Goal: Task Accomplishment & Management: Complete application form

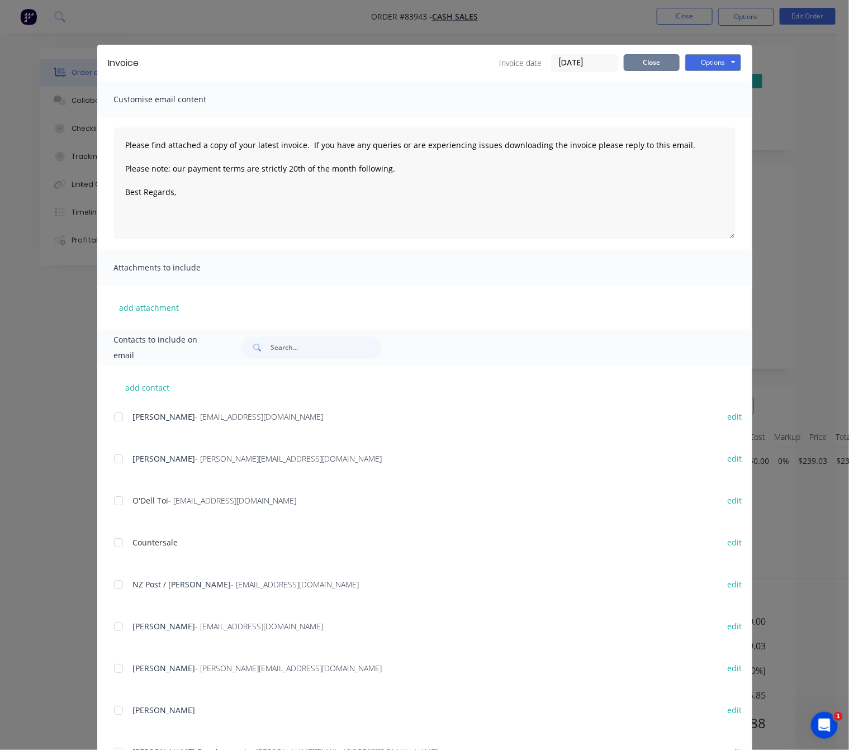
drag, startPoint x: 641, startPoint y: 65, endPoint x: 644, endPoint y: 71, distance: 6.2
click at [642, 65] on button "Close" at bounding box center [651, 62] width 56 height 17
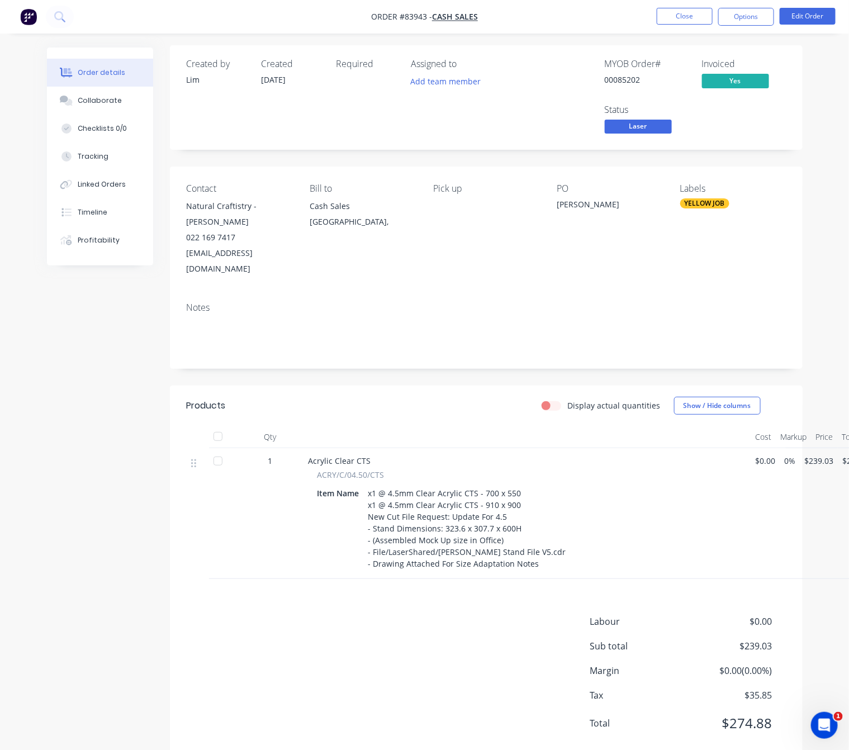
click at [657, 120] on span "Laser" at bounding box center [637, 127] width 67 height 14
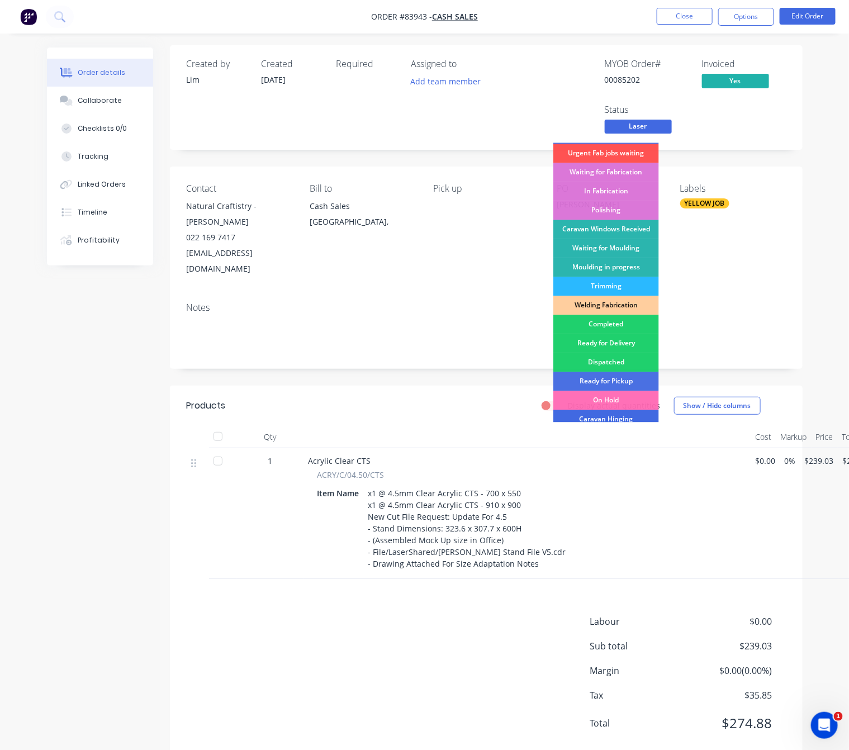
scroll to position [195, 0]
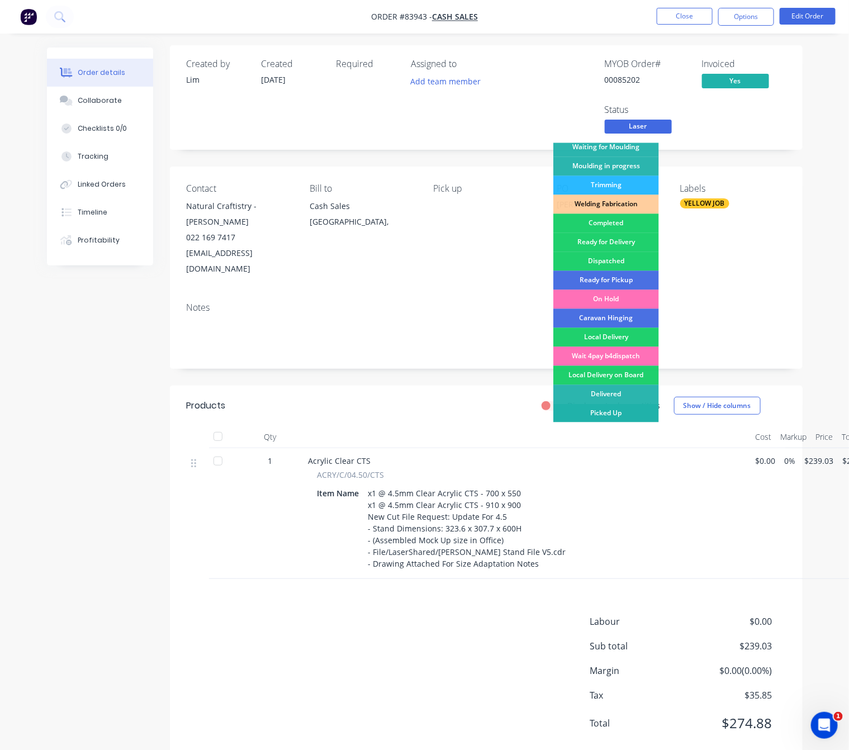
click at [635, 416] on div "Picked Up" at bounding box center [606, 413] width 106 height 19
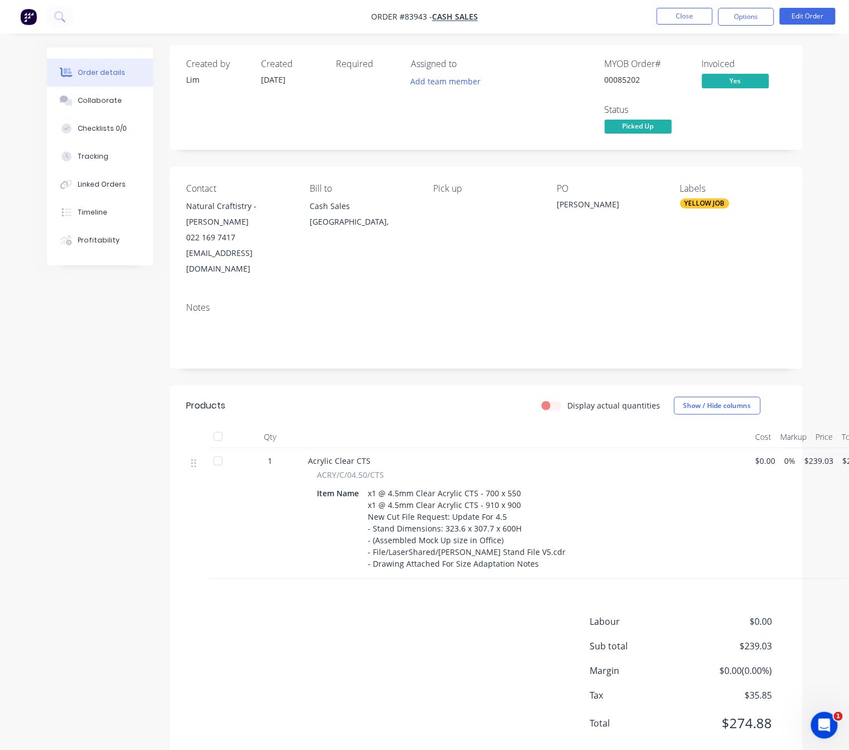
click at [108, 453] on div "Created by Lim Created 15/08/25 Required Assigned to Add team member MYOB Order…" at bounding box center [424, 411] width 755 height 732
click at [696, 19] on button "Close" at bounding box center [684, 16] width 56 height 17
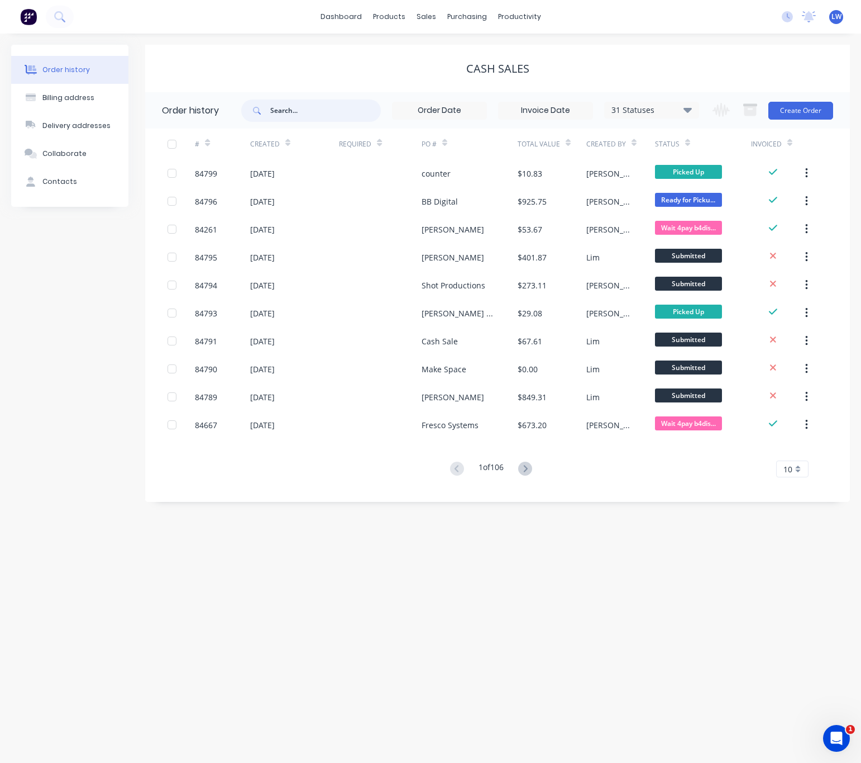
click at [320, 106] on input "text" at bounding box center [325, 110] width 111 height 22
click at [802, 108] on button "Create Order" at bounding box center [801, 111] width 65 height 18
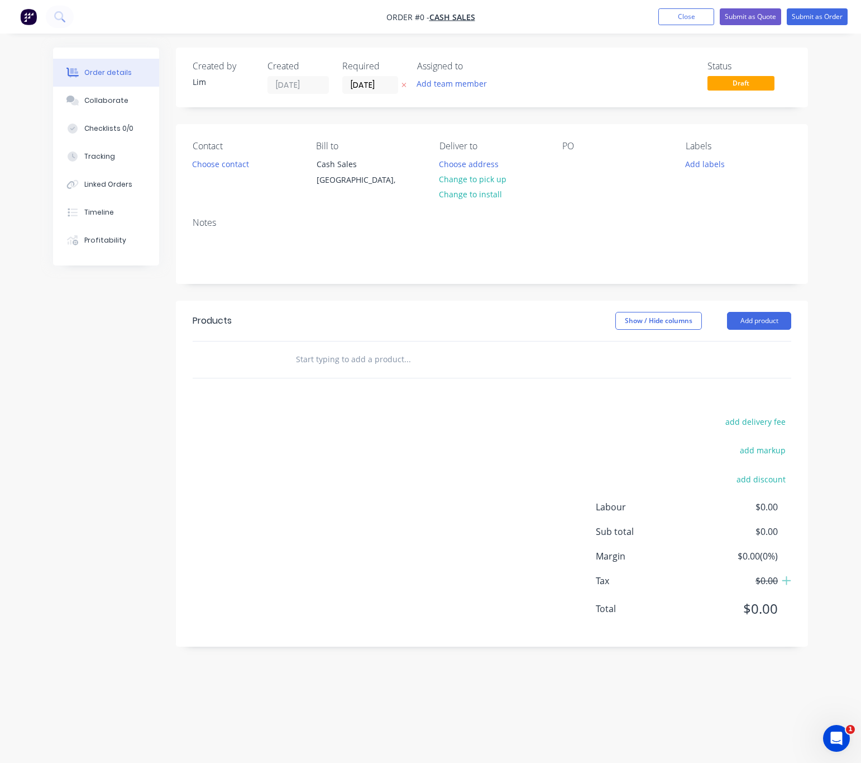
click at [404, 88] on icon "button" at bounding box center [404, 85] width 5 height 7
click at [232, 163] on button "Choose contact" at bounding box center [221, 163] width 69 height 15
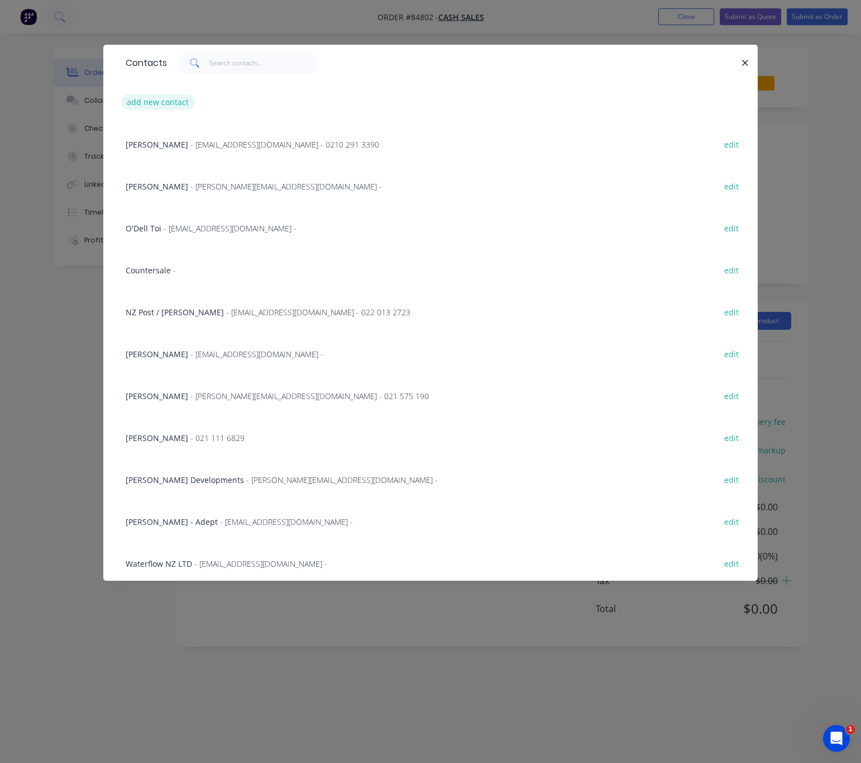
click at [168, 103] on button "add new contact" at bounding box center [158, 101] width 74 height 15
select select "NZ"
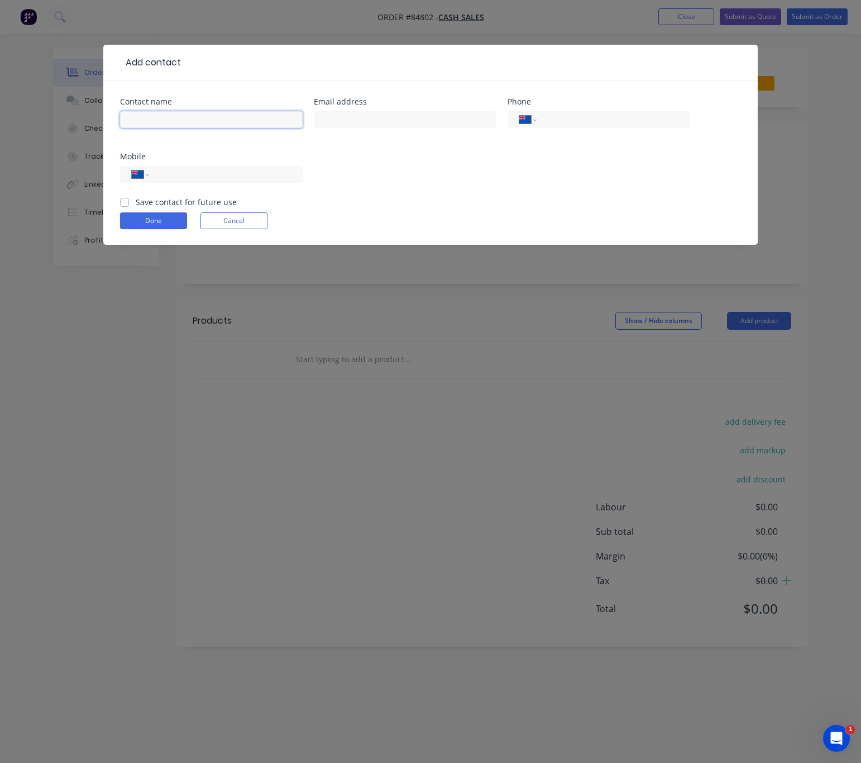
click at [178, 113] on input "text" at bounding box center [211, 119] width 183 height 17
click at [265, 126] on input "text" at bounding box center [211, 119] width 183 height 17
drag, startPoint x: 172, startPoint y: 119, endPoint x: 37, endPoint y: 131, distance: 135.2
click at [96, 128] on div "Add contact Contact name Universal Plastics Email address Phone International A…" at bounding box center [430, 381] width 861 height 763
type input "Neil"
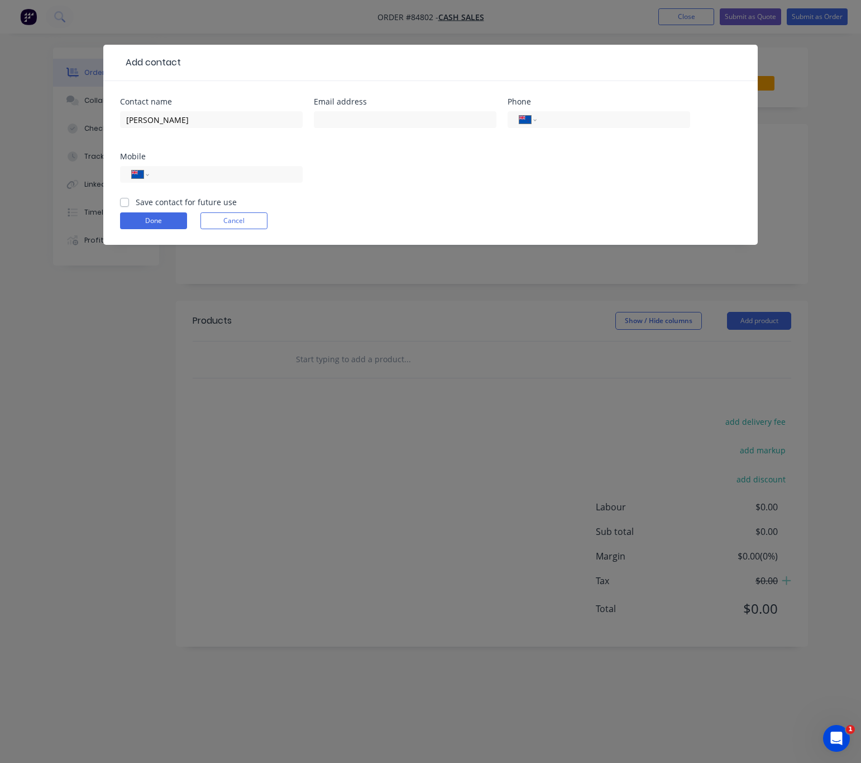
click at [248, 215] on button "Cancel" at bounding box center [234, 220] width 67 height 17
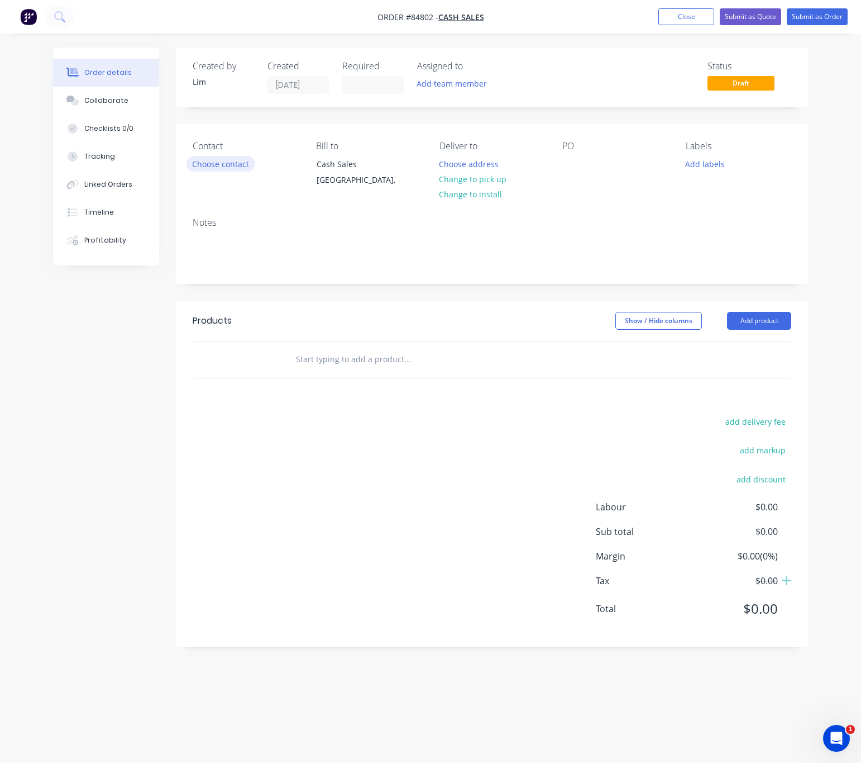
click at [235, 169] on button "Choose contact" at bounding box center [221, 163] width 69 height 15
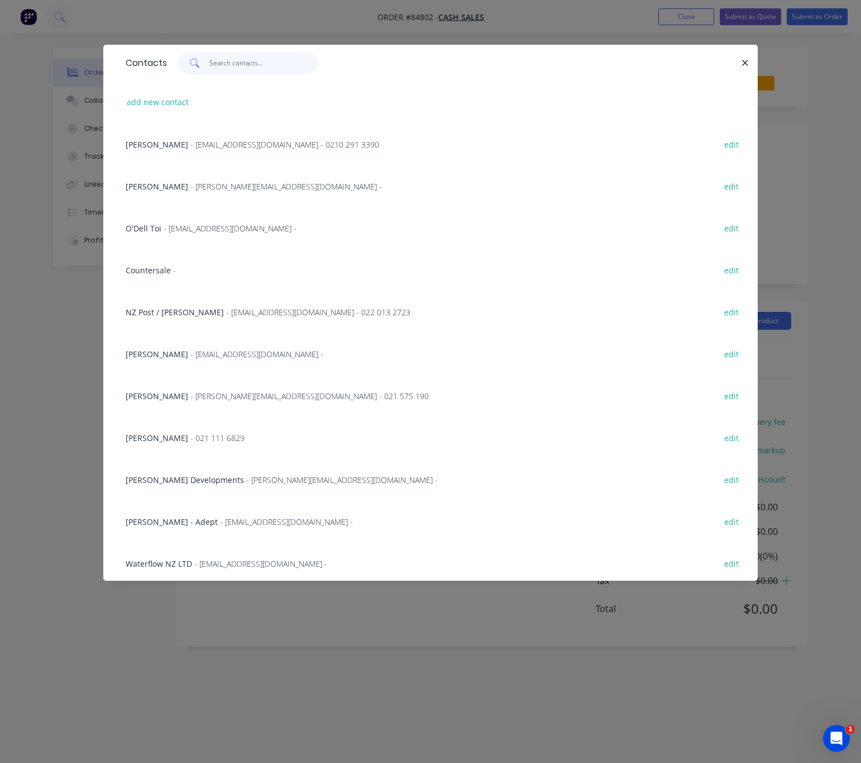
click at [227, 58] on input "text" at bounding box center [263, 63] width 109 height 22
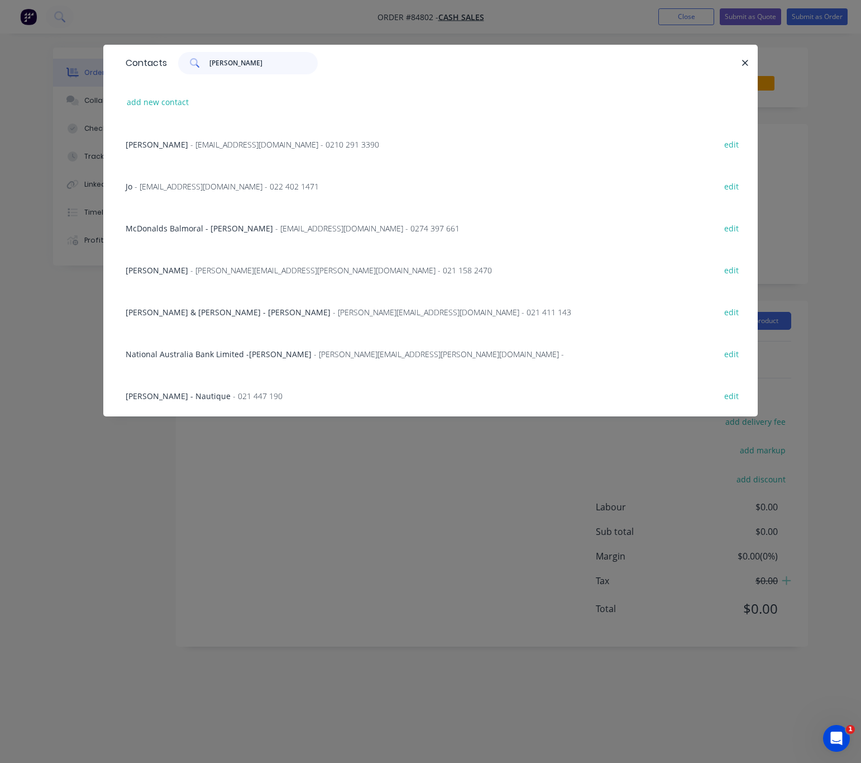
type input "neil"
click at [220, 272] on span "- neil.suter@gmail.com - 021 158 2470" at bounding box center [341, 270] width 302 height 11
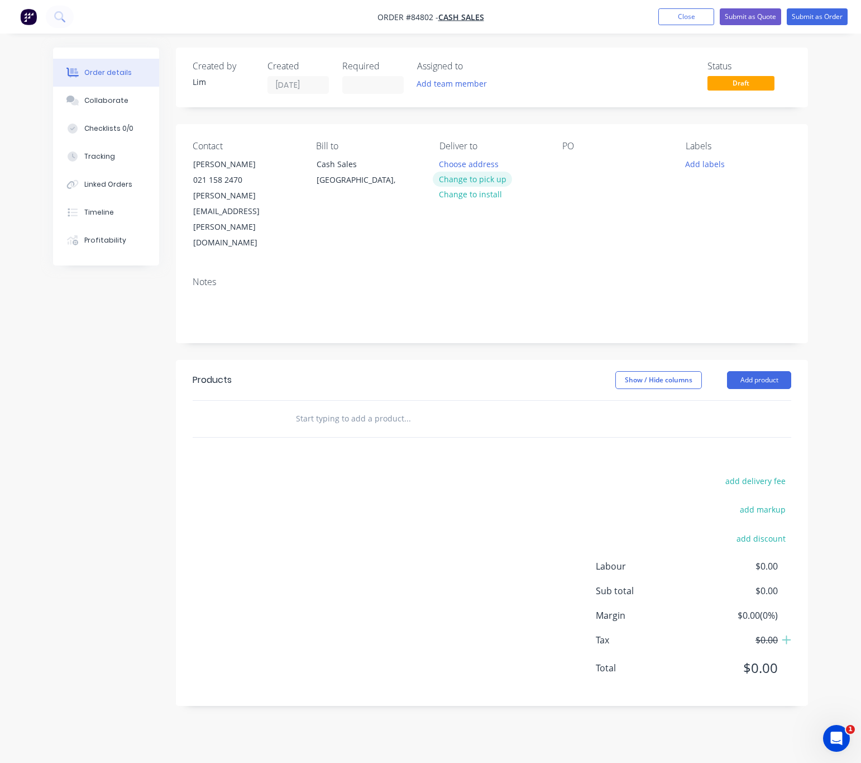
click at [488, 183] on button "Change to pick up" at bounding box center [472, 179] width 79 height 15
click at [575, 159] on div "PO" at bounding box center [616, 196] width 106 height 110
click at [582, 166] on div "PO" at bounding box center [616, 196] width 106 height 110
click at [570, 166] on div at bounding box center [572, 164] width 18 height 16
click at [721, 161] on button "Add labels" at bounding box center [705, 163] width 51 height 15
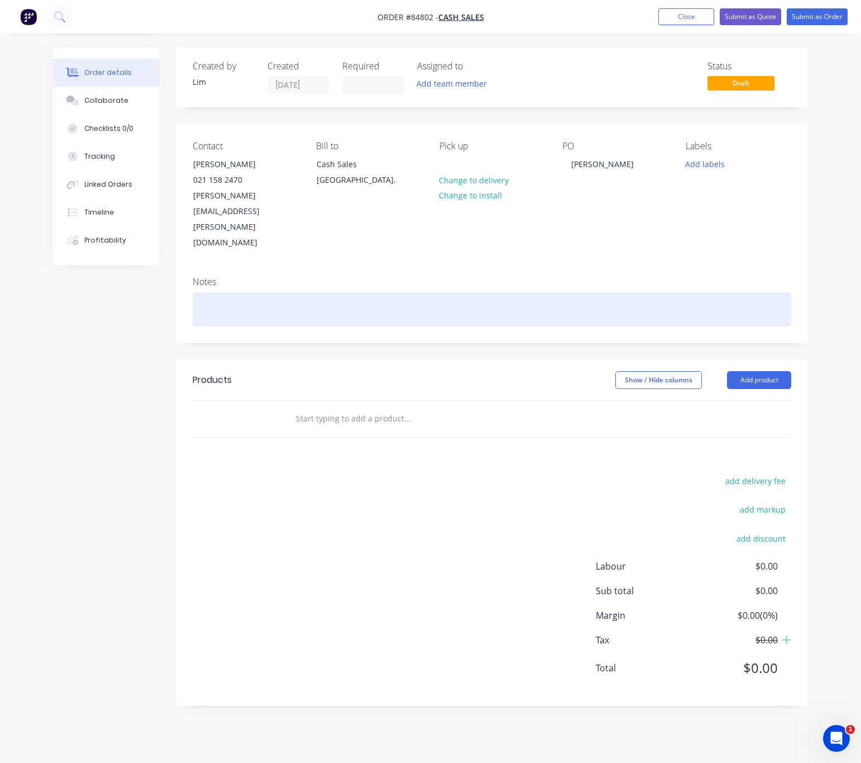
click at [639, 292] on div at bounding box center [492, 309] width 599 height 34
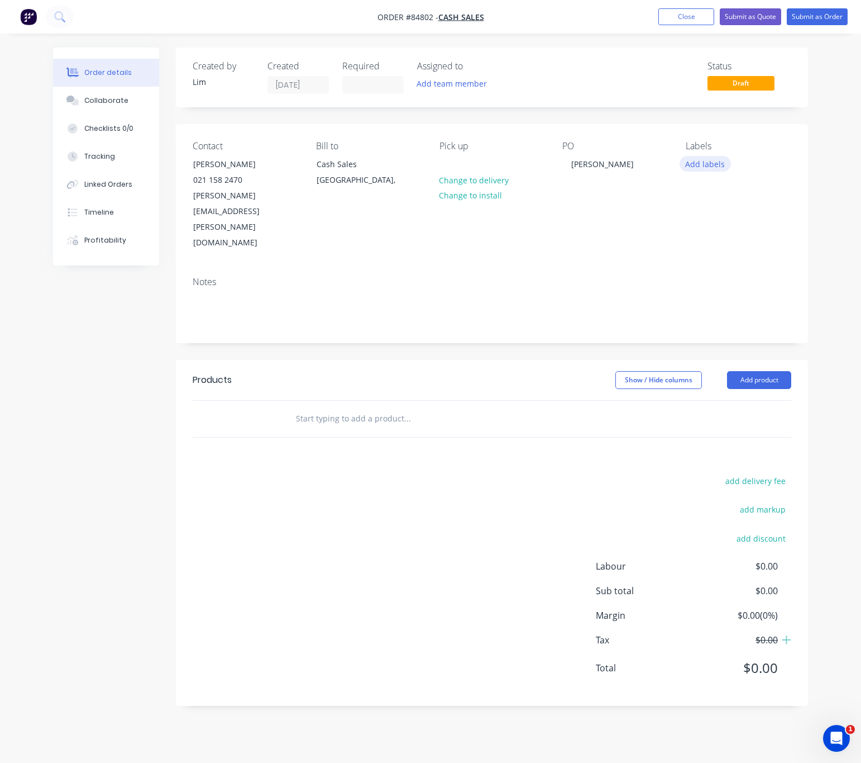
click at [715, 166] on button "Add labels" at bounding box center [705, 163] width 51 height 15
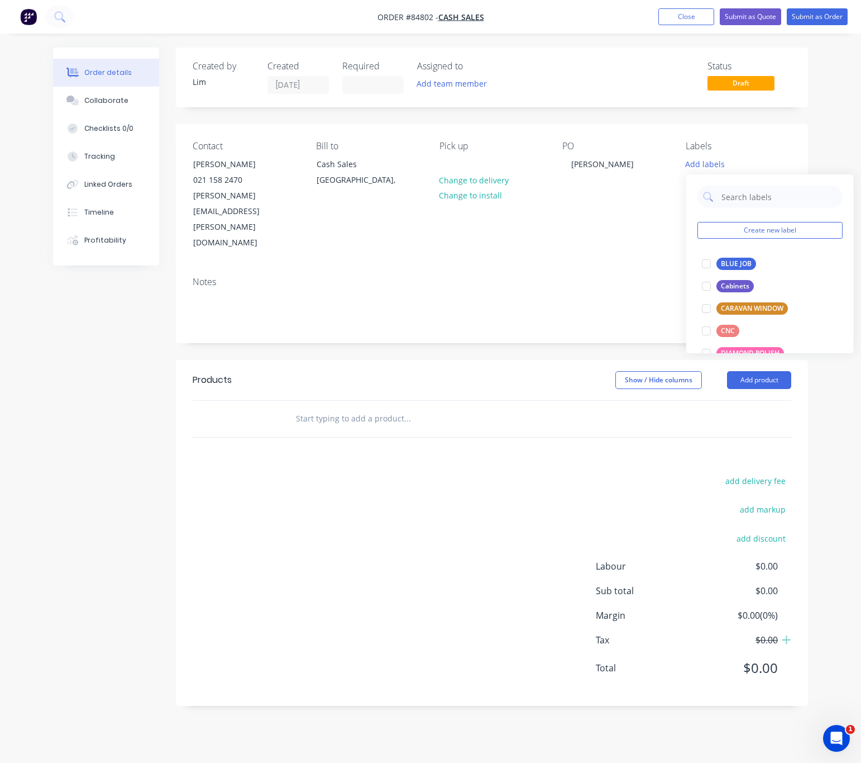
click at [511, 277] on div "Notes" at bounding box center [492, 282] width 599 height 11
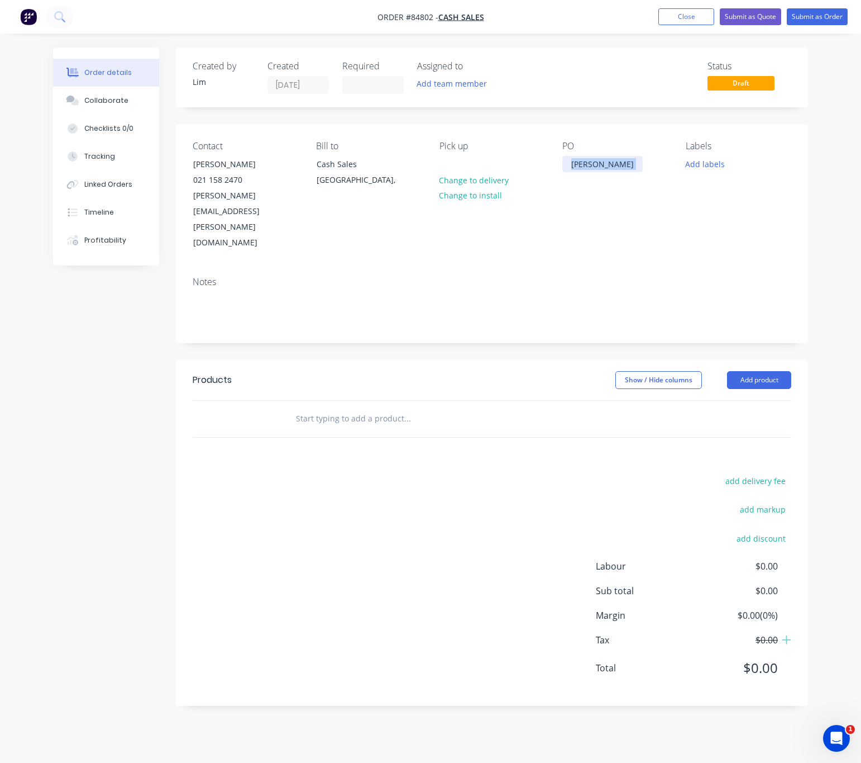
drag, startPoint x: 617, startPoint y: 164, endPoint x: 585, endPoint y: 163, distance: 32.4
click at [573, 158] on div "PO Neil Suter" at bounding box center [616, 196] width 106 height 110
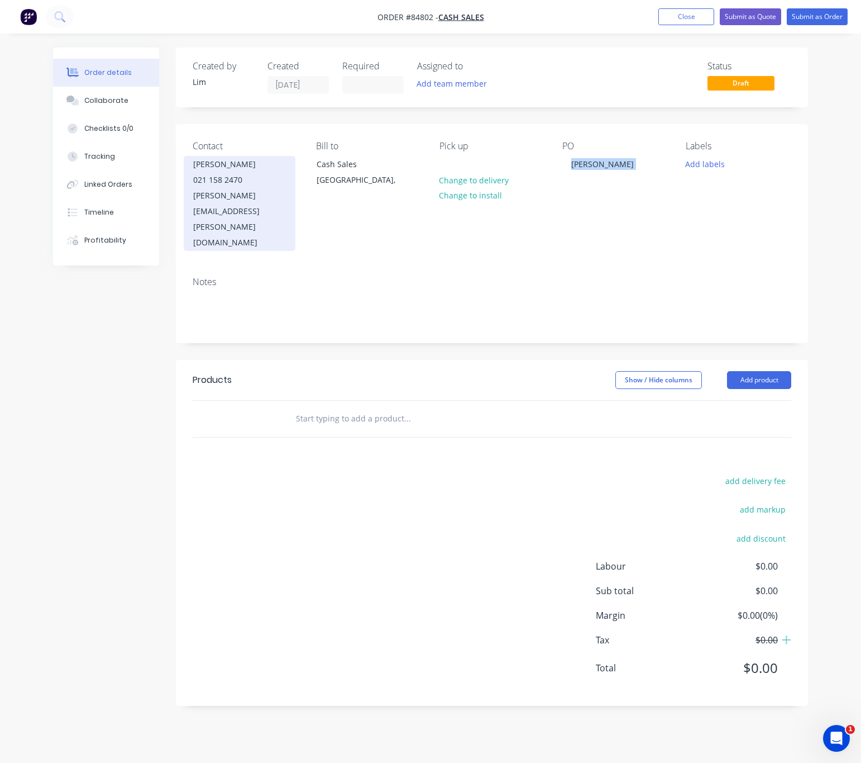
click at [255, 193] on div "neil.suter@gmail.com" at bounding box center [239, 219] width 93 height 63
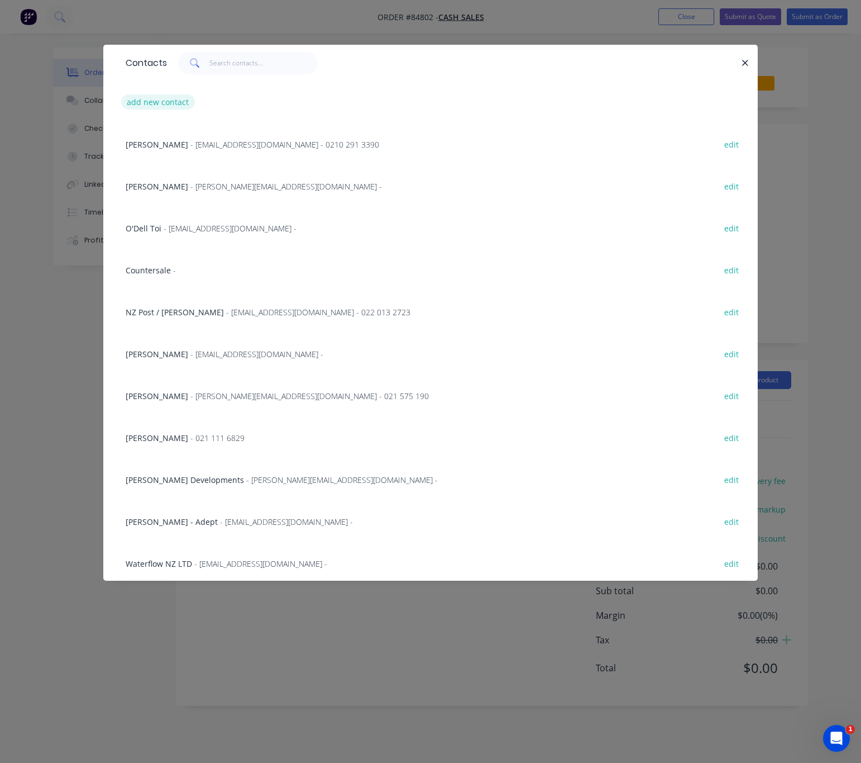
click at [154, 102] on button "add new contact" at bounding box center [158, 101] width 74 height 15
select select "NZ"
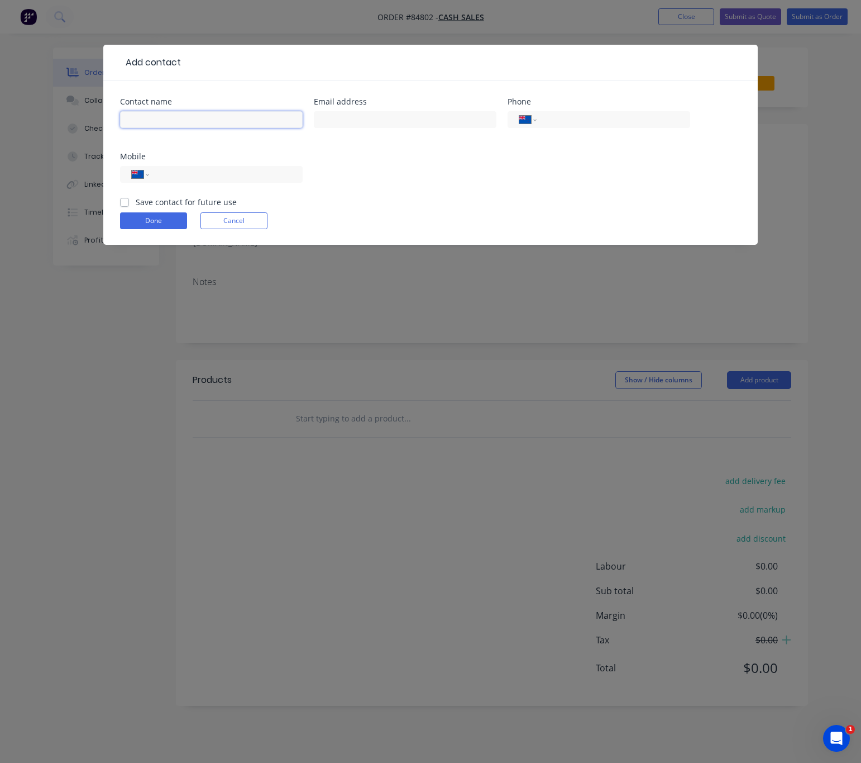
click at [175, 115] on input "text" at bounding box center [211, 119] width 183 height 17
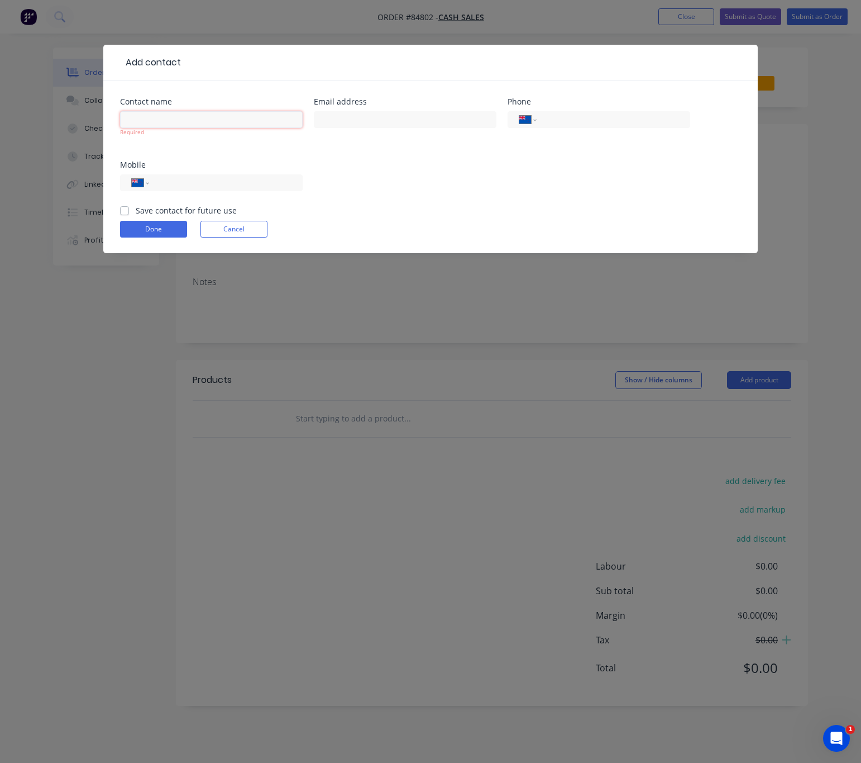
click at [150, 120] on input "text" at bounding box center [211, 119] width 183 height 17
paste input "Sam Lawrence<samlawrence2000@gmail.com>"
drag, startPoint x: 297, startPoint y: 119, endPoint x: 177, endPoint y: 108, distance: 120.6
click at [177, 108] on div "Sam Lawrence<samlawrence2000@gmail.com> Required" at bounding box center [211, 128] width 183 height 41
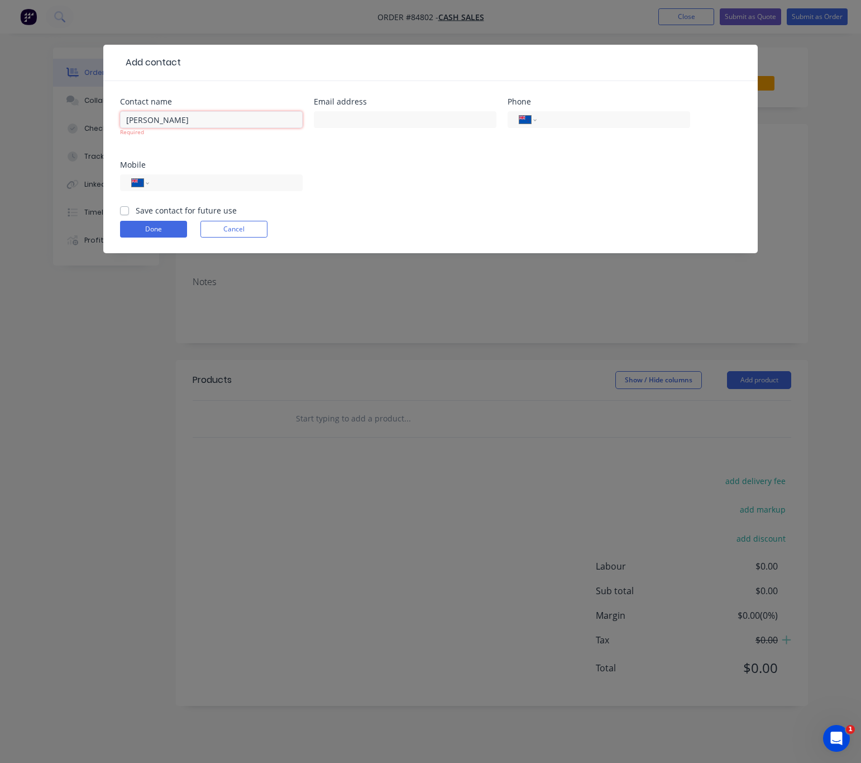
scroll to position [0, 0]
type input "Sam Lawrence"
click at [376, 117] on input "text" at bounding box center [405, 119] width 183 height 17
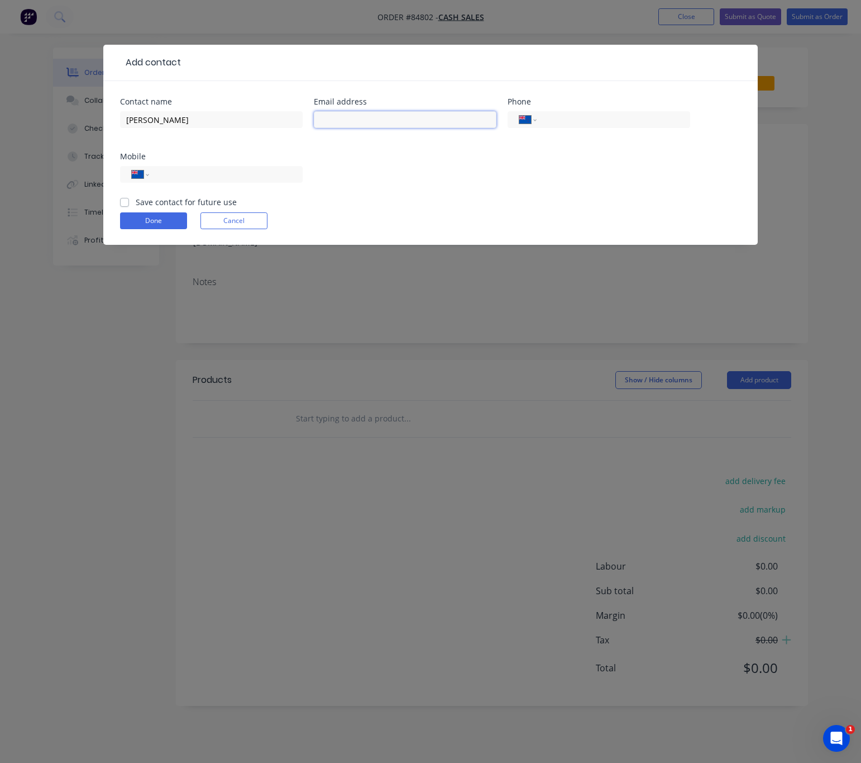
paste input "<samlawrence2000@gmail.com>"
click at [322, 119] on input "<samlawrence2000@gmail.com" at bounding box center [405, 119] width 183 height 17
type input "samlawrence2000@gmail.com"
click at [139, 216] on button "Done" at bounding box center [153, 220] width 67 height 17
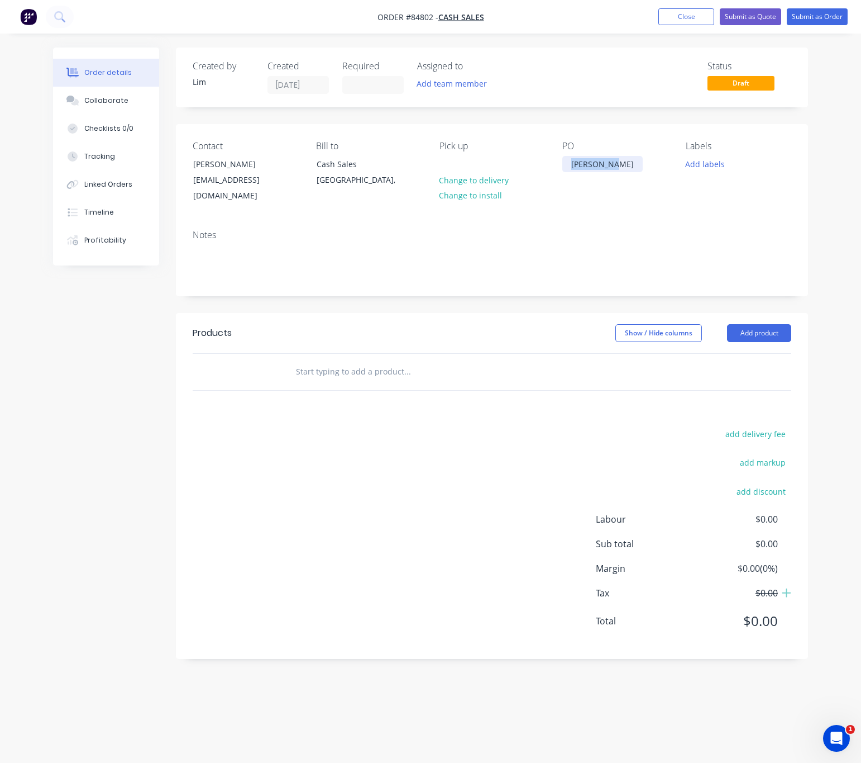
drag, startPoint x: 599, startPoint y: 161, endPoint x: 496, endPoint y: 161, distance: 102.8
click at [496, 161] on div "Contact Sam Lawrence samlawrence2000@gmail.com Bill to Cash Sales Auckland, Pic…" at bounding box center [492, 172] width 632 height 97
click at [719, 165] on button "Add labels" at bounding box center [705, 163] width 51 height 15
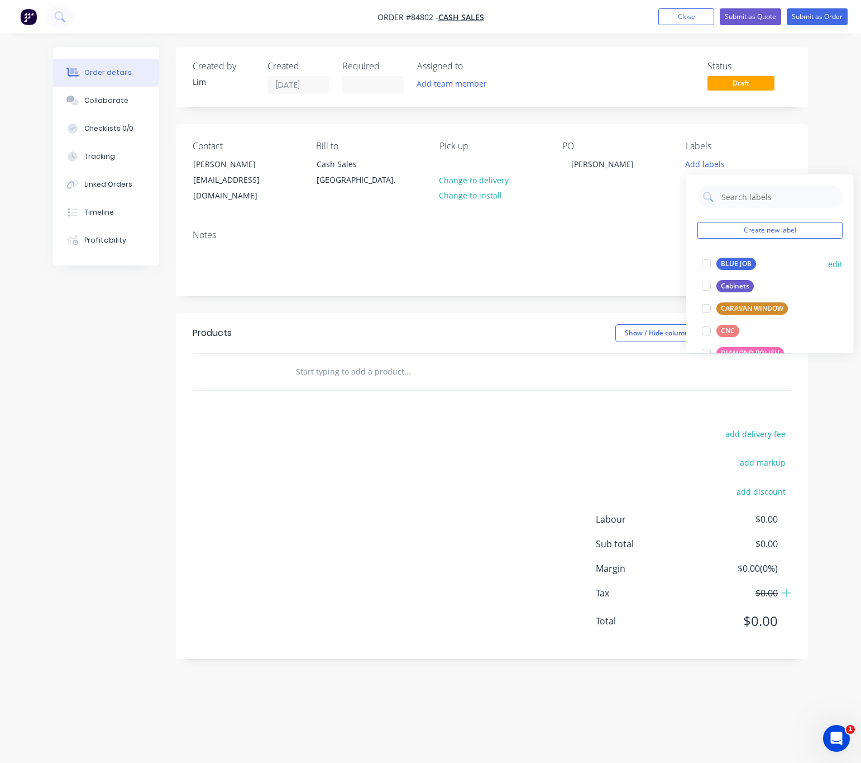
click at [737, 260] on div "BLUE JOB" at bounding box center [737, 264] width 40 height 12
drag, startPoint x: 416, startPoint y: 485, endPoint x: 371, endPoint y: 377, distance: 116.7
click at [415, 485] on div "add delivery fee add markup add discount Labour $0.00 Sub total $0.00 Margin $0…" at bounding box center [492, 534] width 599 height 216
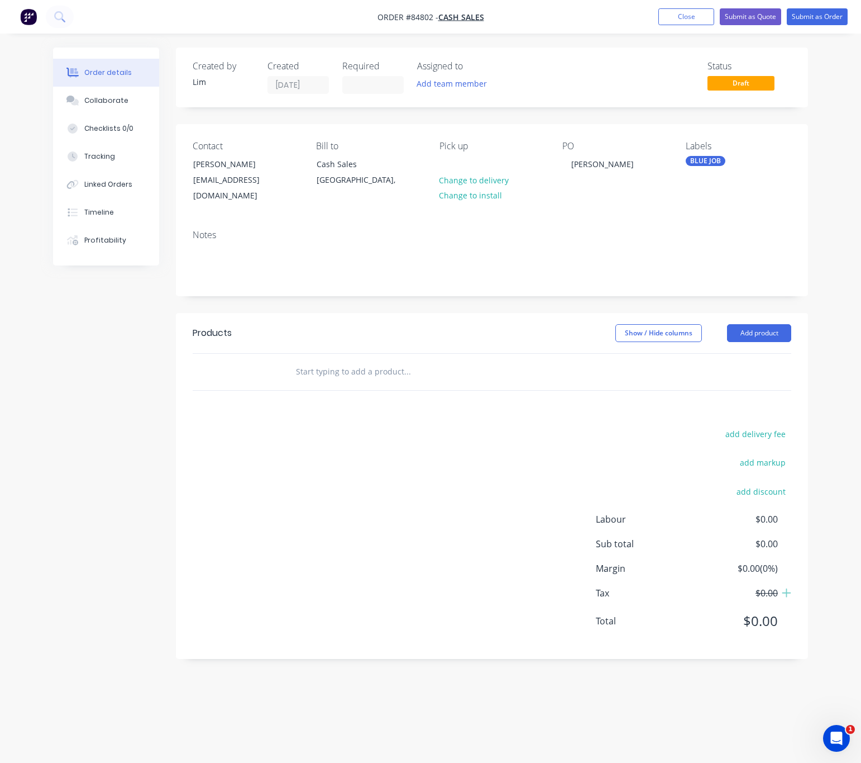
click at [366, 361] on input "text" at bounding box center [407, 371] width 223 height 22
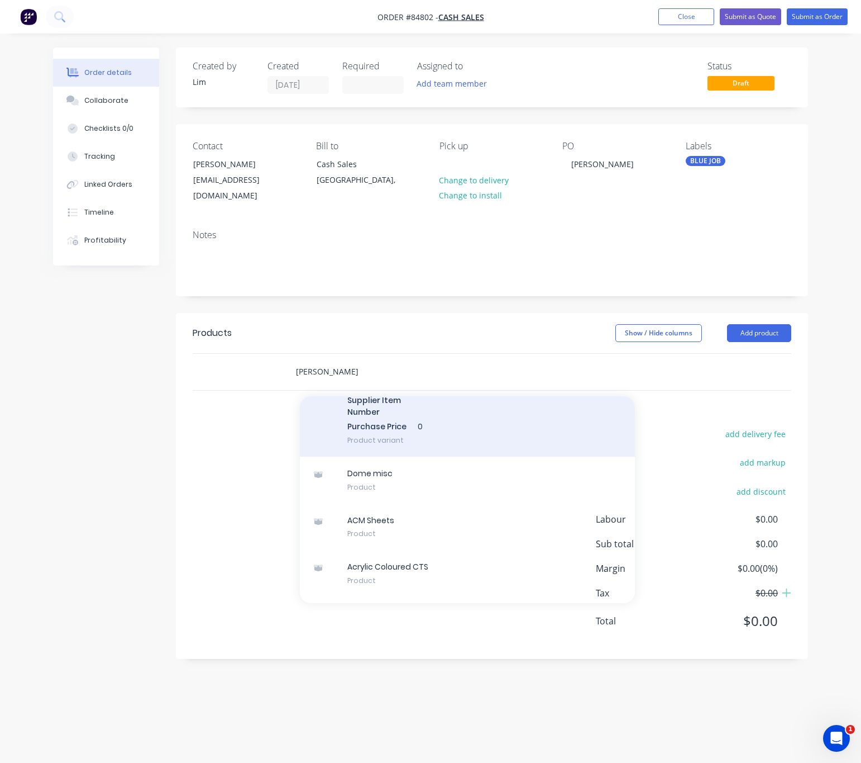
scroll to position [1611, 0]
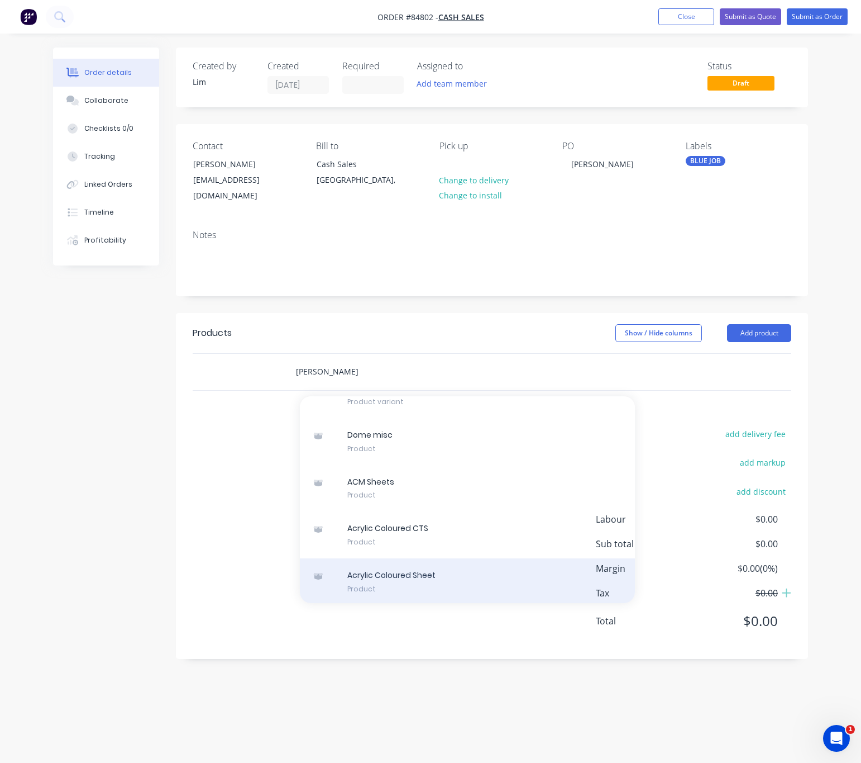
type input "matt black"
click at [466, 560] on div "Acrylic Coloured Sheet Product" at bounding box center [467, 581] width 335 height 47
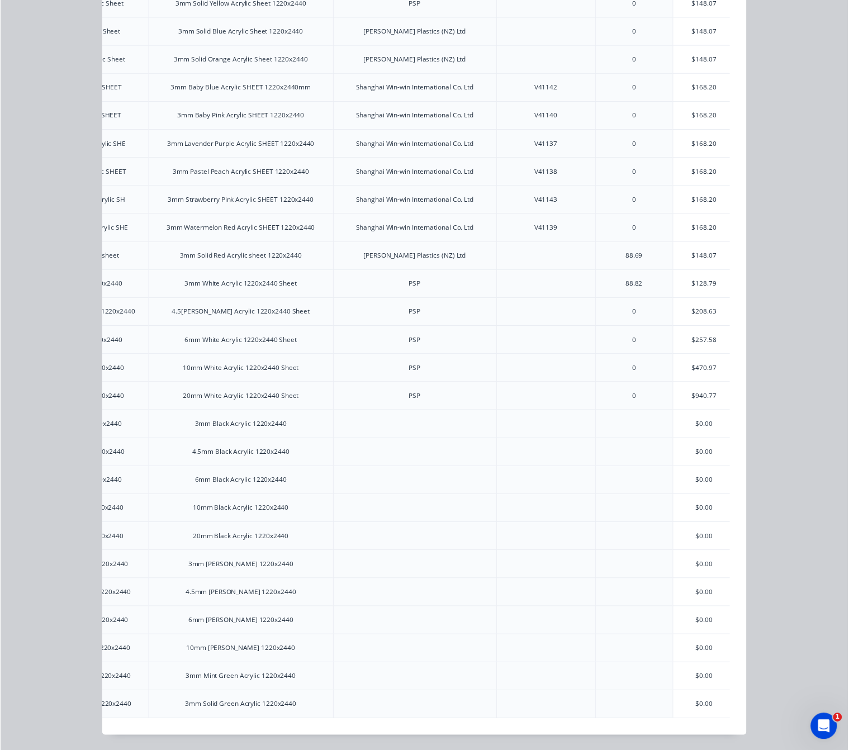
scroll to position [0, 199]
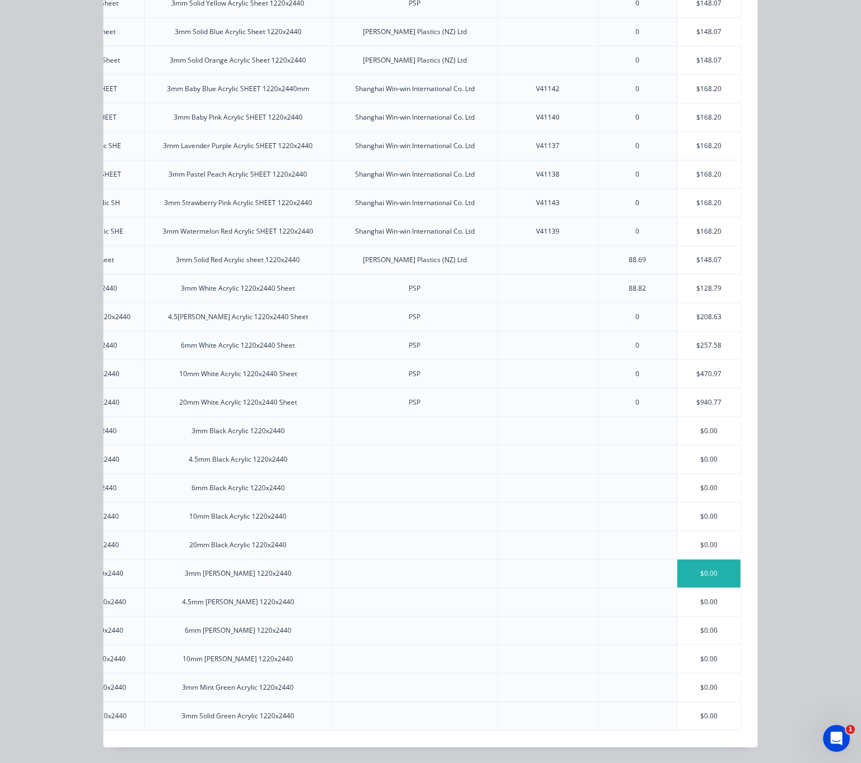
click at [707, 562] on div "$0.00" at bounding box center [709, 573] width 63 height 28
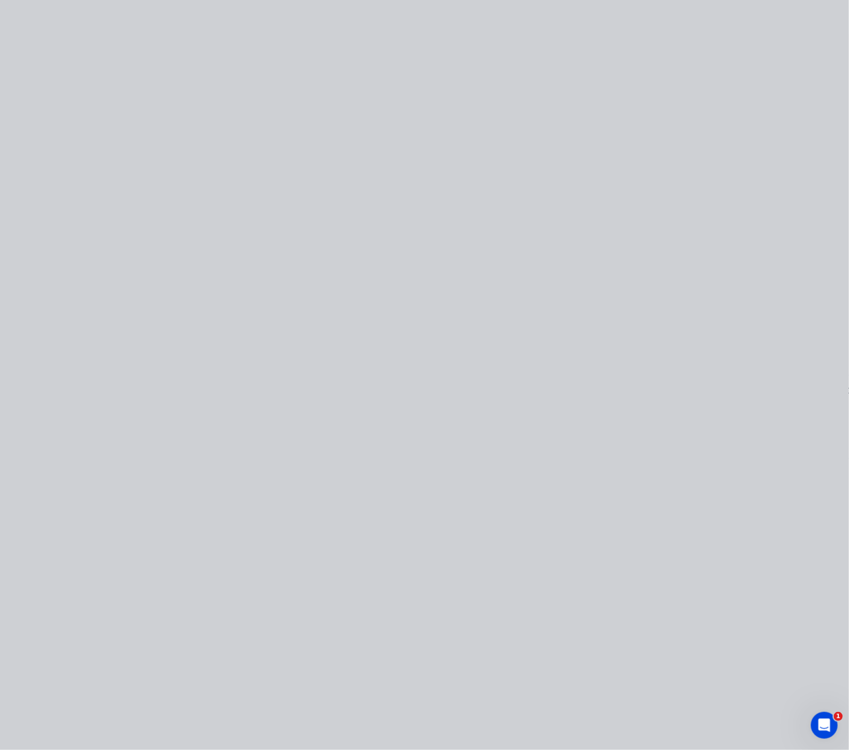
scroll to position [0, 0]
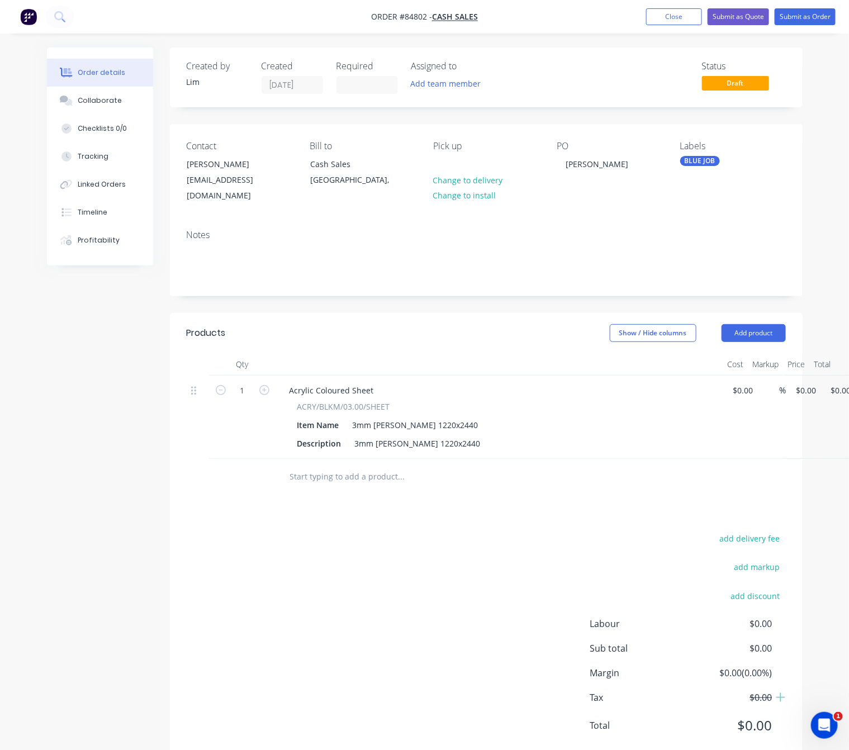
click at [351, 465] on input "text" at bounding box center [400, 476] width 223 height 22
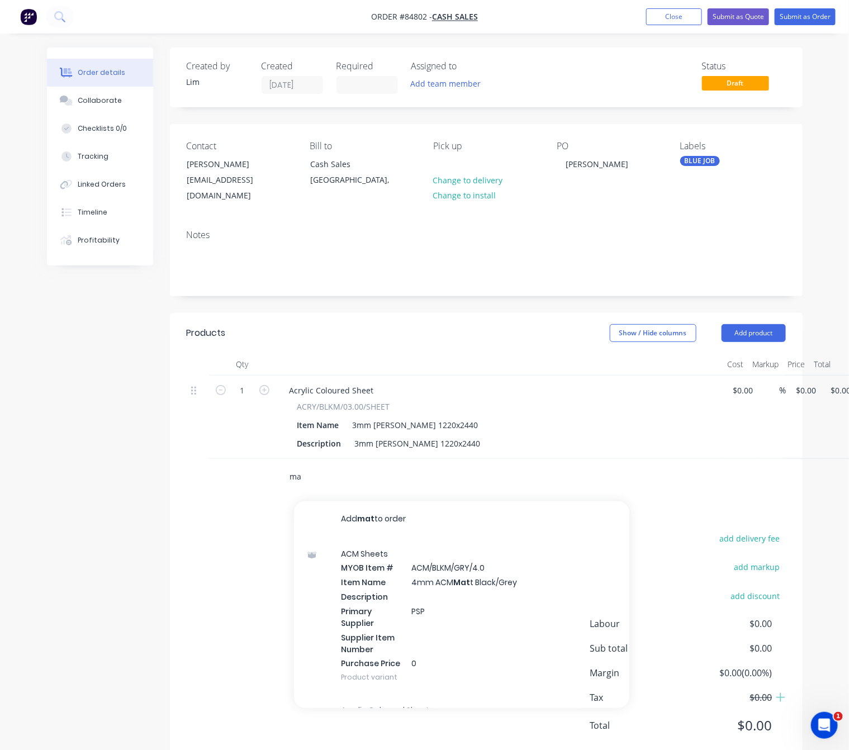
type input "m"
type input "a"
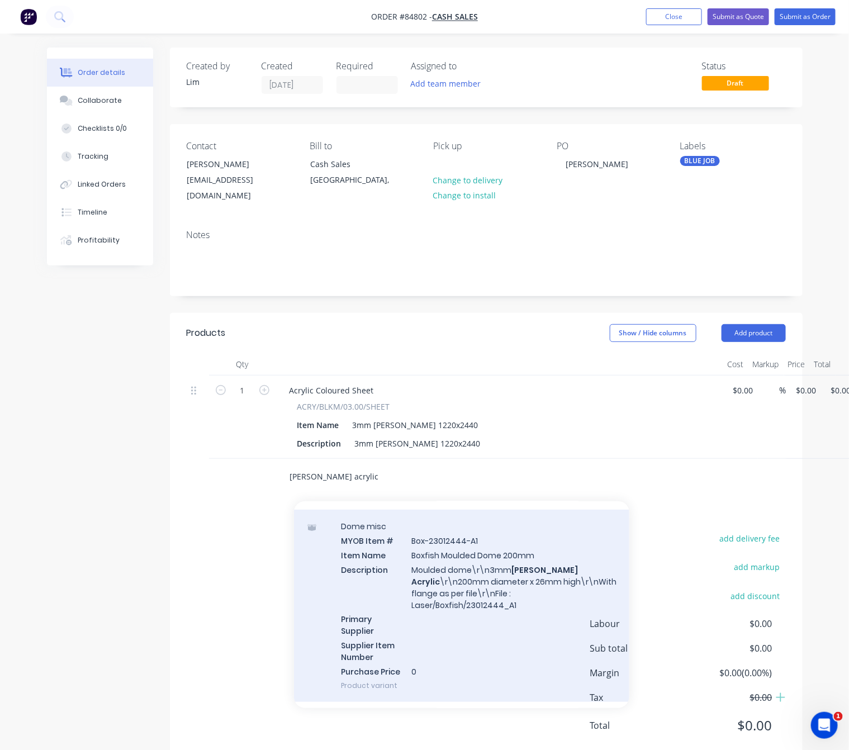
scroll to position [421, 0]
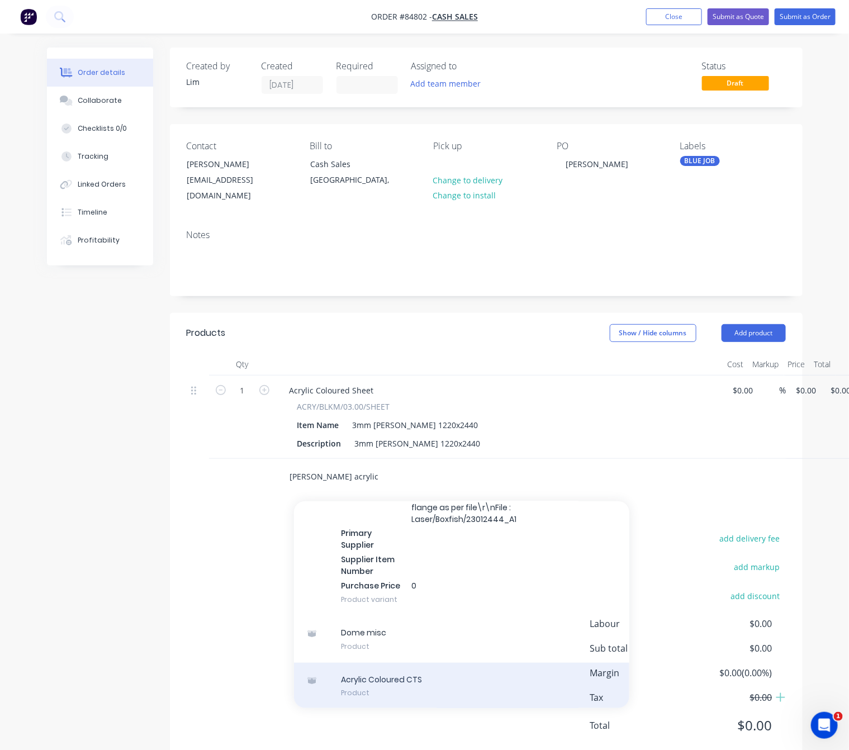
type input "Matt black acrylic"
click at [471, 675] on div "Acrylic Coloured CTS Product" at bounding box center [461, 686] width 335 height 47
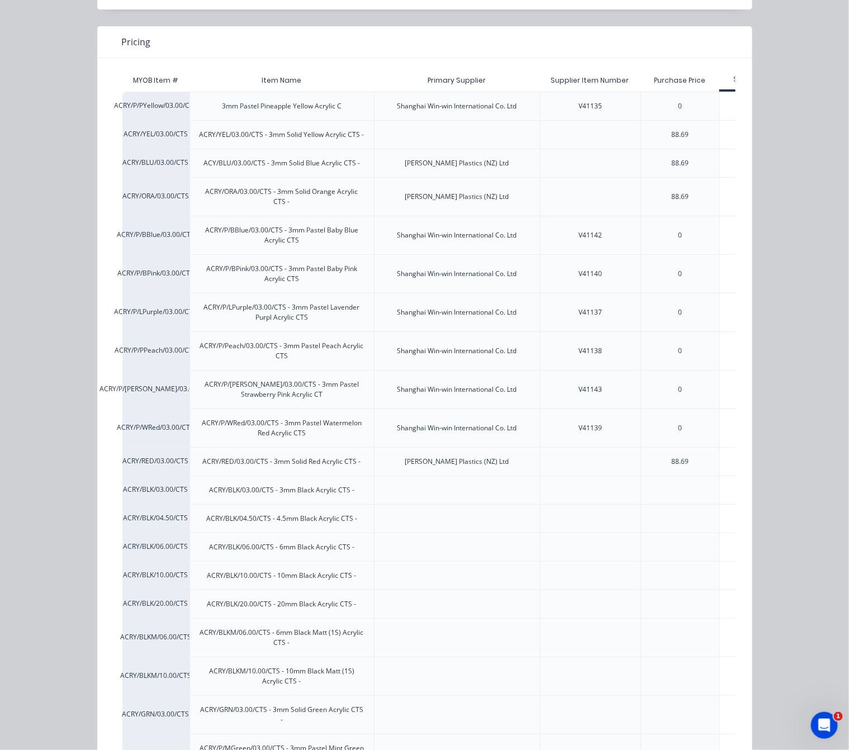
scroll to position [0, 0]
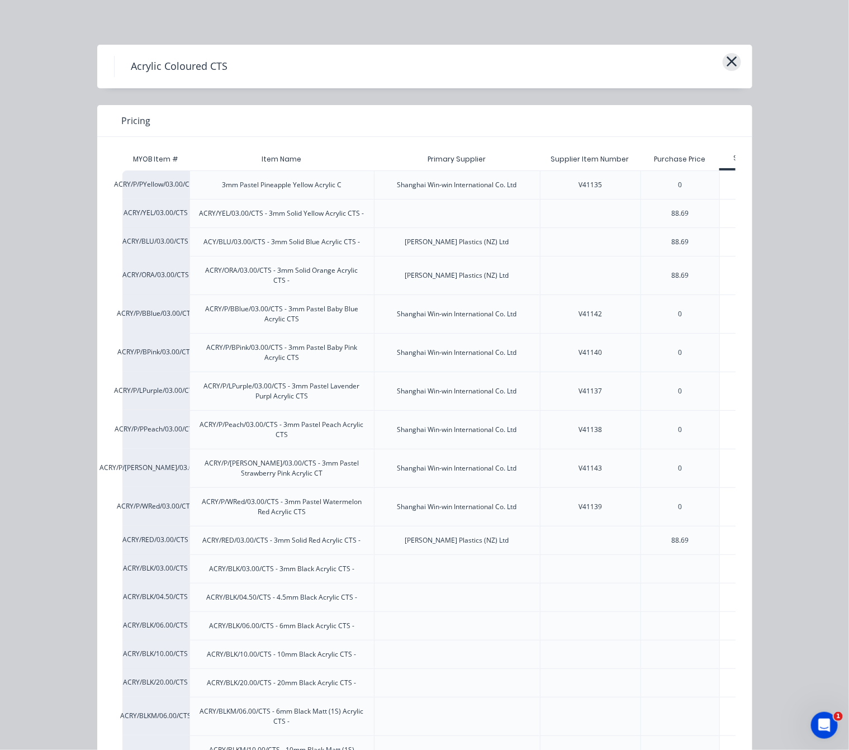
click at [726, 60] on icon "button" at bounding box center [731, 61] width 10 height 10
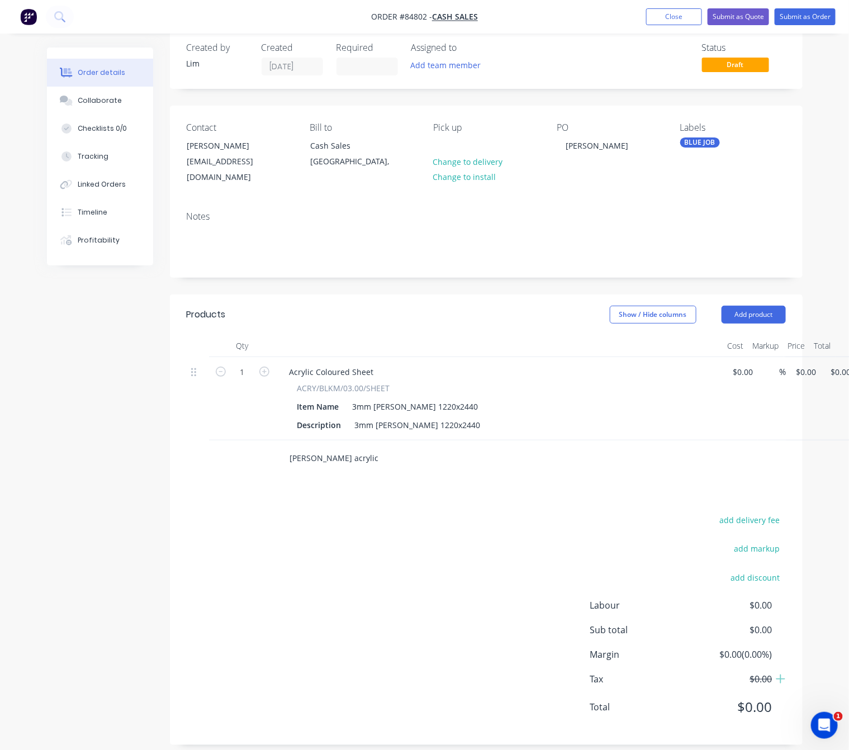
click at [376, 447] on input "Matt black acrylic" at bounding box center [400, 458] width 223 height 22
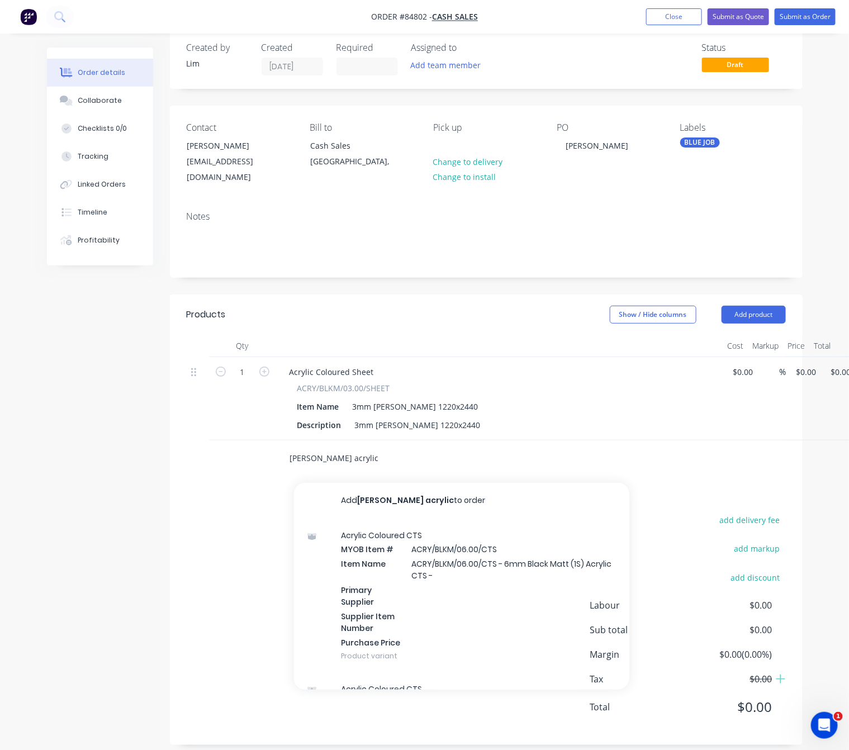
drag, startPoint x: 311, startPoint y: 441, endPoint x: 245, endPoint y: 441, distance: 65.4
click at [245, 441] on div "Matt black acrylic Add Matt black acrylic to order Acrylic Coloured CTS MYOB It…" at bounding box center [486, 458] width 599 height 36
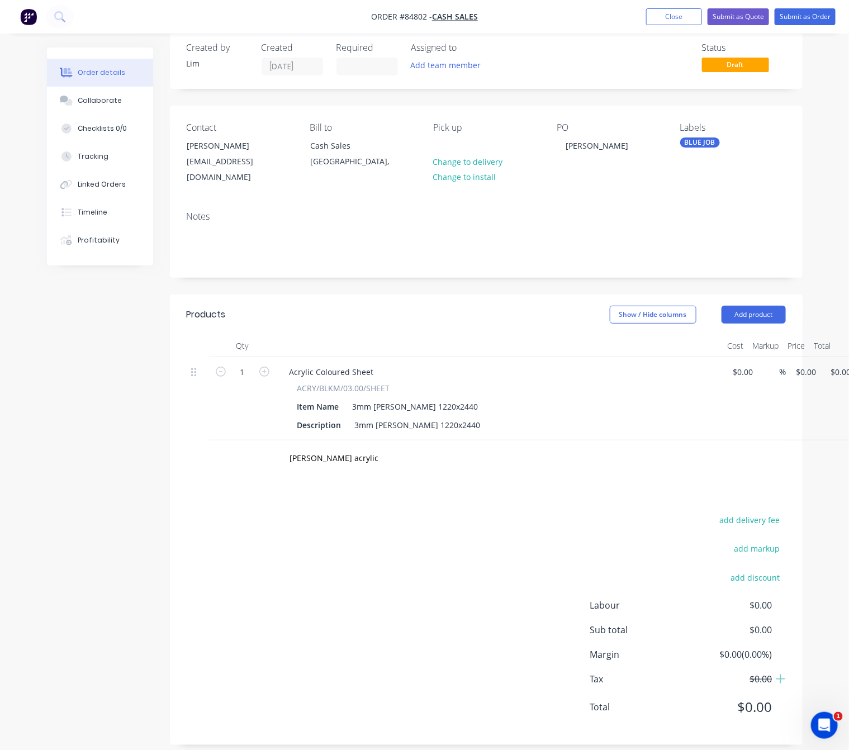
click at [182, 515] on div "add delivery fee add markup add discount Labour $0.00 Sub total $0.00 Margin $0…" at bounding box center [486, 620] width 632 height 216
click at [374, 451] on input "Matt black acrylic" at bounding box center [400, 458] width 223 height 22
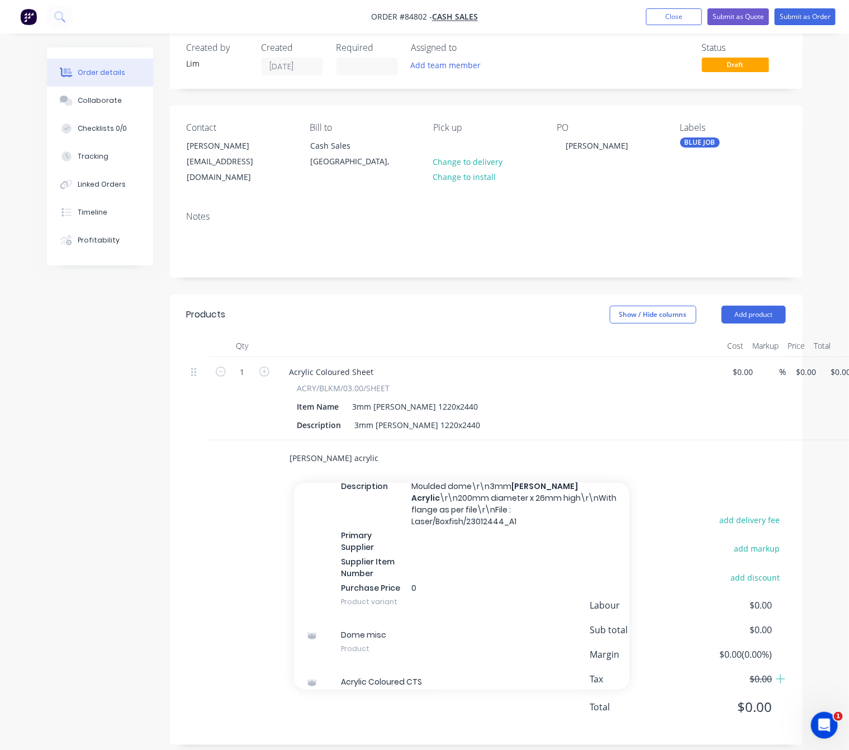
scroll to position [419, 0]
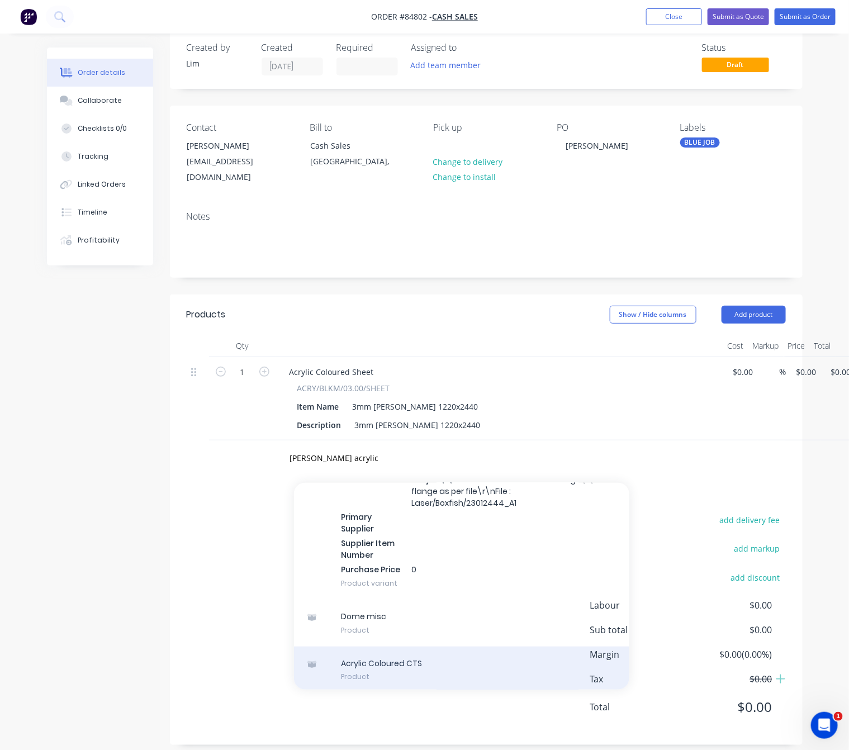
click at [460, 658] on div "Acrylic Coloured CTS Product" at bounding box center [461, 669] width 335 height 47
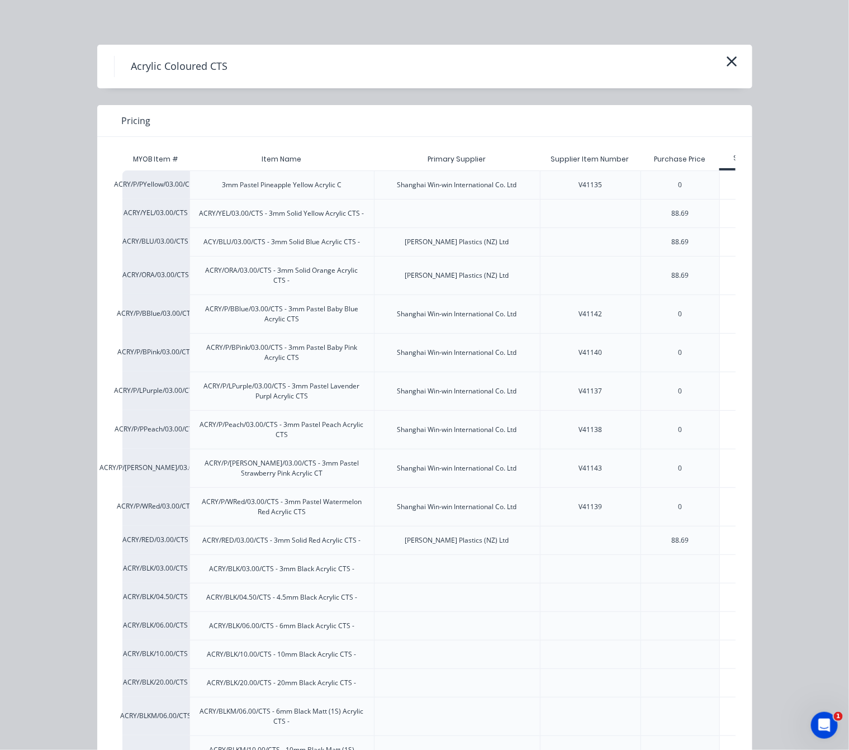
scroll to position [0, 0]
click at [729, 55] on icon "button" at bounding box center [732, 62] width 12 height 16
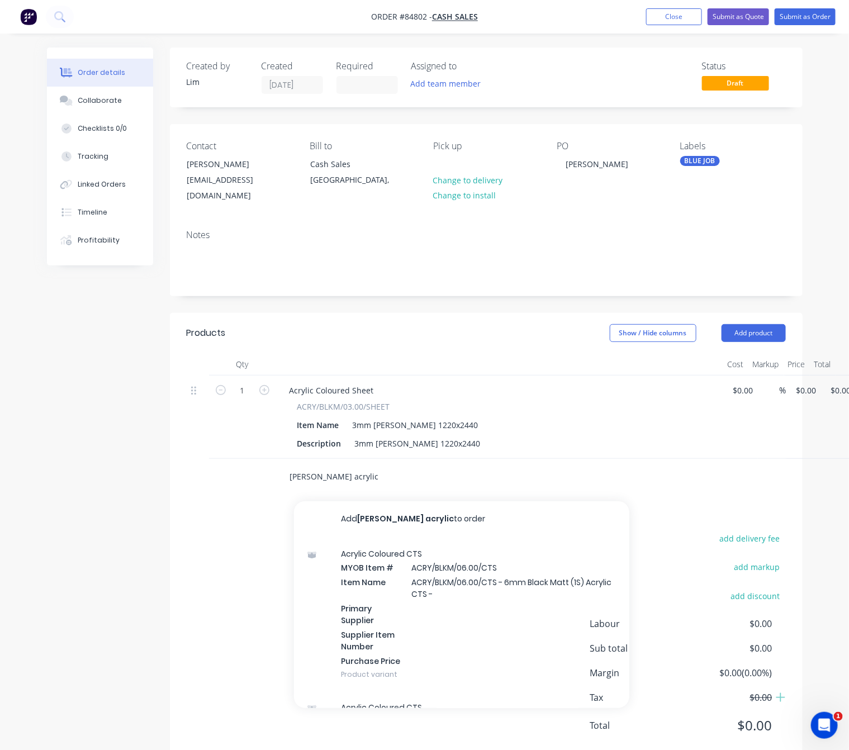
drag, startPoint x: 339, startPoint y: 461, endPoint x: 258, endPoint y: 431, distance: 86.4
click at [265, 434] on div "Qty Cost Markup Price Total 1 Acrylic Coloured Sheet ACRY/BLKM/03.00/SHEET Item…" at bounding box center [486, 424] width 632 height 142
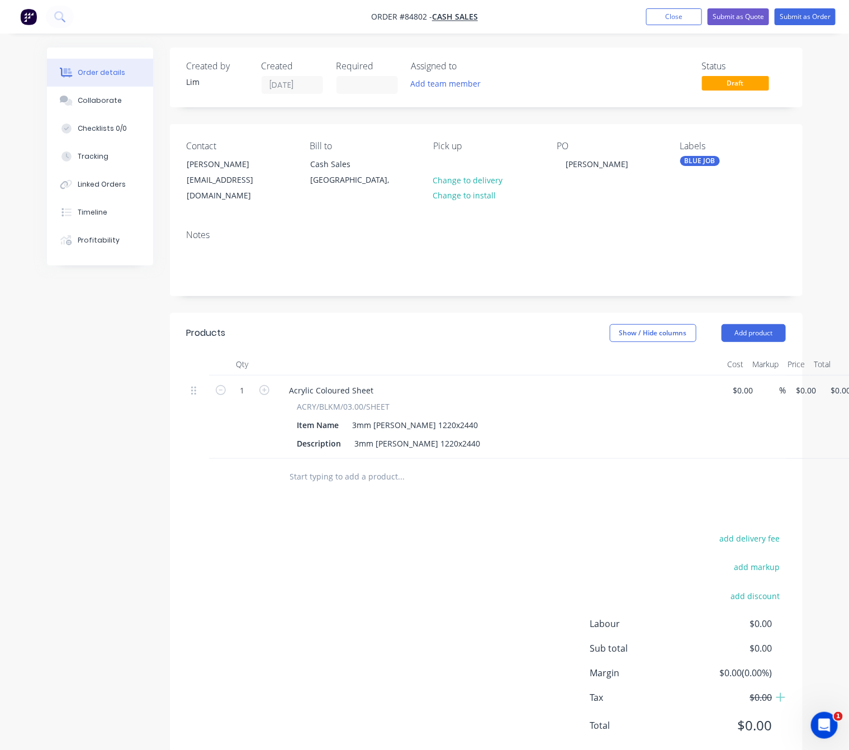
click at [339, 465] on input "text" at bounding box center [400, 476] width 223 height 22
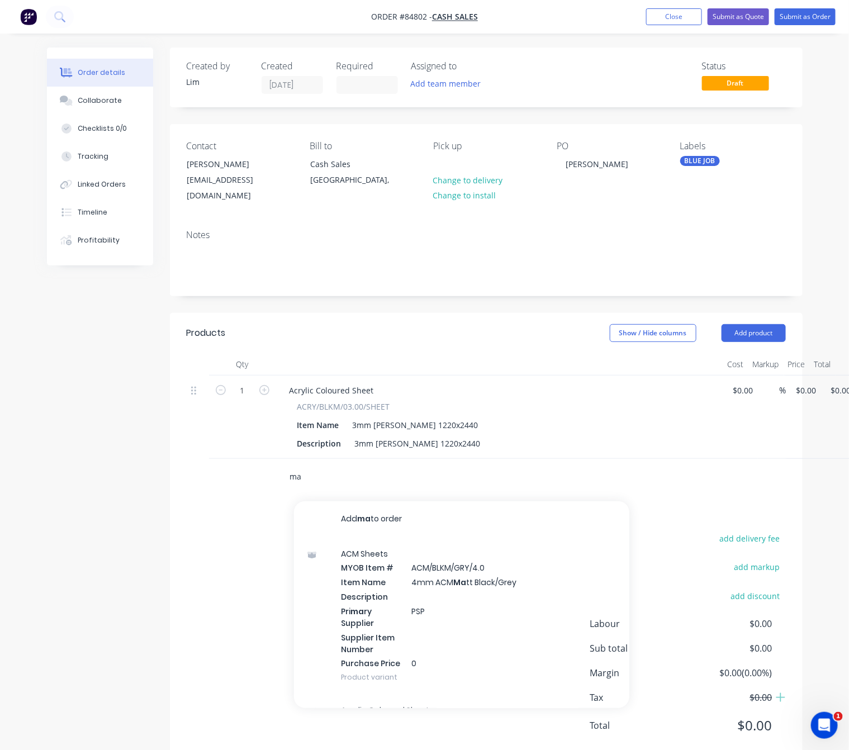
type input "m"
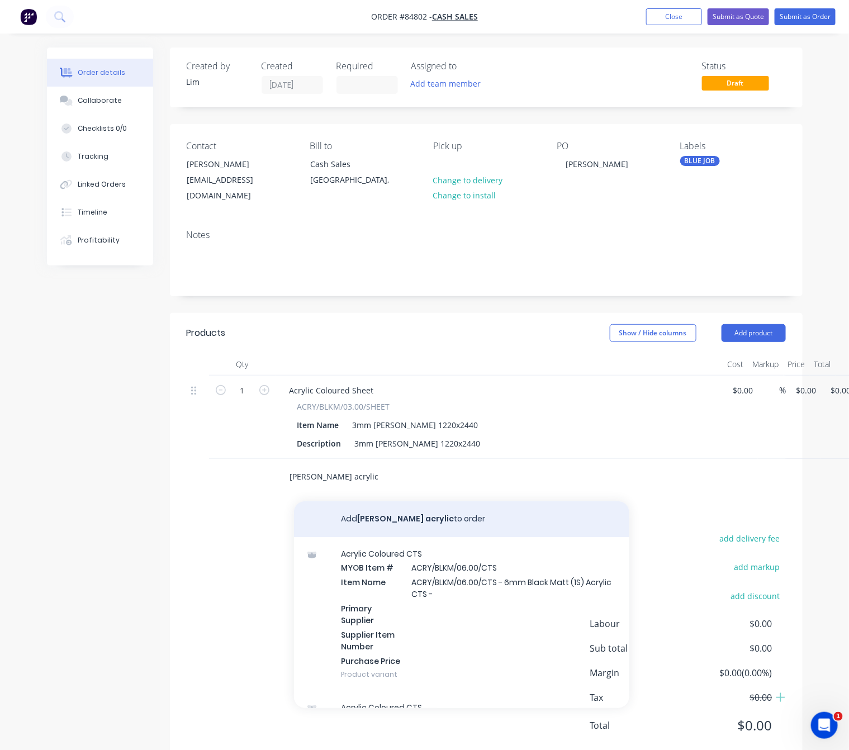
type input "MAtt black acrylic"
click at [433, 501] on button "Add MAtt black acrylic to order" at bounding box center [461, 519] width 335 height 36
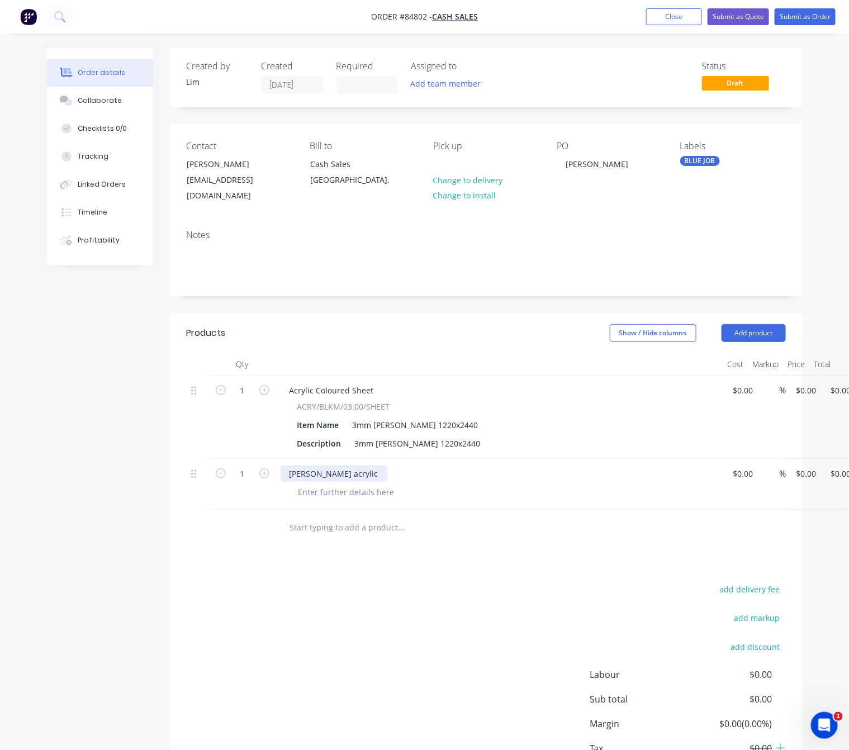
click at [302, 465] on div "MAtt black acrylic" at bounding box center [333, 473] width 107 height 16
click at [312, 465] on div "Matt black acrylic" at bounding box center [333, 473] width 107 height 16
click at [334, 465] on div "Matt Black acrylic" at bounding box center [333, 473] width 107 height 16
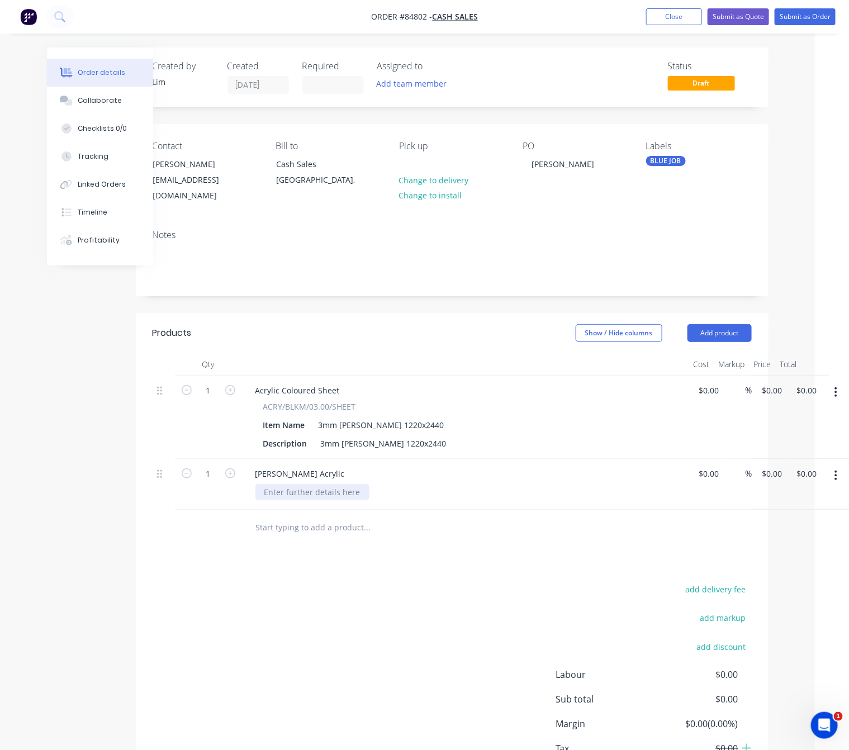
click at [353, 484] on div at bounding box center [312, 492] width 114 height 16
click at [320, 465] on div "Matt Black Acrylic" at bounding box center [299, 473] width 107 height 16
click at [320, 484] on div at bounding box center [312, 492] width 114 height 16
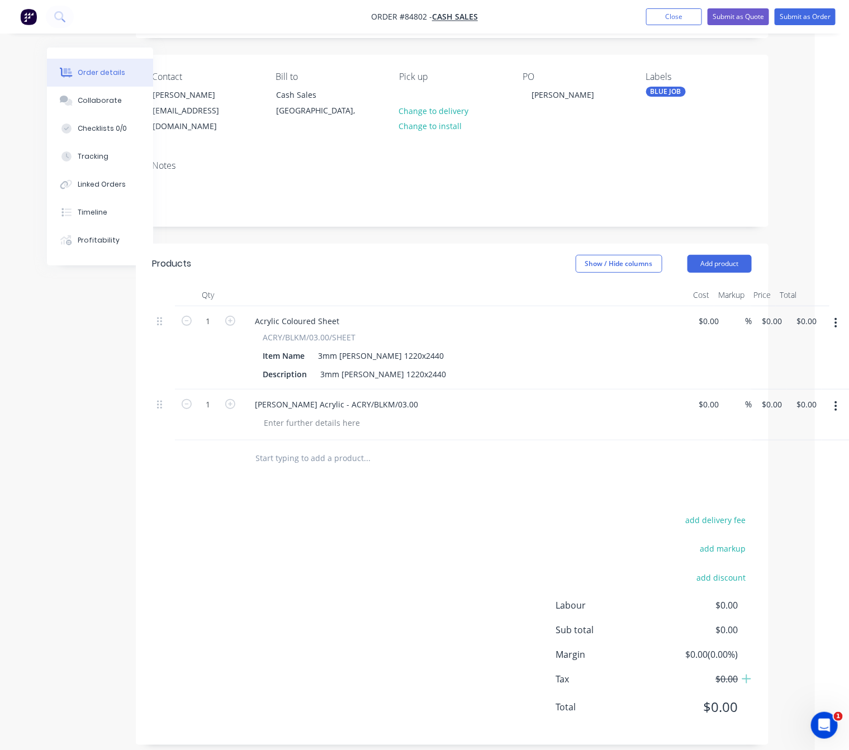
click at [841, 313] on button "button" at bounding box center [835, 323] width 26 height 20
click at [790, 411] on div "Delete" at bounding box center [796, 419] width 86 height 16
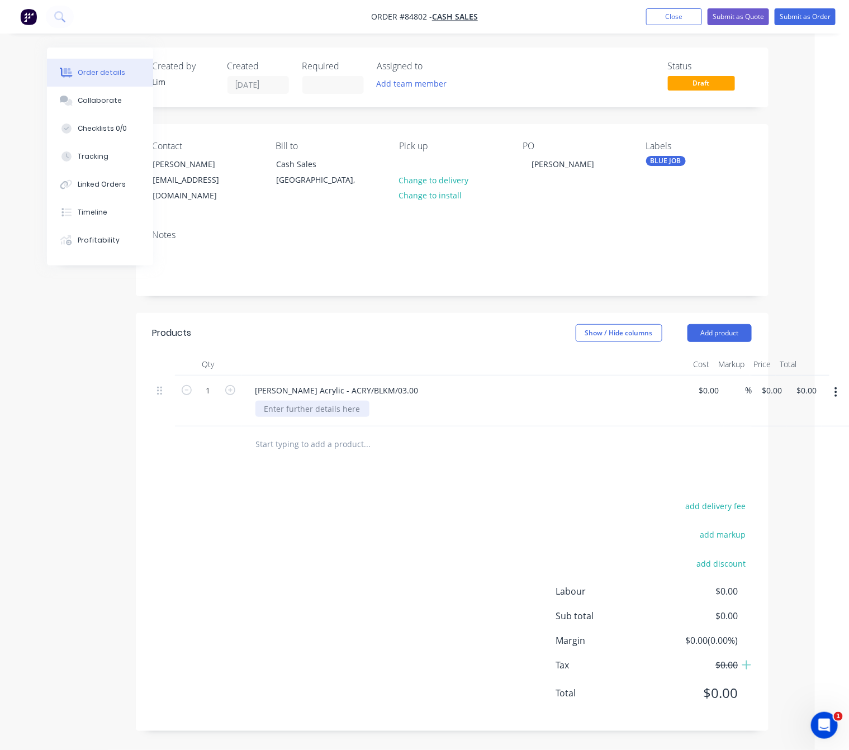
click at [335, 401] on div at bounding box center [312, 409] width 114 height 16
click at [771, 382] on div "0 $0.00" at bounding box center [771, 390] width 30 height 16
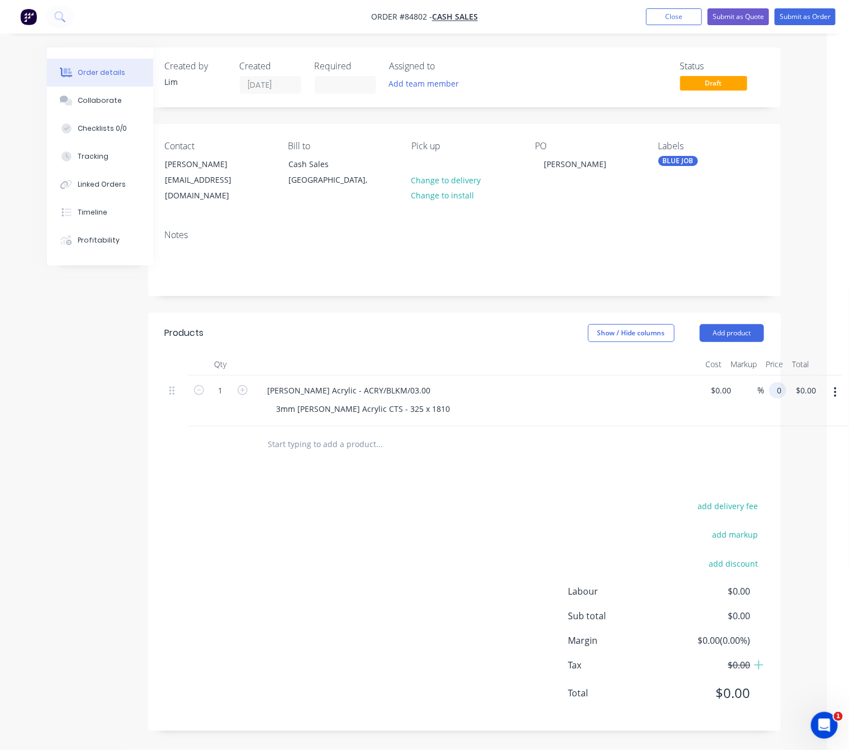
scroll to position [12, 22]
type input "$48.55"
click at [372, 585] on div "add delivery fee add markup add discount Labour $0.00 Sub total $48.55 Margin $…" at bounding box center [464, 606] width 599 height 216
type input "$48.55"
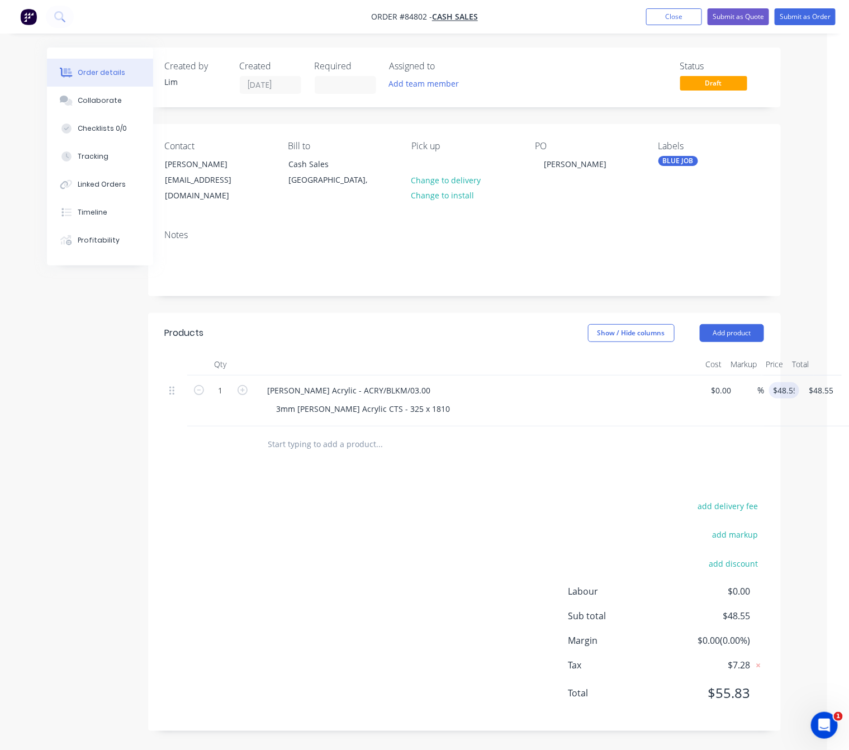
click at [458, 520] on div "add delivery fee add markup add discount Labour $0.00 Sub total $48.55 Margin $…" at bounding box center [464, 606] width 599 height 216
click at [352, 563] on div "add delivery fee add markup add discount Labour $0.00 Sub total $48.55 Margin $…" at bounding box center [464, 606] width 599 height 216
click at [798, 20] on button "Submit as Order" at bounding box center [804, 16] width 61 height 17
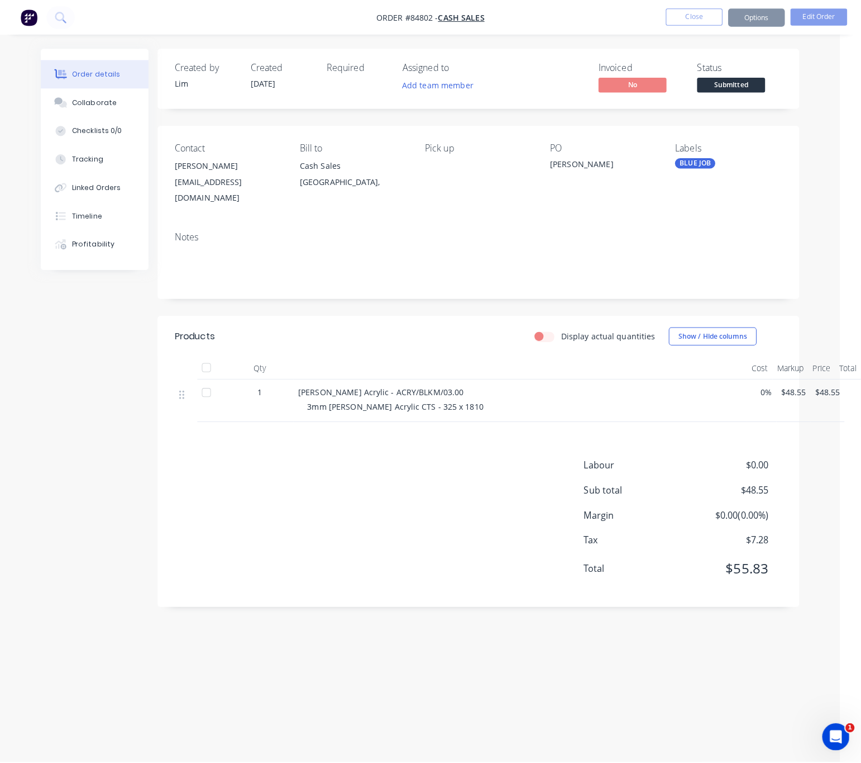
scroll to position [0, 0]
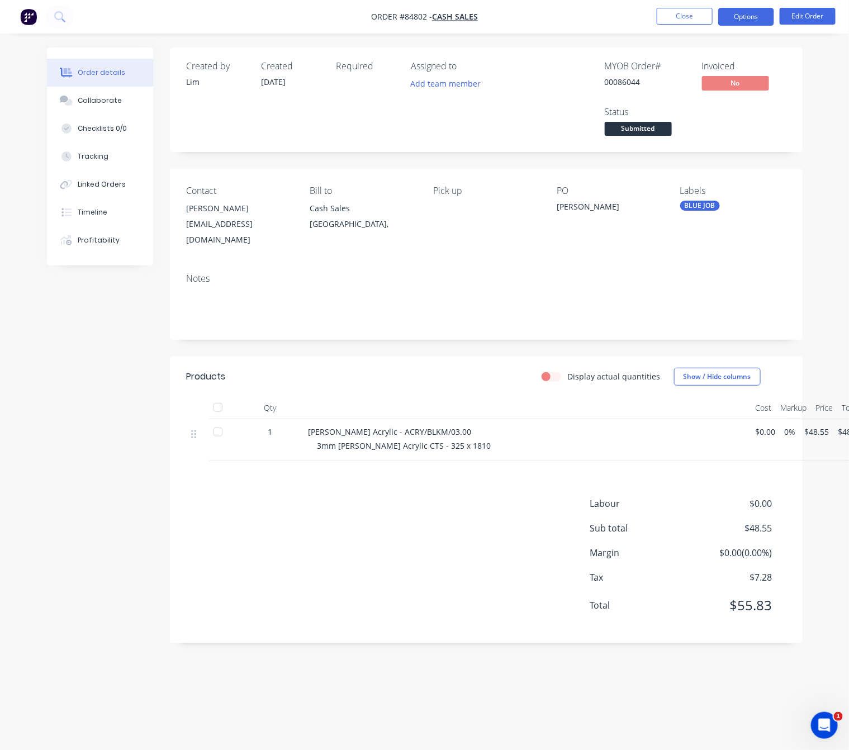
click at [746, 17] on button "Options" at bounding box center [746, 17] width 56 height 18
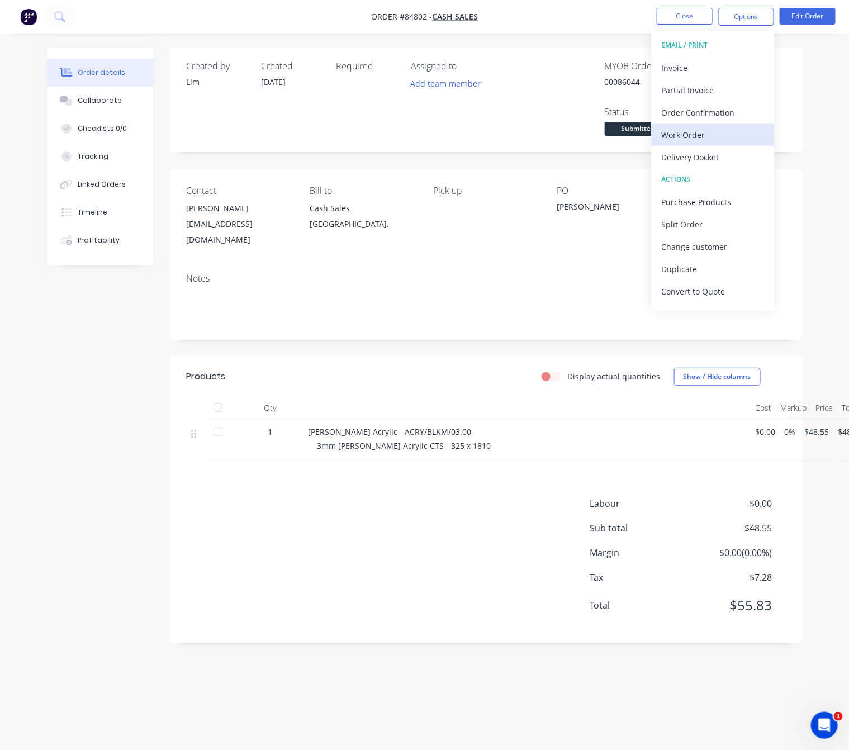
click at [706, 128] on div "Work Order" at bounding box center [712, 135] width 103 height 16
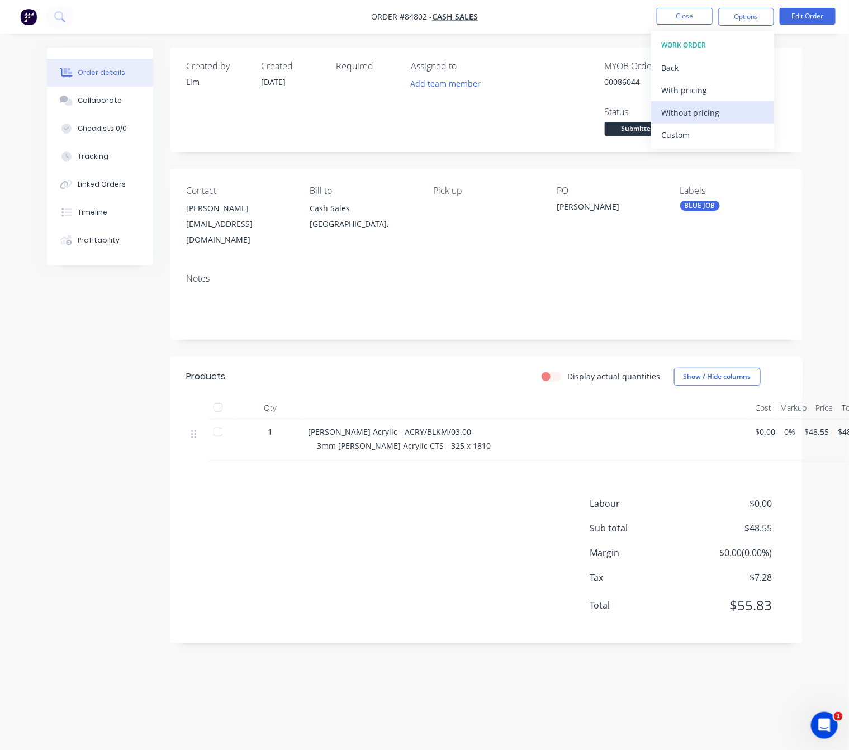
click at [713, 115] on div "Without pricing" at bounding box center [712, 112] width 103 height 16
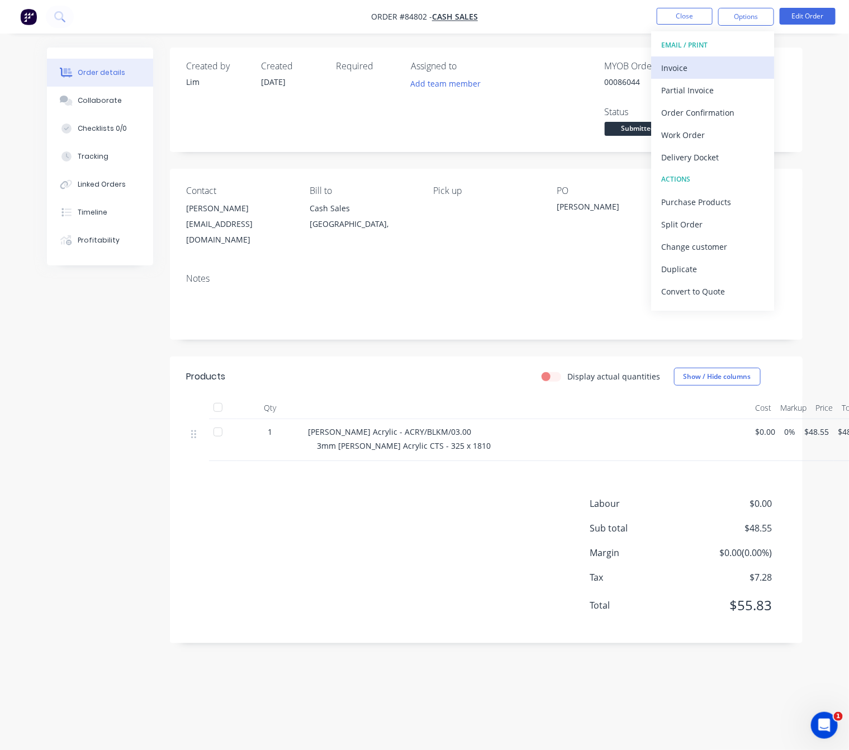
click at [698, 66] on div "Invoice" at bounding box center [712, 68] width 103 height 16
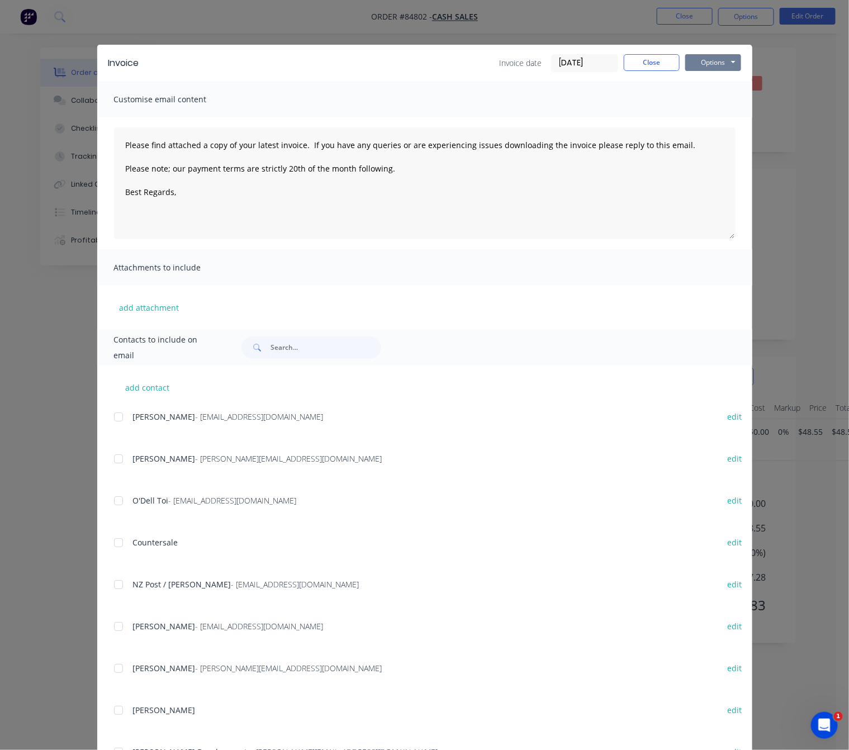
click at [711, 61] on button "Options" at bounding box center [713, 62] width 56 height 17
click at [721, 82] on button "Preview" at bounding box center [721, 82] width 72 height 18
drag, startPoint x: 642, startPoint y: 52, endPoint x: 647, endPoint y: 68, distance: 16.3
click at [642, 53] on div "Invoice Invoice date 23/09/25 Close Options Preview Print Email" at bounding box center [424, 63] width 655 height 36
click at [647, 68] on button "Close" at bounding box center [651, 62] width 56 height 17
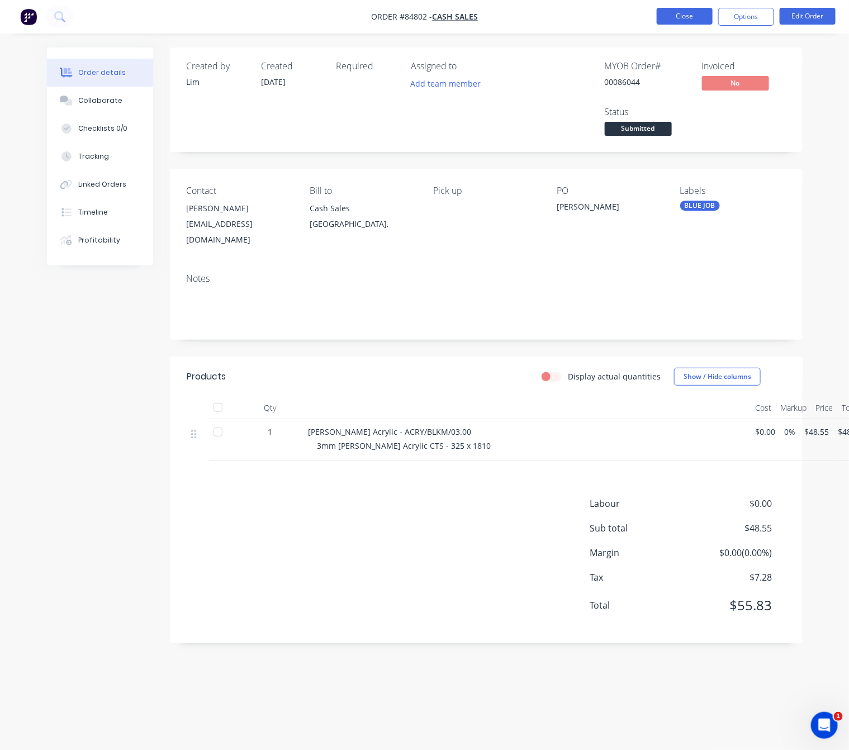
click at [697, 15] on button "Close" at bounding box center [684, 16] width 56 height 17
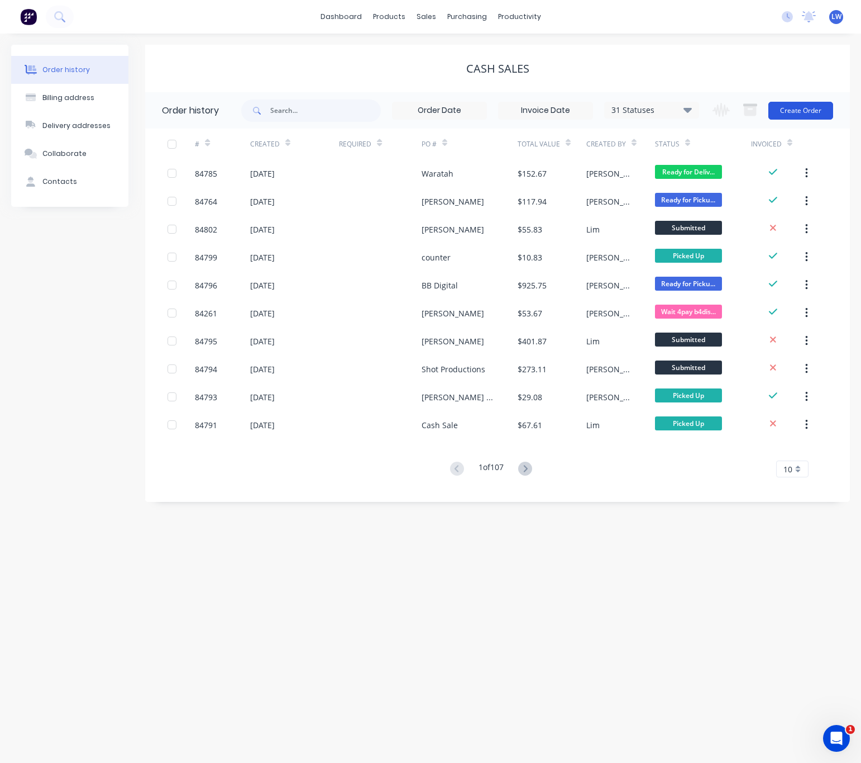
click at [805, 111] on button "Create Order" at bounding box center [801, 111] width 65 height 18
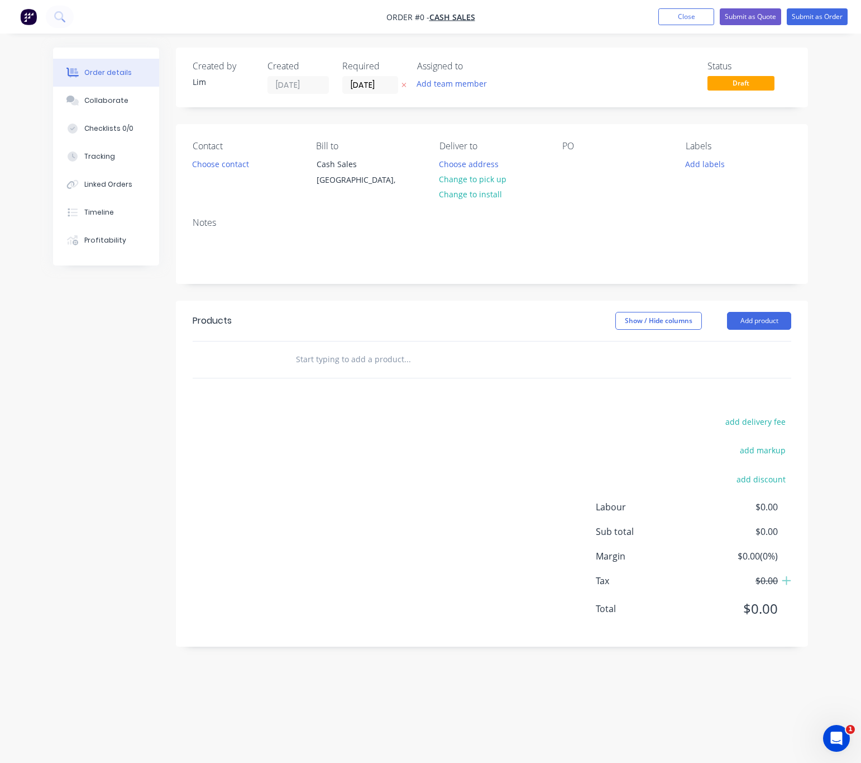
click at [399, 84] on button "button" at bounding box center [404, 85] width 12 height 13
click at [225, 161] on button "Choose contact" at bounding box center [221, 163] width 69 height 15
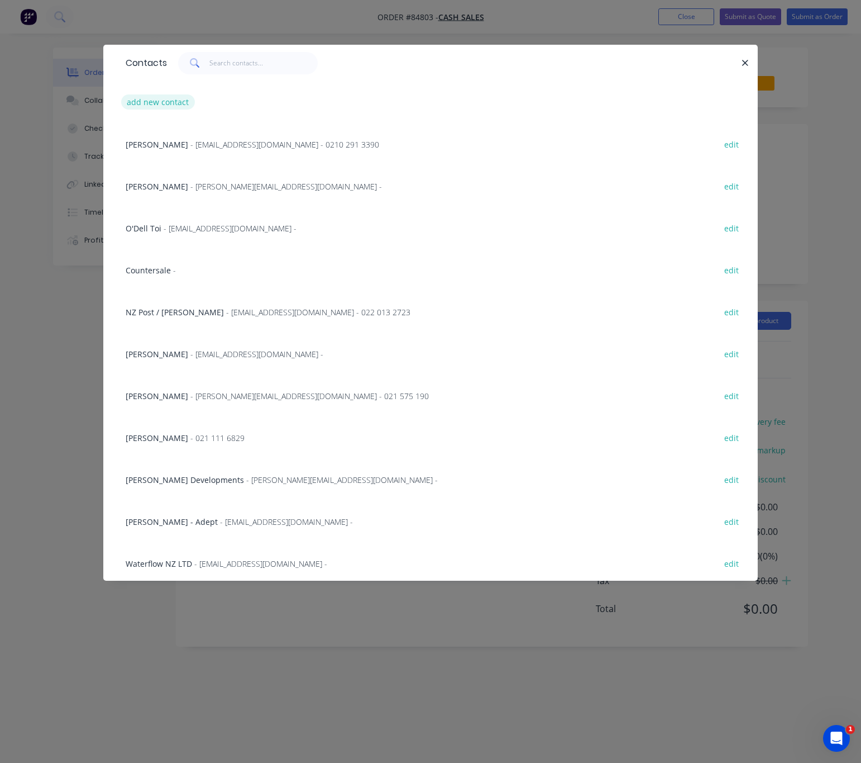
click at [177, 104] on button "add new contact" at bounding box center [158, 101] width 74 height 15
select select "NZ"
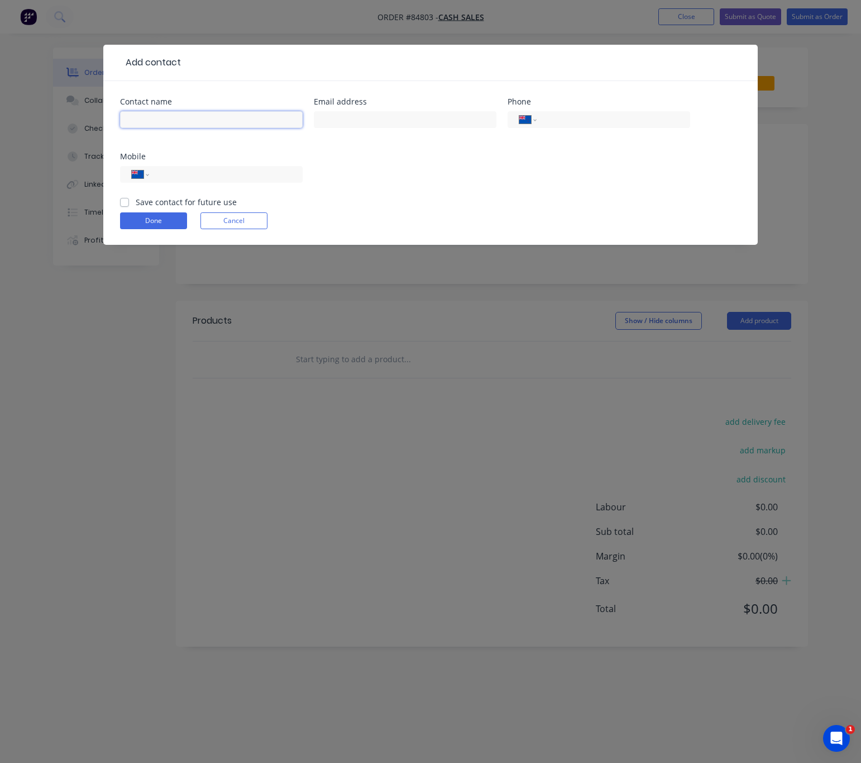
click at [189, 126] on input "text" at bounding box center [211, 119] width 183 height 17
type input "[PERSON_NAME]"
click at [449, 119] on input "text" at bounding box center [405, 119] width 183 height 17
paste input "wrinkle60@gmail.com>"
type input "[EMAIL_ADDRESS][DOMAIN_NAME]"
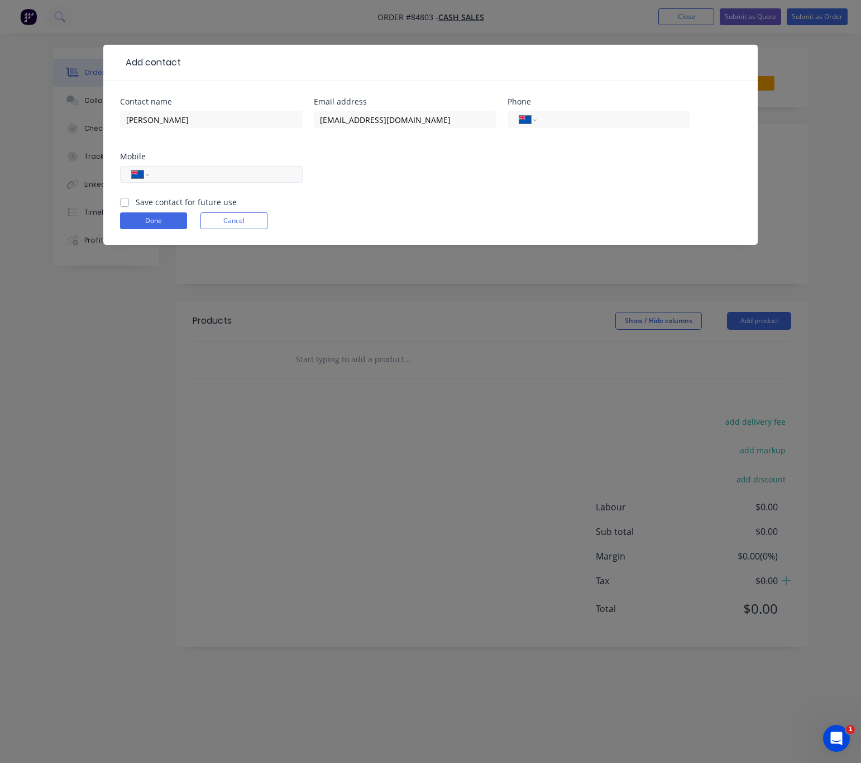
click at [188, 181] on div "International Afghanistan Åland Islands Albania Algeria American Samoa Andorra …" at bounding box center [211, 174] width 183 height 17
drag, startPoint x: 188, startPoint y: 181, endPoint x: 173, endPoint y: 166, distance: 21.3
click at [173, 166] on div "International Afghanistan Åland Islands Albania Algeria American Samoa Andorra …" at bounding box center [211, 174] width 183 height 17
click at [179, 176] on input "tel" at bounding box center [224, 174] width 134 height 13
paste input "021 903 759"
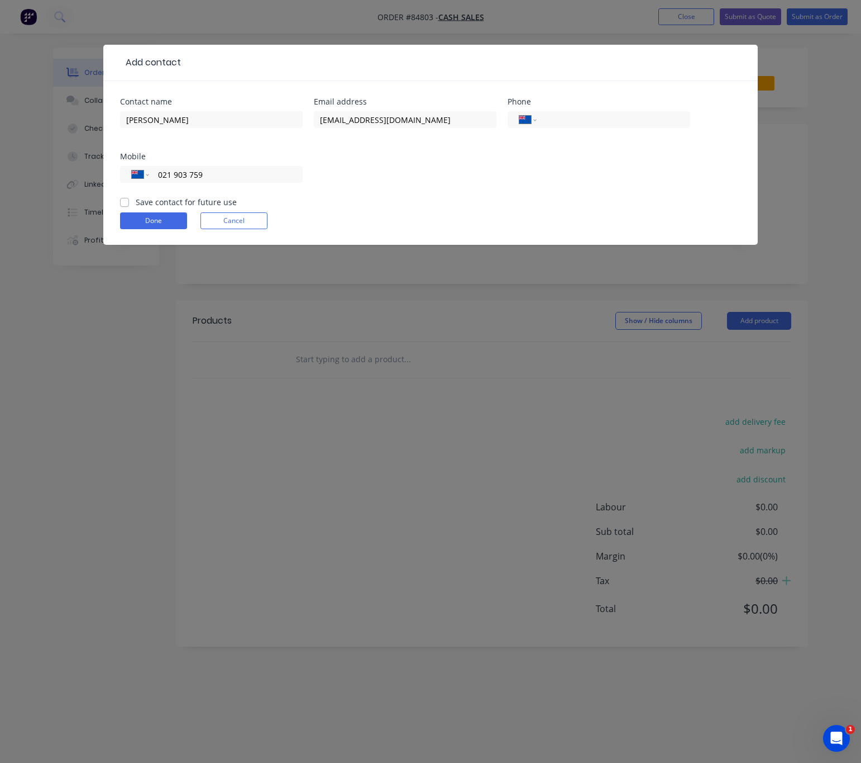
type input "021 903 759"
drag, startPoint x: 123, startPoint y: 200, endPoint x: 139, endPoint y: 217, distance: 23.3
click at [136, 199] on label "Save contact for future use" at bounding box center [186, 202] width 101 height 12
click at [123, 199] on input "Save contact for future use" at bounding box center [124, 201] width 9 height 11
checkbox input "true"
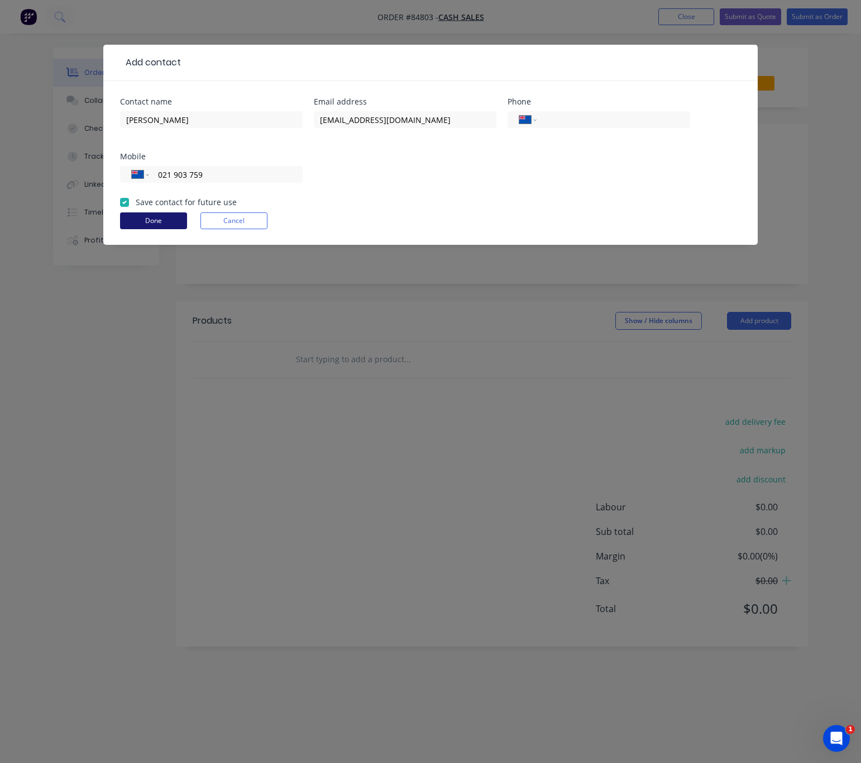
click at [141, 218] on button "Done" at bounding box center [153, 220] width 67 height 17
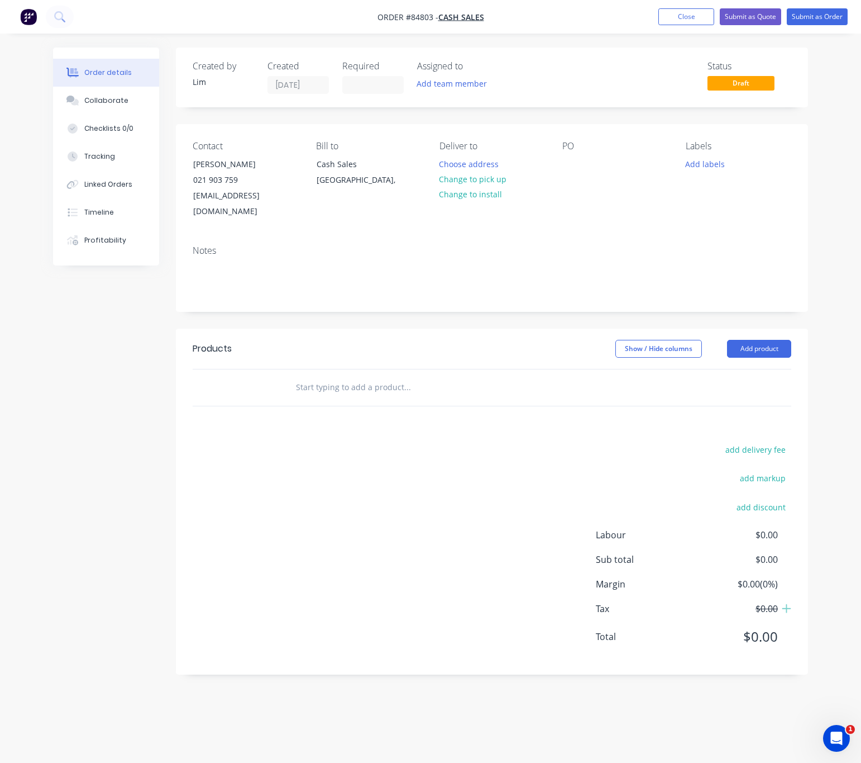
drag, startPoint x: 465, startPoint y: 183, endPoint x: 828, endPoint y: 186, distance: 363.7
click at [466, 183] on button "Change to pick up" at bounding box center [472, 179] width 79 height 15
click at [577, 168] on div at bounding box center [572, 164] width 18 height 16
click at [717, 166] on button "Add labels" at bounding box center [705, 163] width 51 height 15
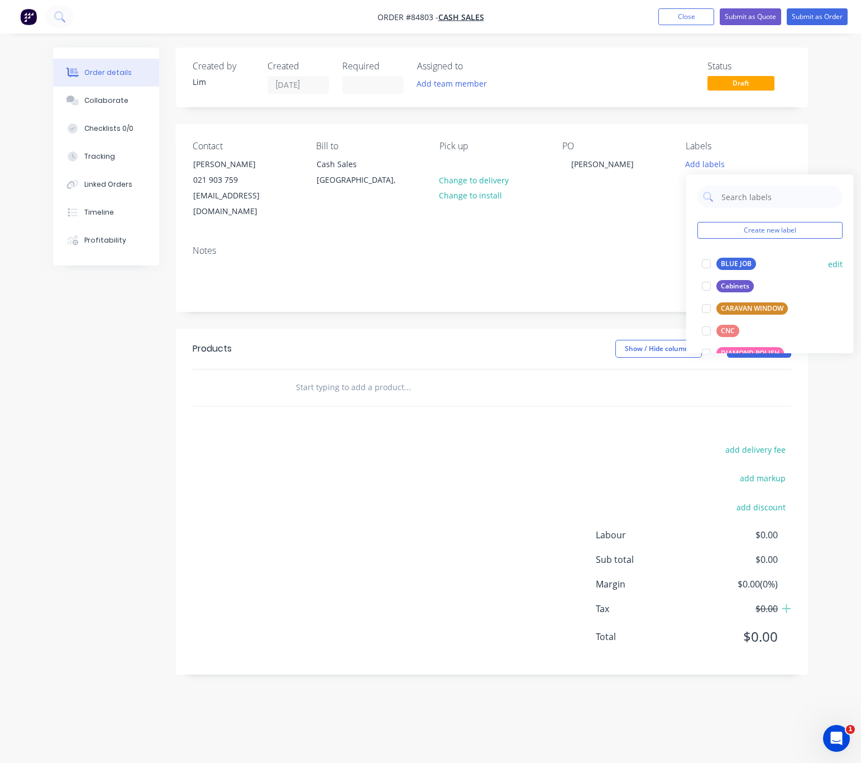
click at [741, 265] on div "BLUE JOB" at bounding box center [737, 264] width 40 height 12
click at [748, 282] on div "Cabinets" at bounding box center [735, 281] width 37 height 12
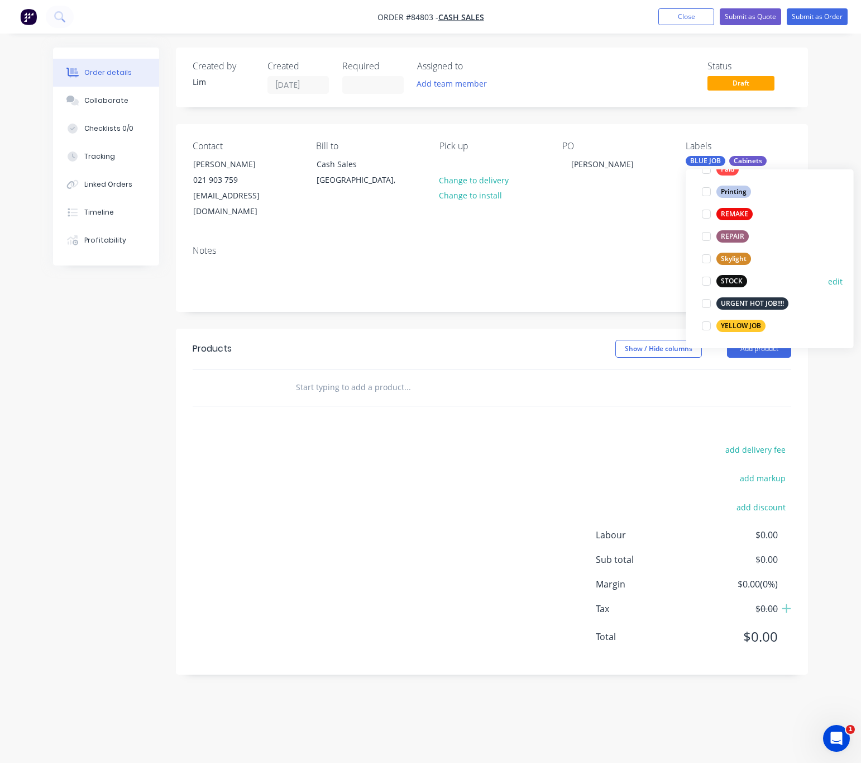
click at [739, 278] on div "STOCK" at bounding box center [732, 281] width 31 height 12
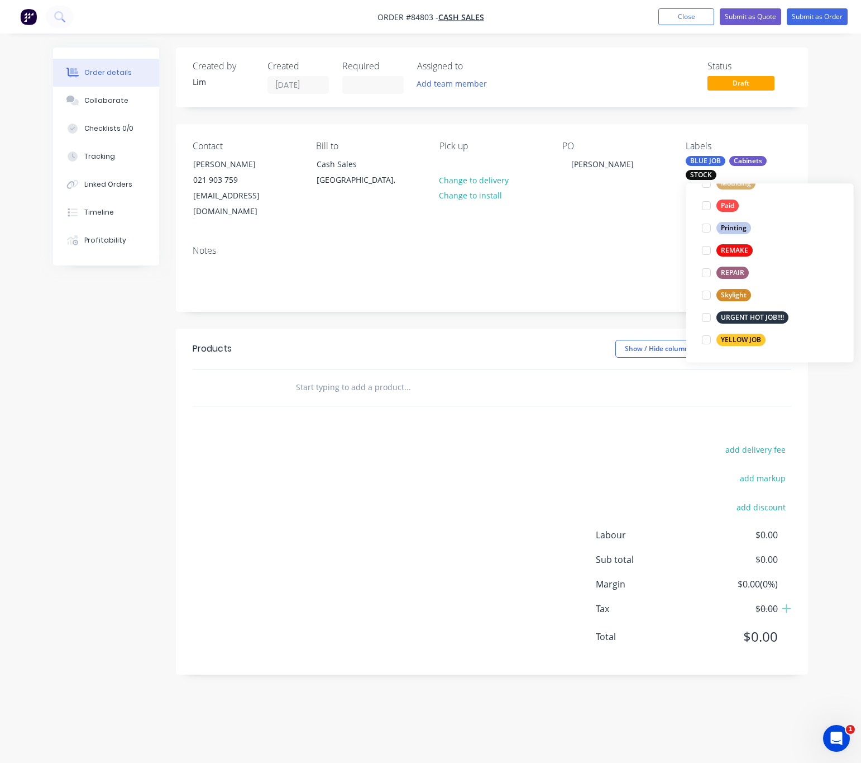
scroll to position [23, 0]
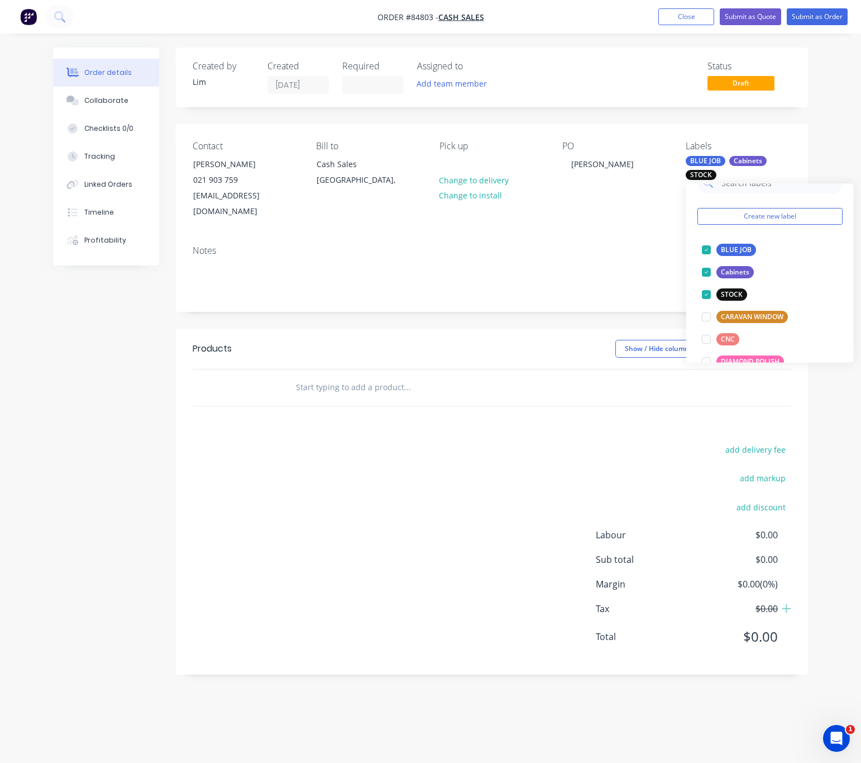
click at [386, 376] on input "text" at bounding box center [407, 387] width 223 height 22
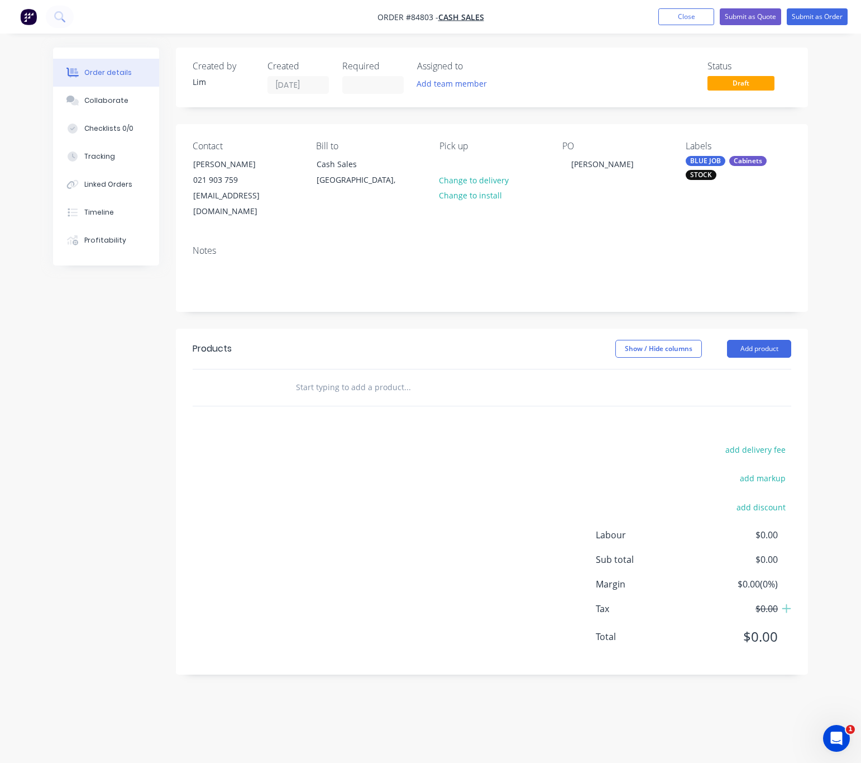
click at [398, 379] on input "text" at bounding box center [407, 387] width 223 height 22
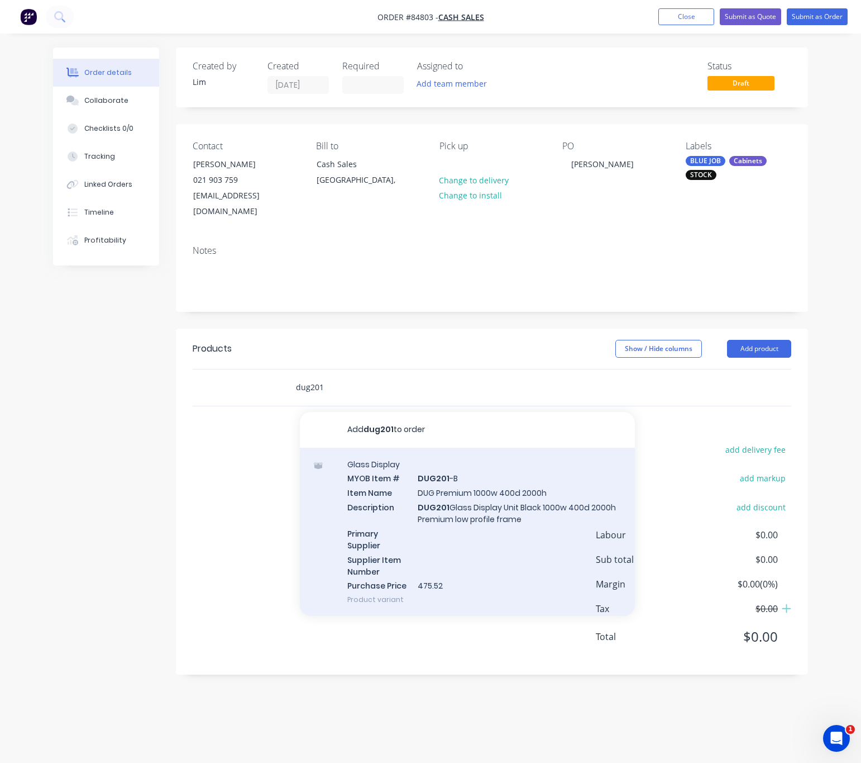
type input "dug201"
click at [506, 515] on div "Glass Display MYOB Item # DUG201 -B Item Name DUG Premium 1000w 400d 2000h Desc…" at bounding box center [467, 531] width 335 height 169
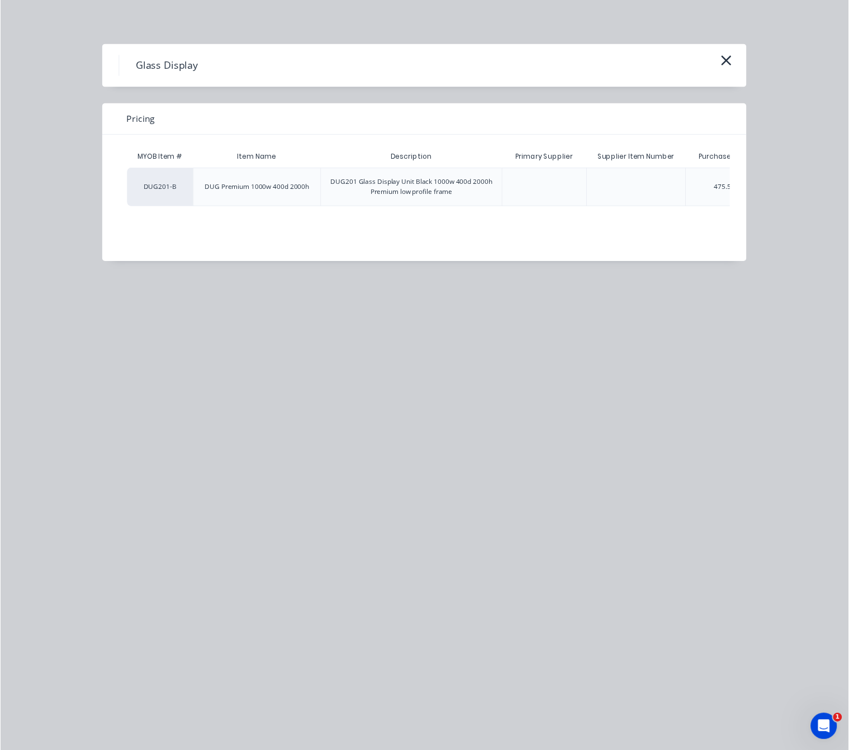
scroll to position [0, 101]
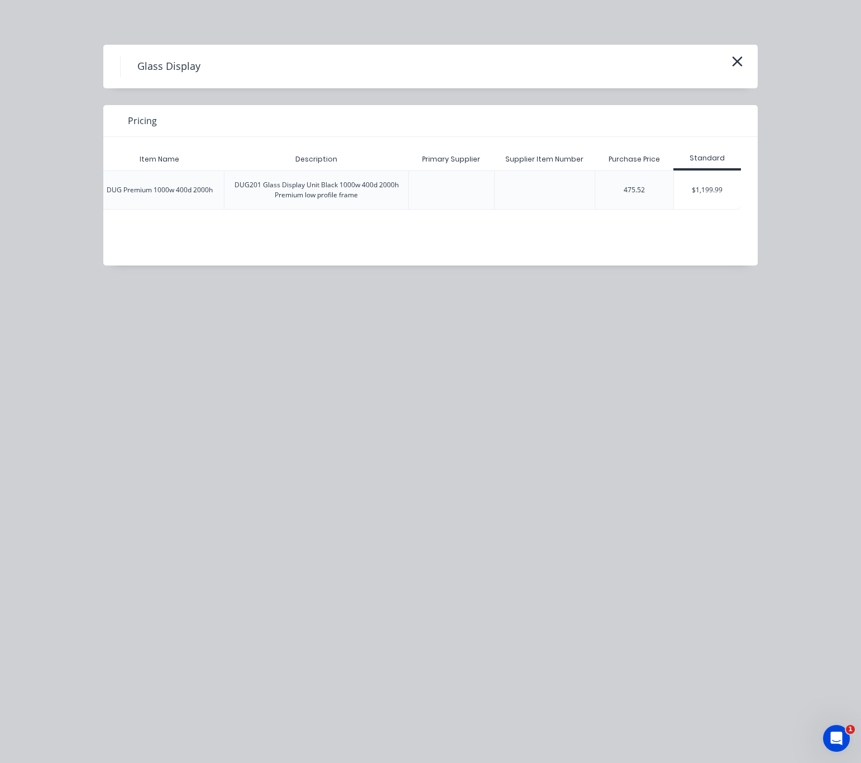
click at [716, 209] on div "$1,199.99" at bounding box center [708, 189] width 68 height 39
click at [716, 193] on div "$1,199.99" at bounding box center [707, 190] width 67 height 38
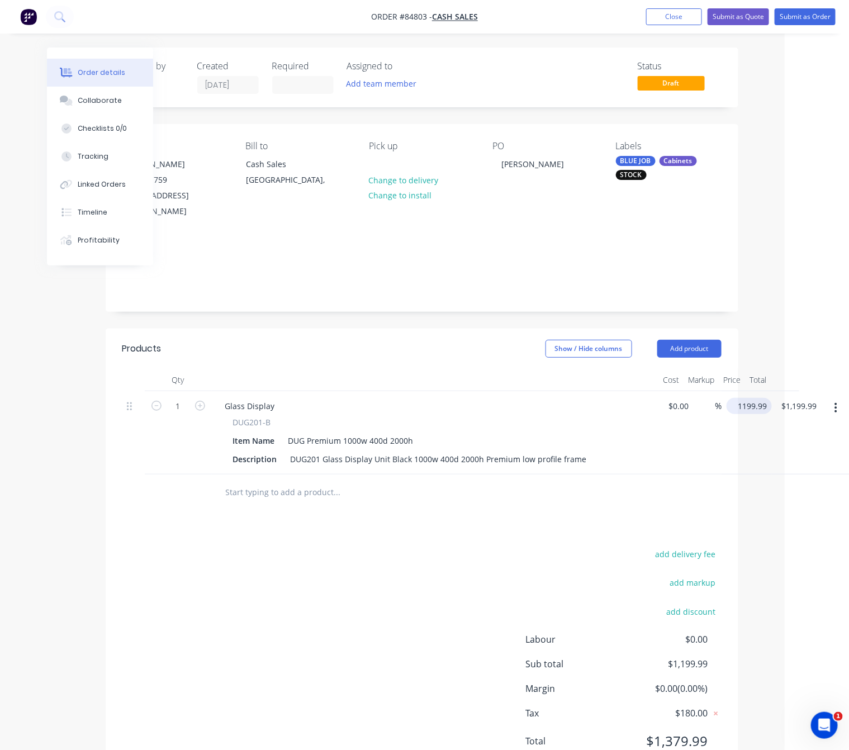
click at [741, 398] on input "1199.99" at bounding box center [751, 406] width 41 height 16
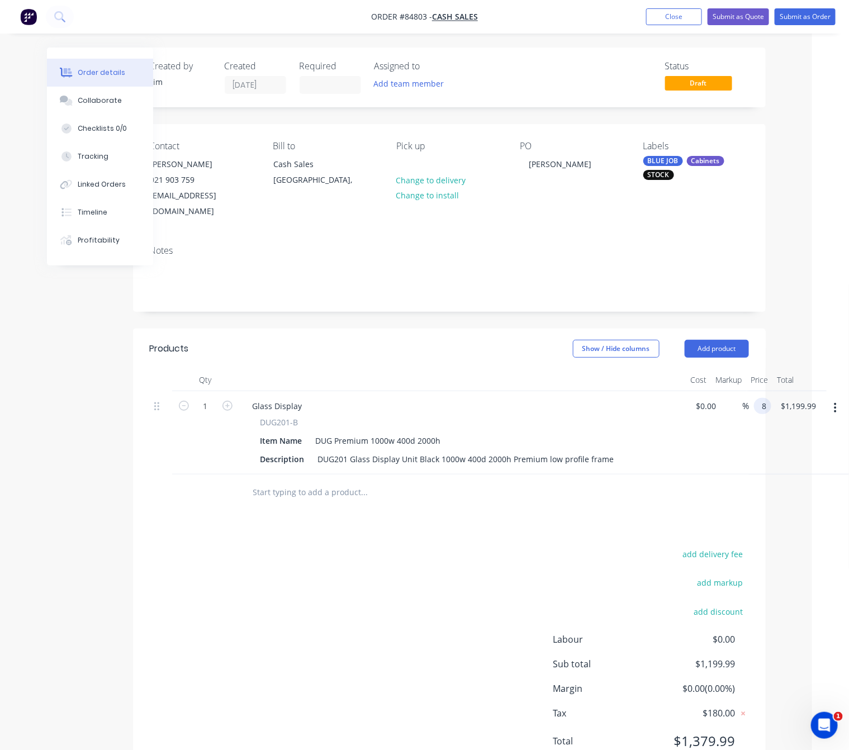
scroll to position [0, 37]
type input "$800.00"
click at [292, 615] on div "add delivery fee add markup add discount Labour $0.00 Sub total $1,199.99 Margi…" at bounding box center [449, 654] width 599 height 216
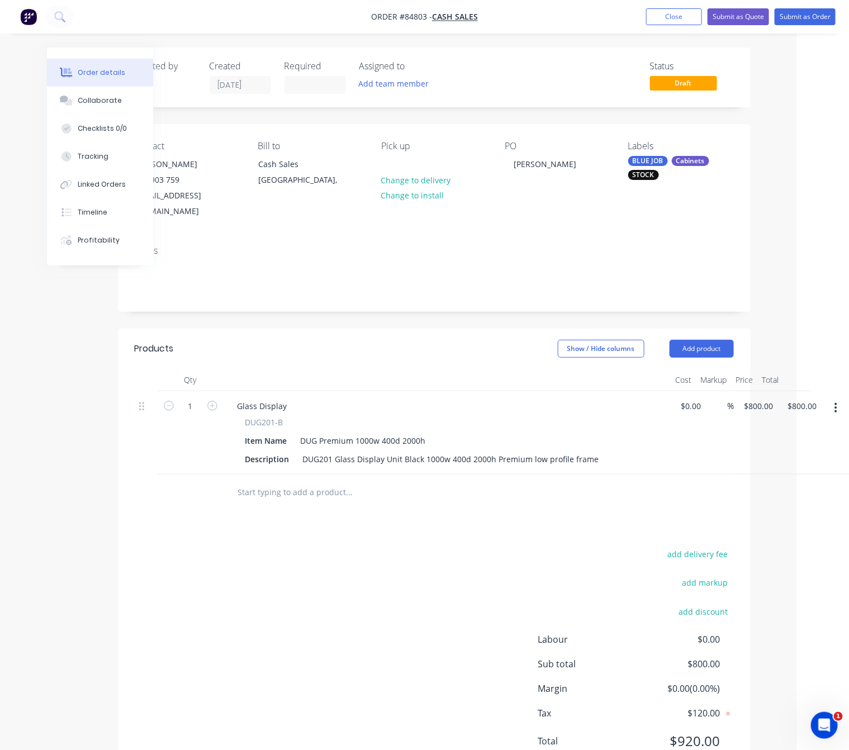
click at [834, 402] on icon "button" at bounding box center [835, 408] width 3 height 12
click at [535, 557] on div "add delivery fee add markup add discount Labour $0.00 Sub total $800.00 Margin …" at bounding box center [434, 654] width 599 height 216
click at [694, 349] on header "Products Show / Hide columns Add product" at bounding box center [434, 348] width 632 height 40
click at [703, 340] on button "Add product" at bounding box center [701, 349] width 64 height 18
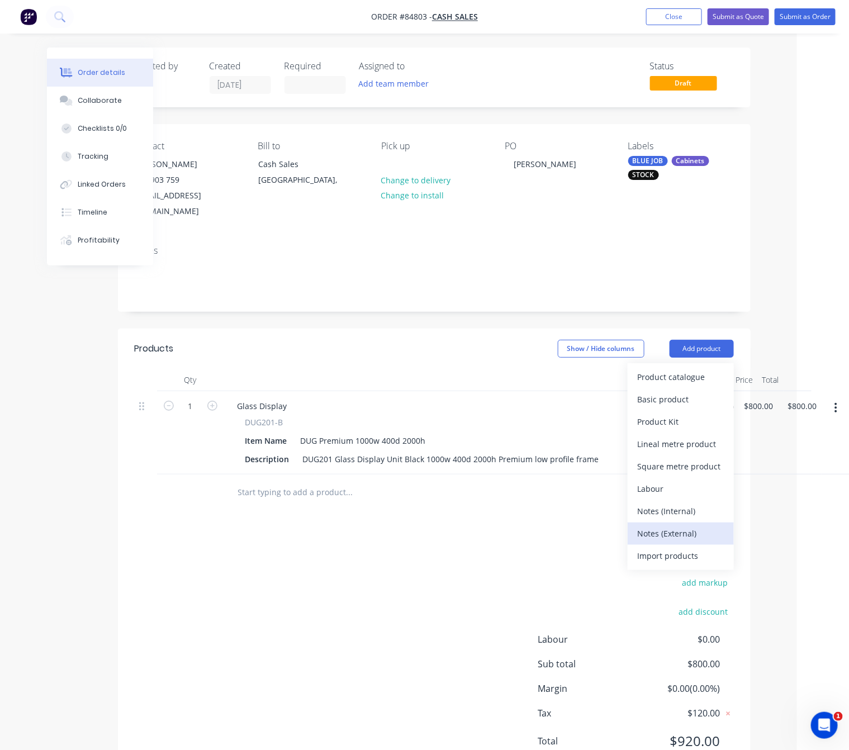
click at [689, 525] on div "Notes (External)" at bounding box center [680, 533] width 86 height 16
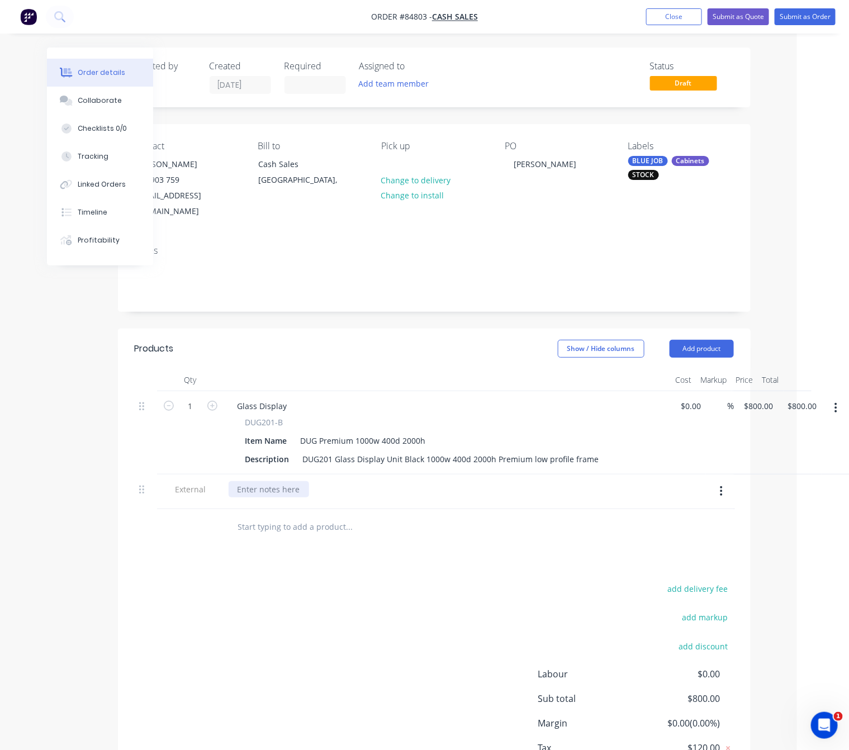
click at [275, 481] on div at bounding box center [268, 489] width 80 height 16
click at [342, 622] on div "add delivery fee add markup add discount Labour $0.00 Sub total $800.00 Margin …" at bounding box center [434, 689] width 599 height 216
click at [808, 15] on button "Submit as Order" at bounding box center [804, 16] width 61 height 17
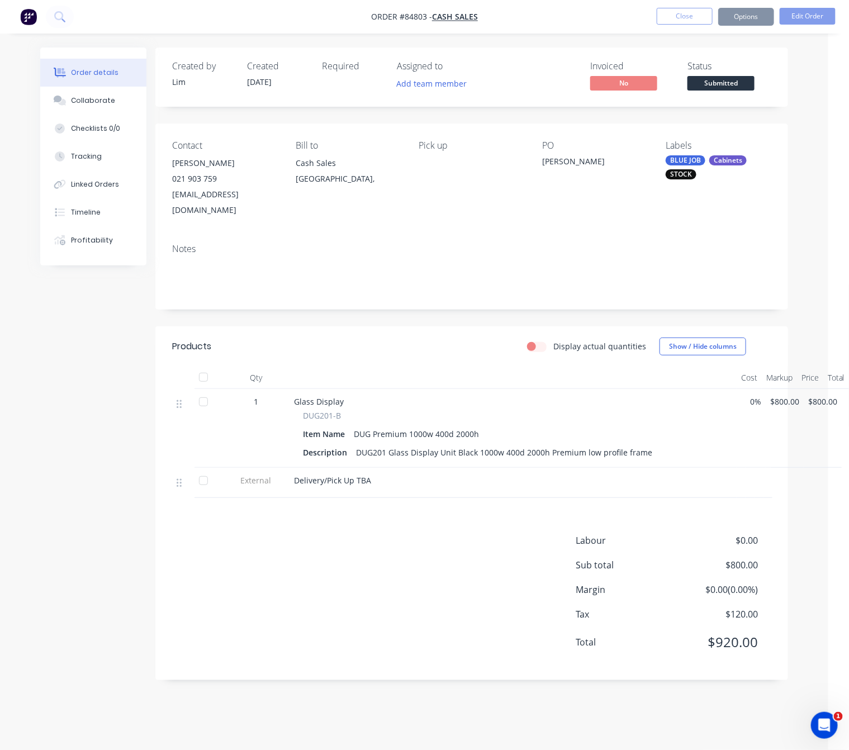
scroll to position [0, 0]
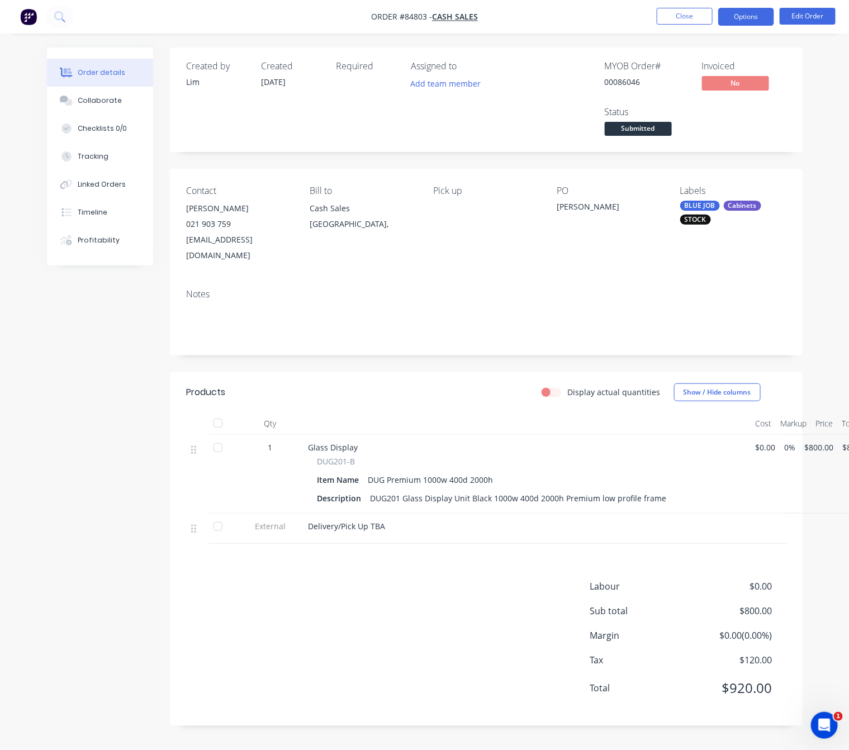
click at [742, 14] on button "Options" at bounding box center [746, 17] width 56 height 18
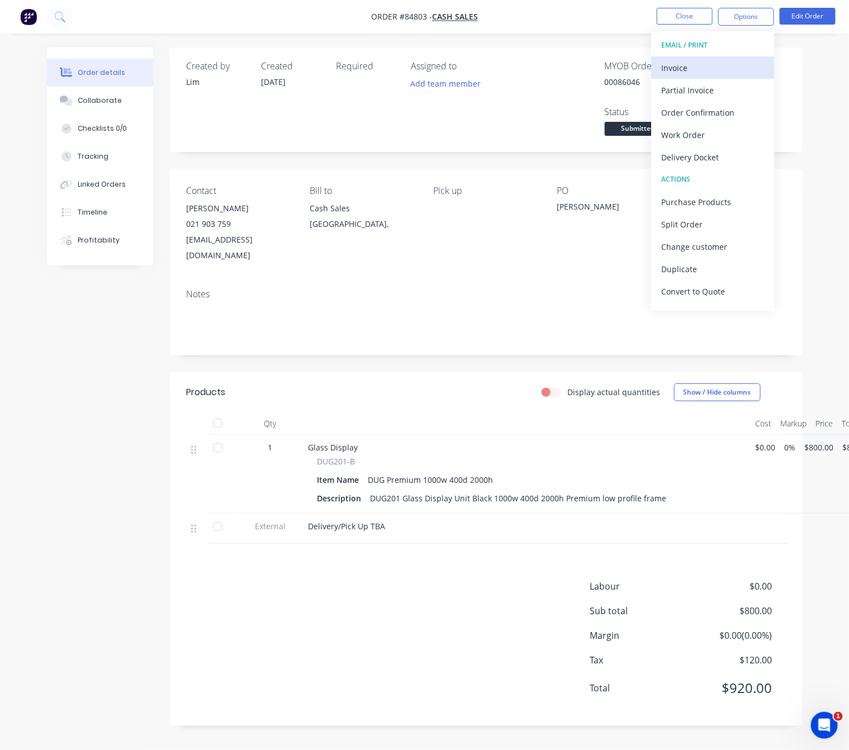
click at [717, 66] on div "Invoice" at bounding box center [712, 68] width 103 height 16
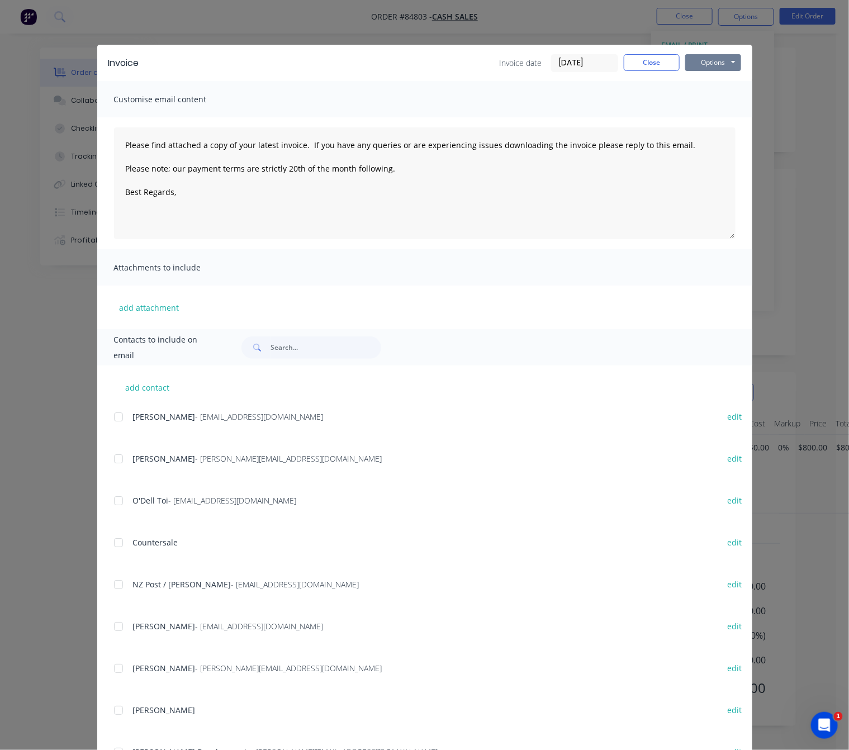
click at [721, 59] on button "Options" at bounding box center [713, 62] width 56 height 17
click at [721, 85] on button "Preview" at bounding box center [721, 82] width 72 height 18
click at [641, 54] on button "Close" at bounding box center [651, 62] width 56 height 17
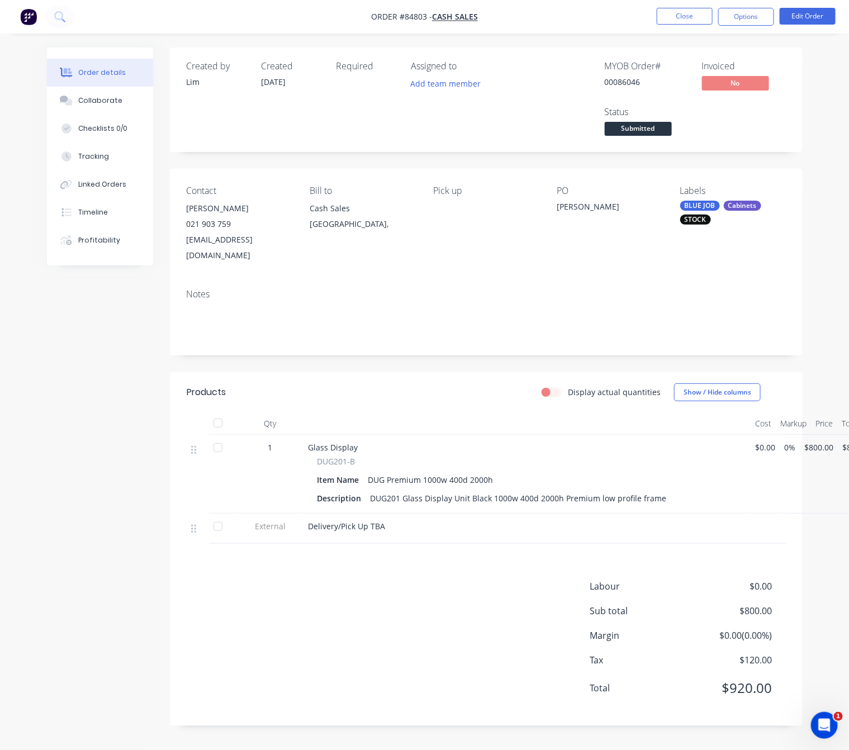
click at [640, 126] on span "Submitted" at bounding box center [637, 129] width 67 height 14
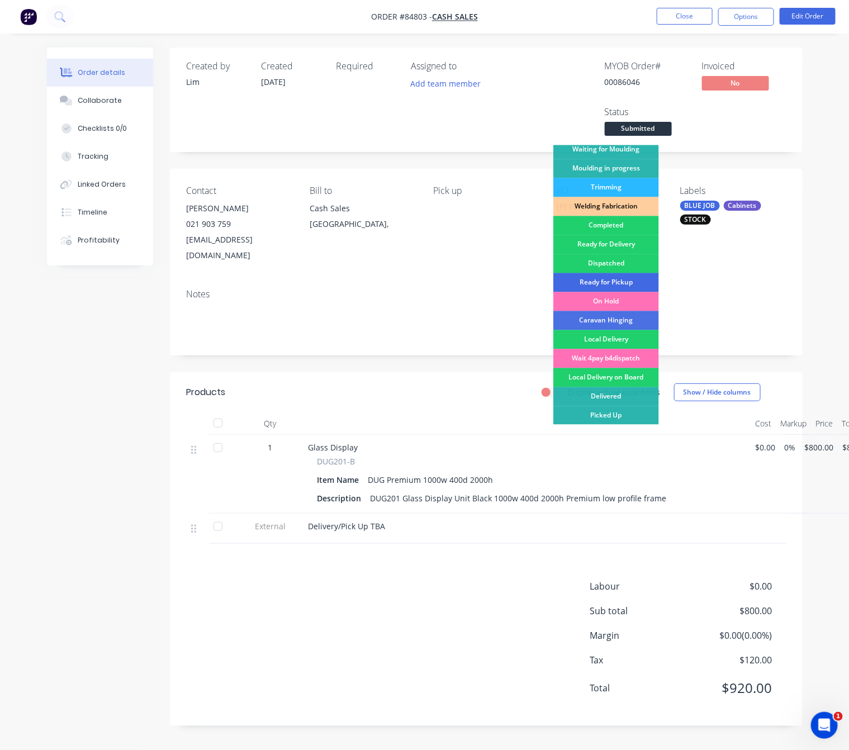
click at [635, 282] on div "Ready for Pickup" at bounding box center [606, 282] width 106 height 19
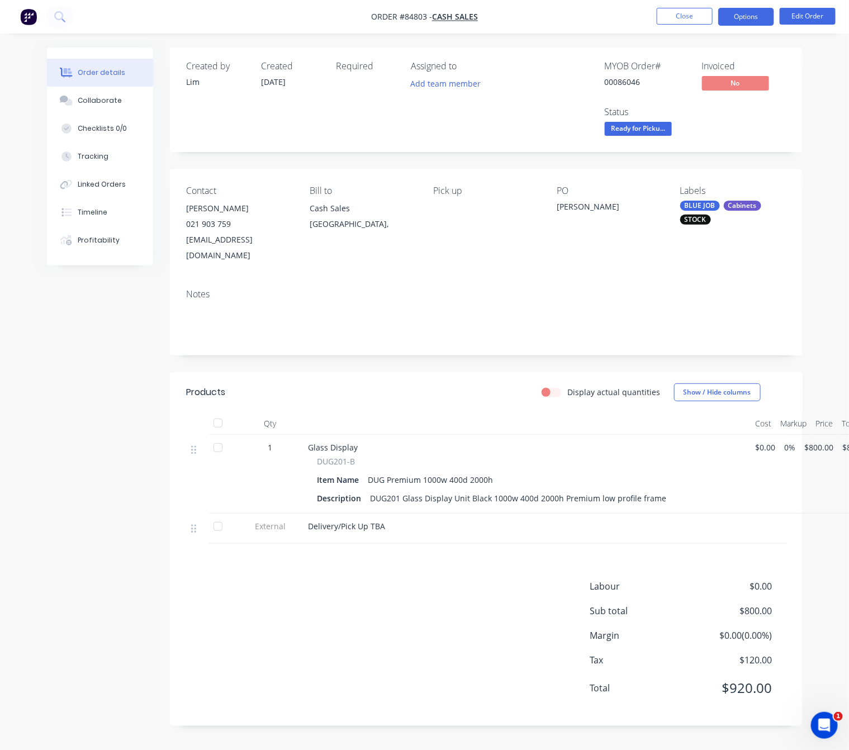
click at [751, 20] on button "Options" at bounding box center [746, 17] width 56 height 18
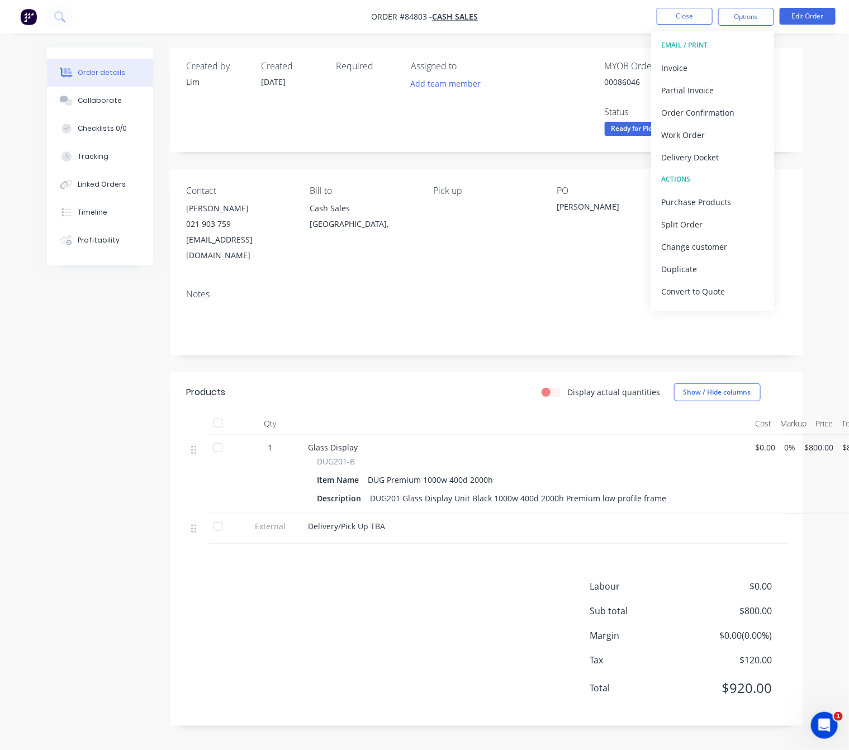
drag, startPoint x: 91, startPoint y: 451, endPoint x: 88, endPoint y: 446, distance: 6.5
click at [91, 449] on div "Created by Lim Created 23/09/25 Required Assigned to Add team member MYOB Order…" at bounding box center [424, 394] width 755 height 695
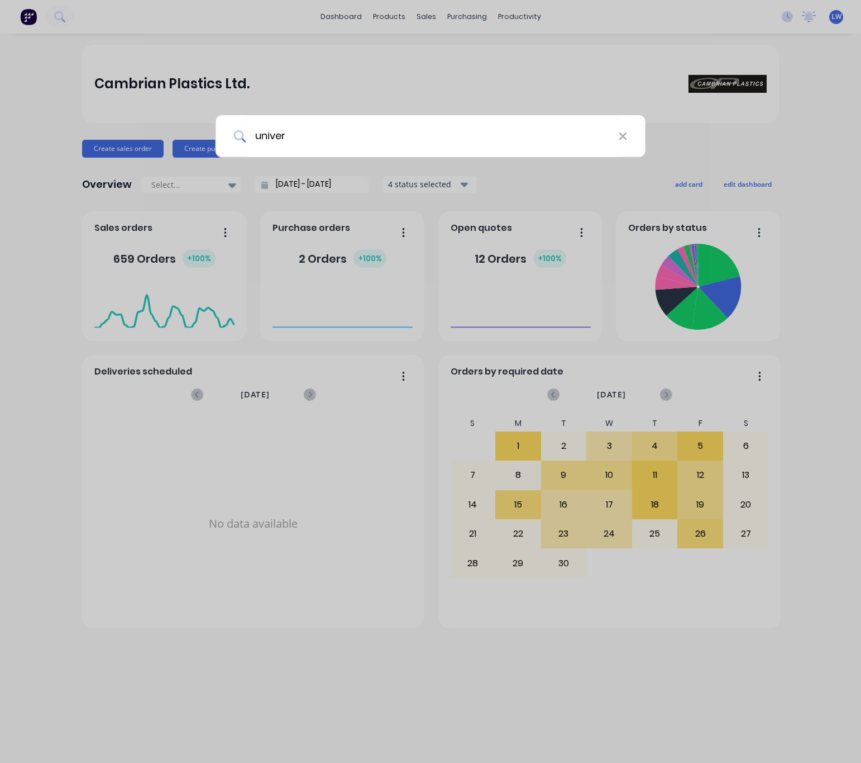
type input "univers"
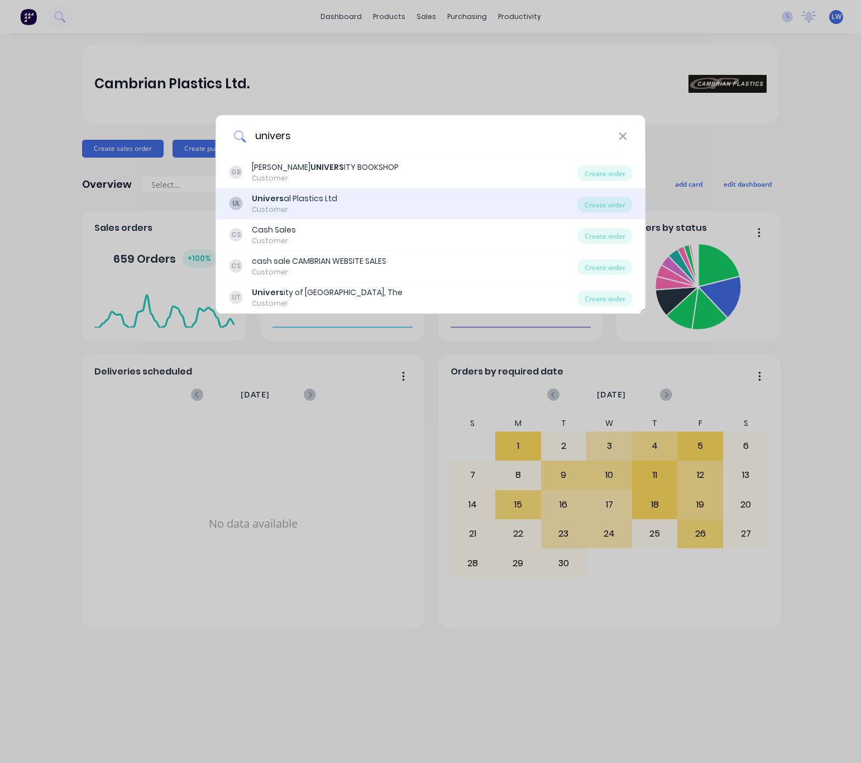
click at [324, 201] on div "Univers al Plastics Ltd" at bounding box center [294, 199] width 85 height 12
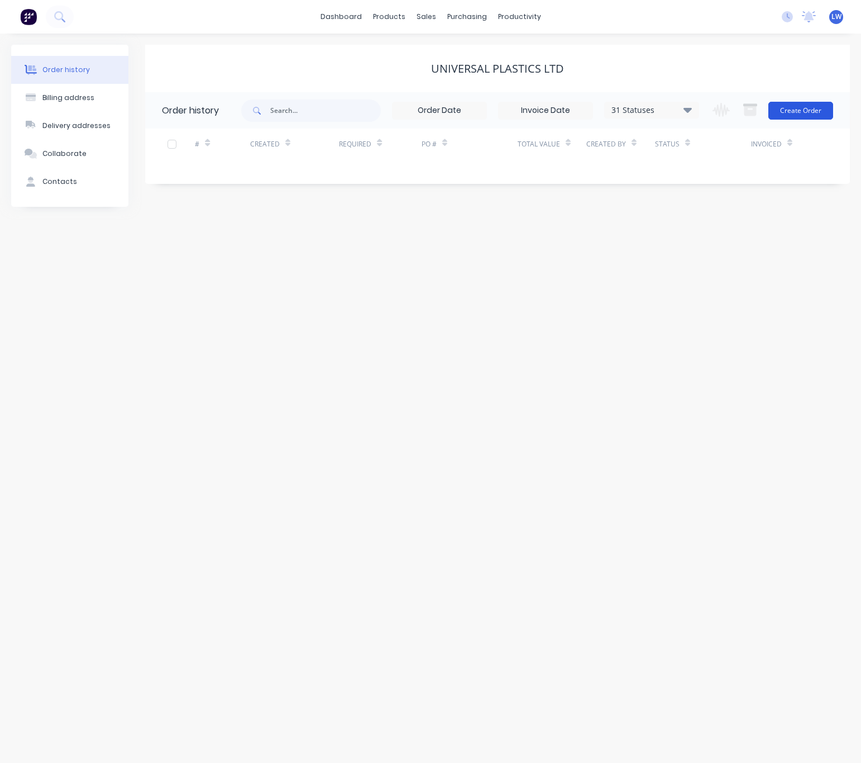
click at [793, 109] on button "Create Order" at bounding box center [801, 111] width 65 height 18
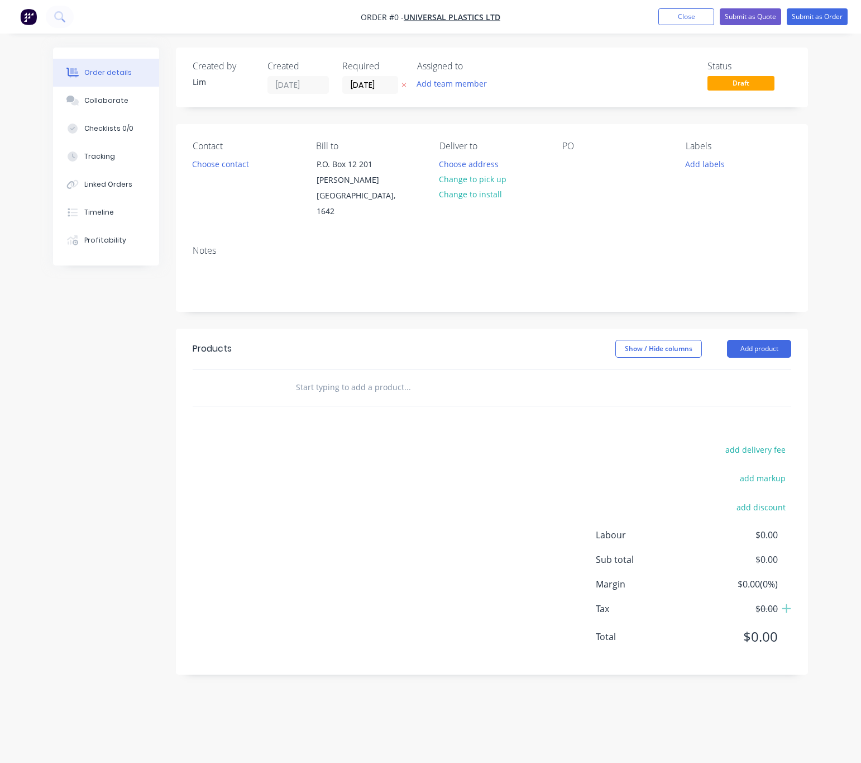
click at [402, 83] on icon "button" at bounding box center [404, 85] width 5 height 7
click at [227, 159] on button "Choose contact" at bounding box center [221, 163] width 69 height 15
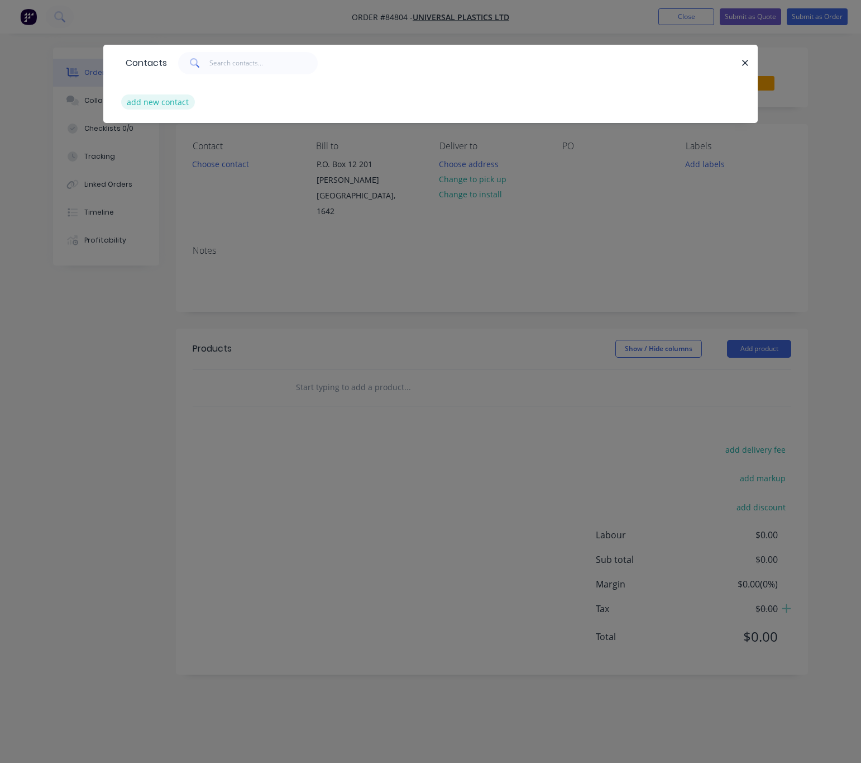
click at [164, 104] on button "add new contact" at bounding box center [158, 101] width 74 height 15
select select "NZ"
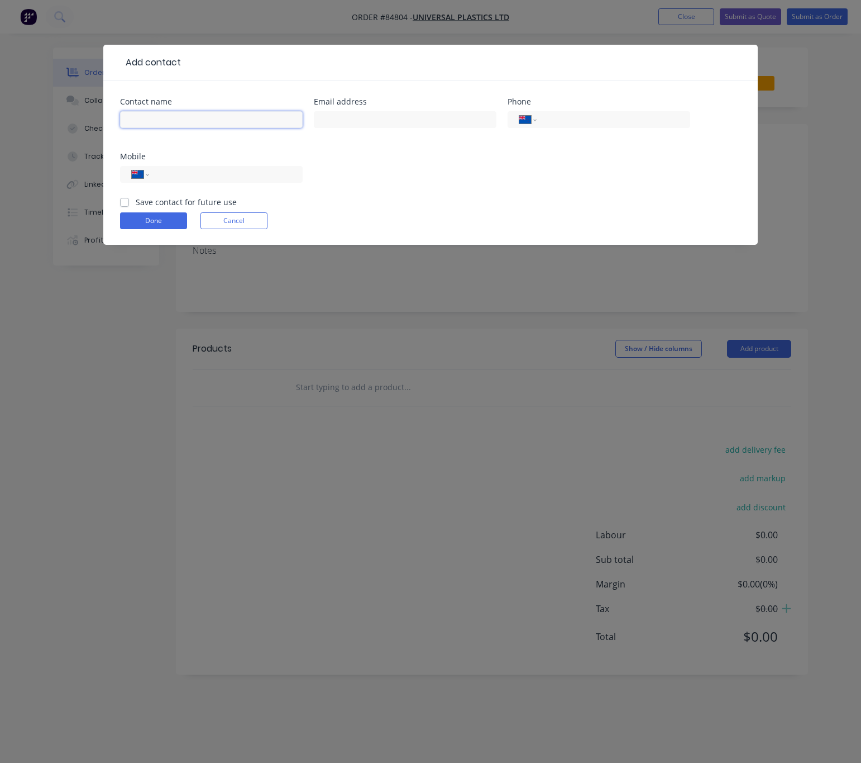
click at [166, 122] on input "text" at bounding box center [211, 119] width 183 height 17
type input "Neil Suter"
click at [585, 121] on input "tel" at bounding box center [612, 119] width 134 height 13
type input "0"
select select "AU"
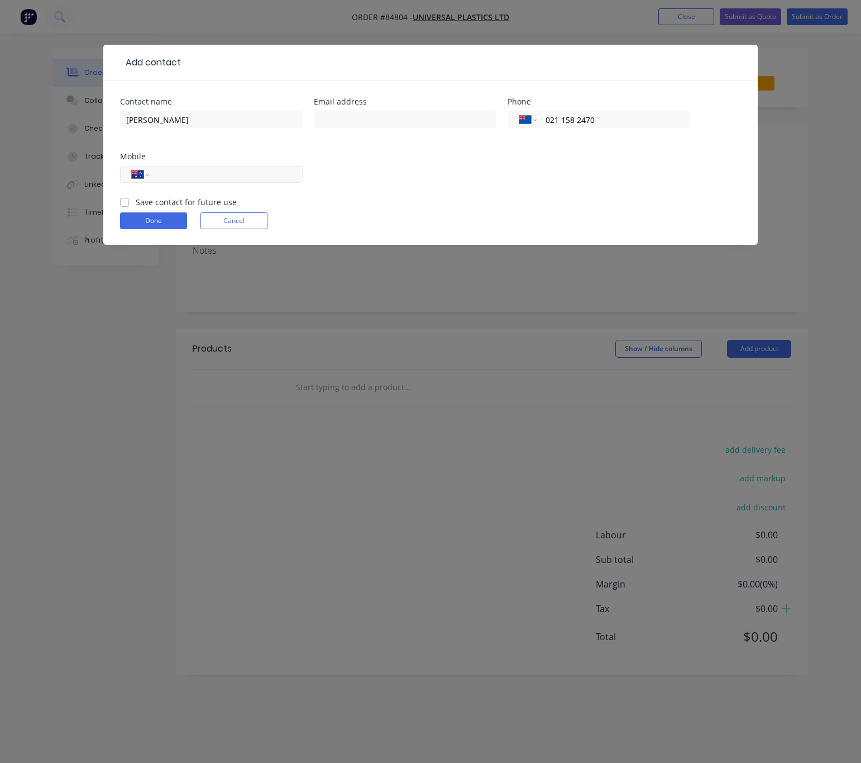
type input "021 158 2470"
click at [181, 172] on input "tel" at bounding box center [224, 174] width 134 height 13
drag, startPoint x: 580, startPoint y: 116, endPoint x: 540, endPoint y: 113, distance: 39.8
click at [540, 113] on div "International Afghanistan Åland Islands Albania Algeria American Samoa Andorra …" at bounding box center [599, 119] width 183 height 17
select select "AU"
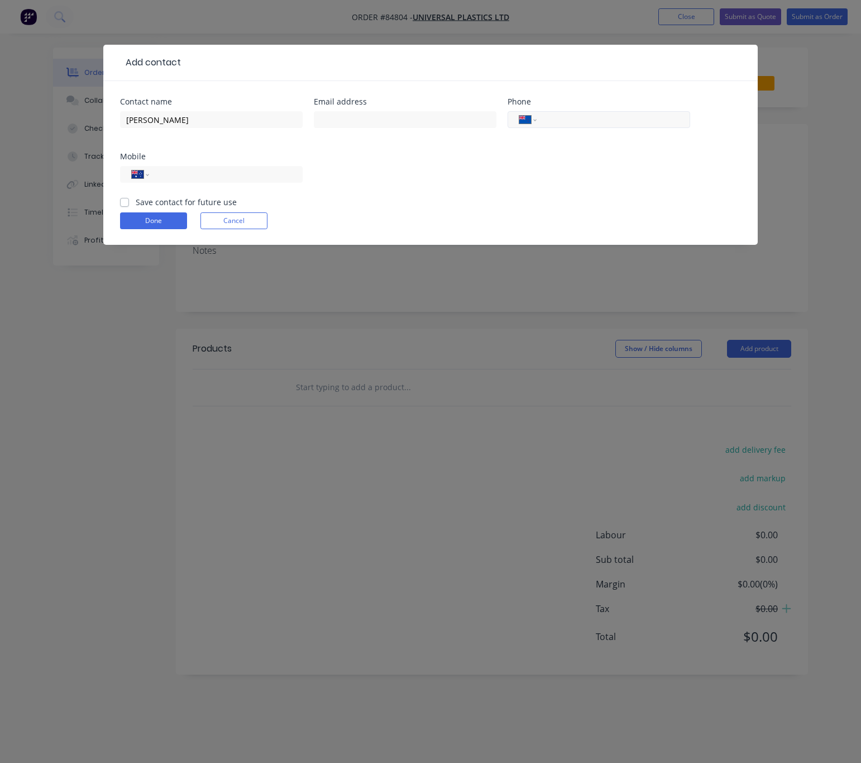
select select "NZ"
click at [198, 172] on input "tel" at bounding box center [224, 174] width 134 height 13
paste input "021 158 2470"
type input "021 158 2470"
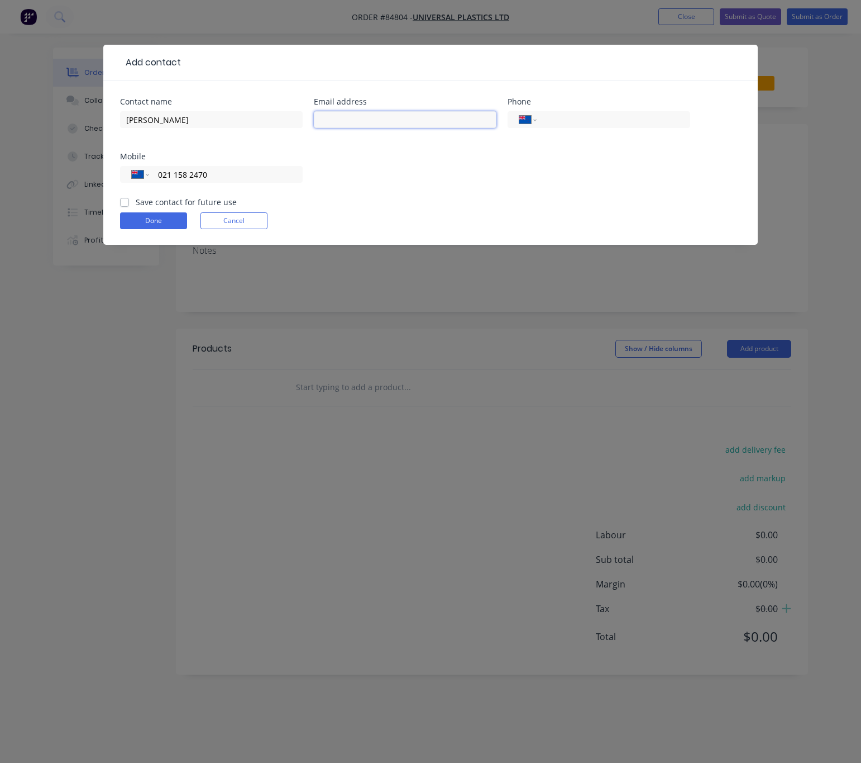
click at [371, 113] on input "text" at bounding box center [405, 119] width 183 height 17
type input "neil.suter@gmail.com"
click at [136, 202] on label "Save contact for future use" at bounding box center [186, 202] width 101 height 12
click at [122, 202] on input "Save contact for future use" at bounding box center [124, 201] width 9 height 11
checkbox input "true"
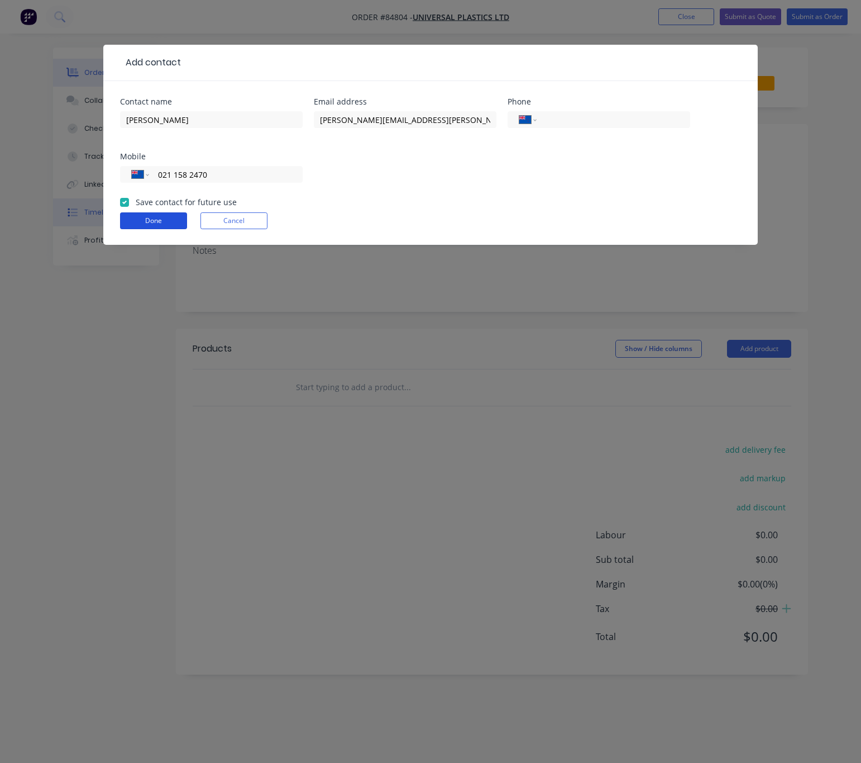
click at [141, 221] on button "Done" at bounding box center [153, 220] width 67 height 17
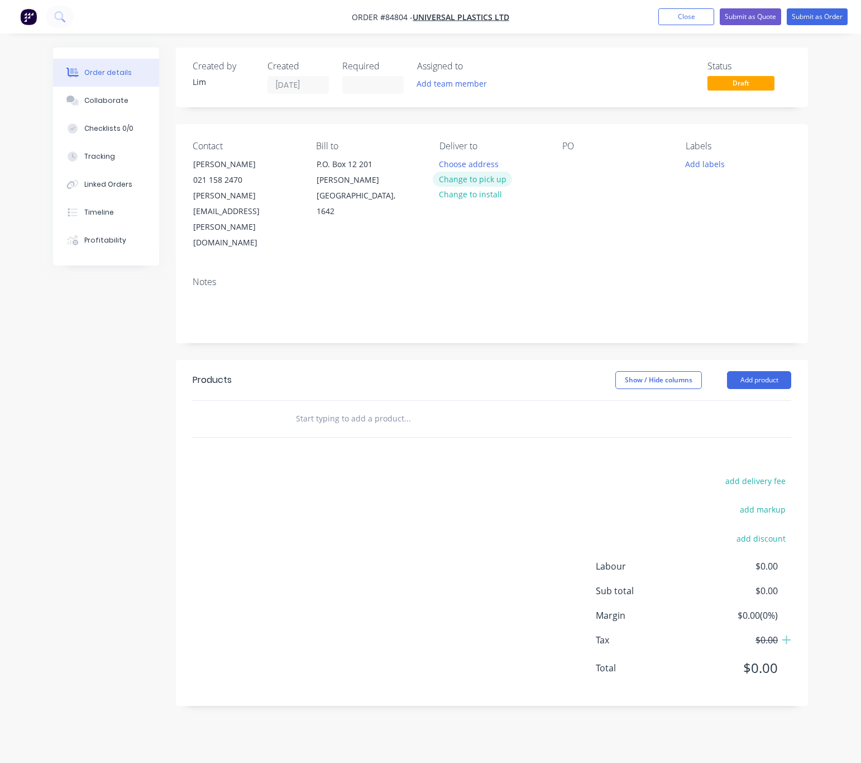
click at [490, 181] on button "Change to pick up" at bounding box center [472, 179] width 79 height 15
click at [574, 166] on div at bounding box center [572, 164] width 18 height 16
click at [686, 163] on button "Add labels" at bounding box center [705, 163] width 51 height 15
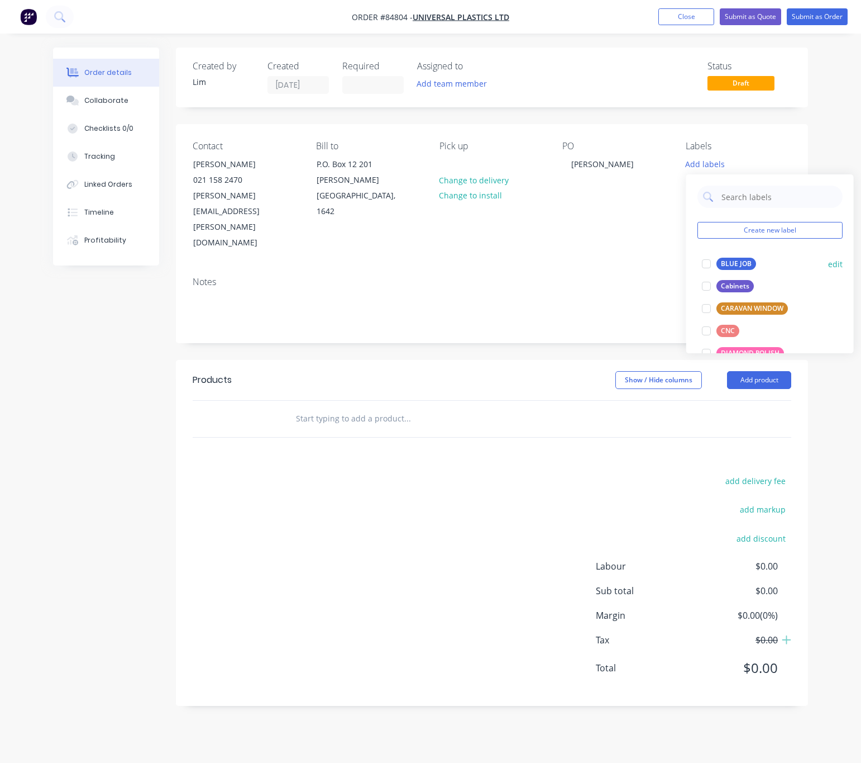
click at [736, 264] on div "BLUE JOB" at bounding box center [737, 264] width 40 height 12
drag, startPoint x: 341, startPoint y: 450, endPoint x: 344, endPoint y: 377, distance: 72.7
click at [341, 473] on div "add delivery fee add markup add discount Labour $0.00 Sub total $0.00 Margin $0…" at bounding box center [492, 581] width 599 height 216
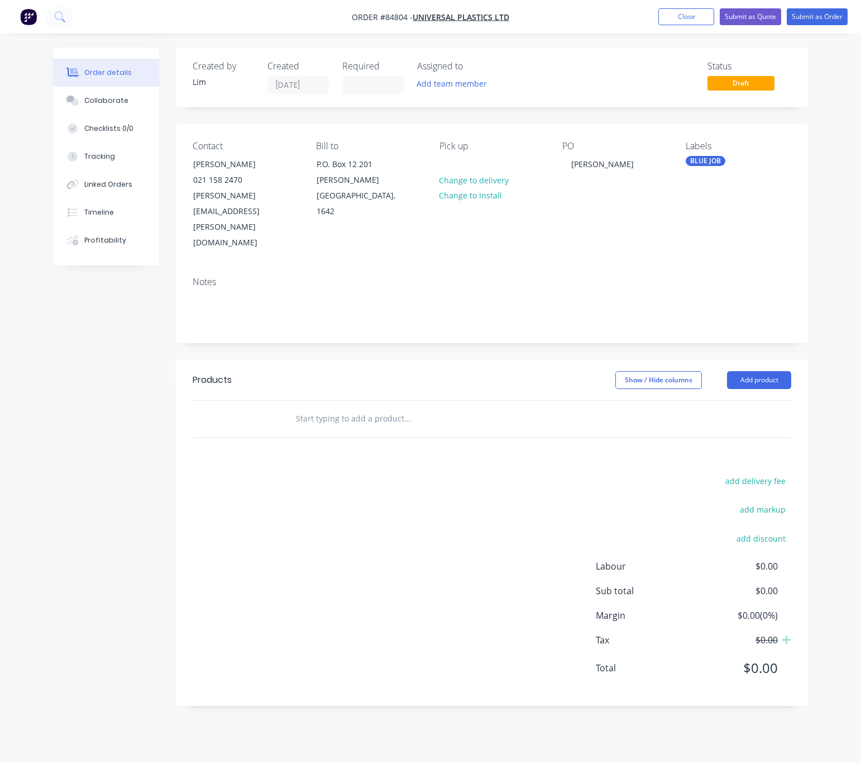
click at [349, 401] on div at bounding box center [483, 419] width 402 height 36
click at [351, 407] on input "text" at bounding box center [407, 418] width 223 height 22
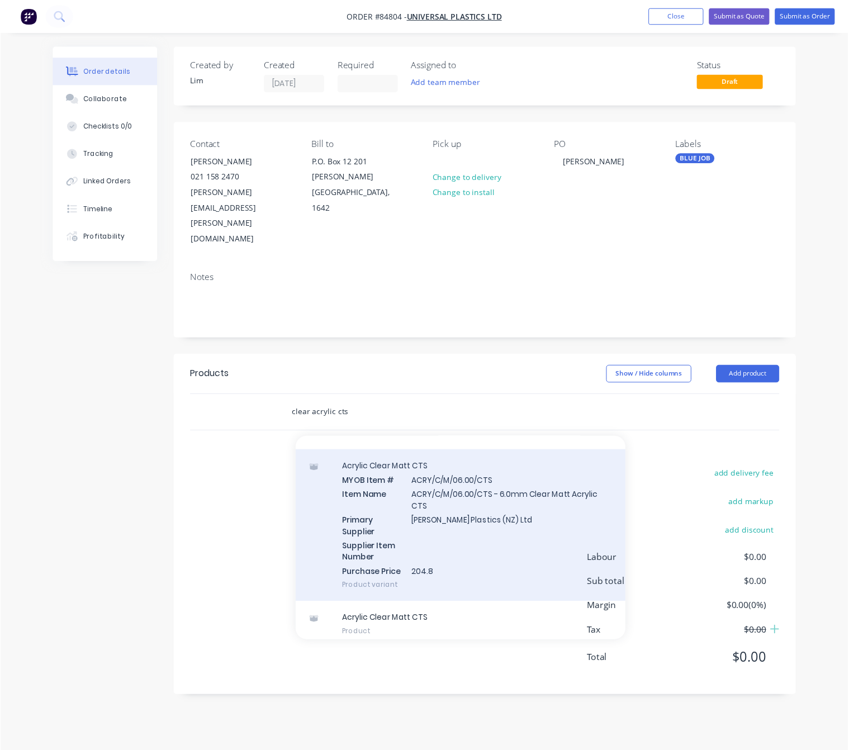
scroll to position [384, 0]
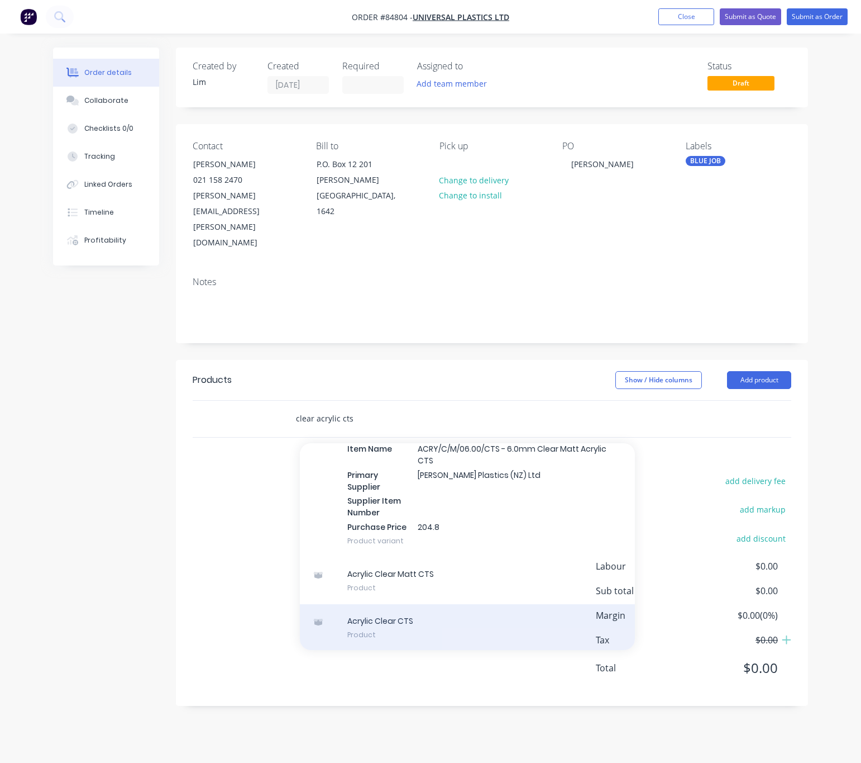
type input "clear acrylic cts"
click at [482, 604] on div "Acrylic Clear CTS Product" at bounding box center [467, 627] width 335 height 47
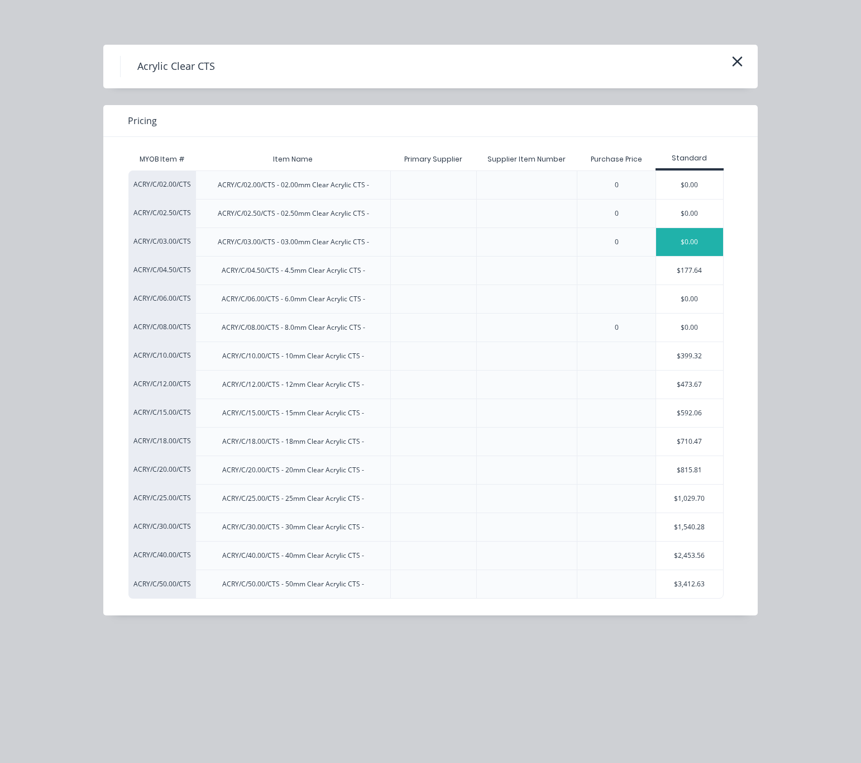
click at [694, 240] on div "$0.00" at bounding box center [689, 242] width 67 height 28
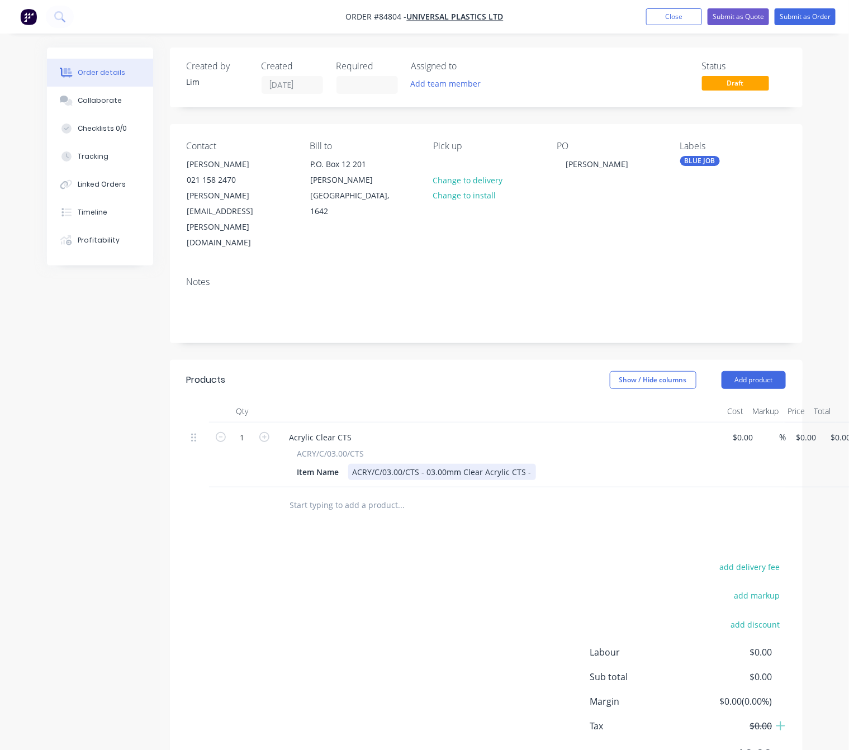
click at [528, 464] on div "ACRY/C/03.00/CTS - 03.00mm Clear Acrylic CTS -" at bounding box center [442, 472] width 188 height 16
click at [426, 464] on div "ACRY/C/03.00/CTS - 03.00mm Clear Acrylic CTS -" at bounding box center [442, 472] width 188 height 16
click at [463, 464] on div "ACRY/C/03.00/CTS - 03.00mm Clear Acrylic CTS -" at bounding box center [442, 472] width 188 height 16
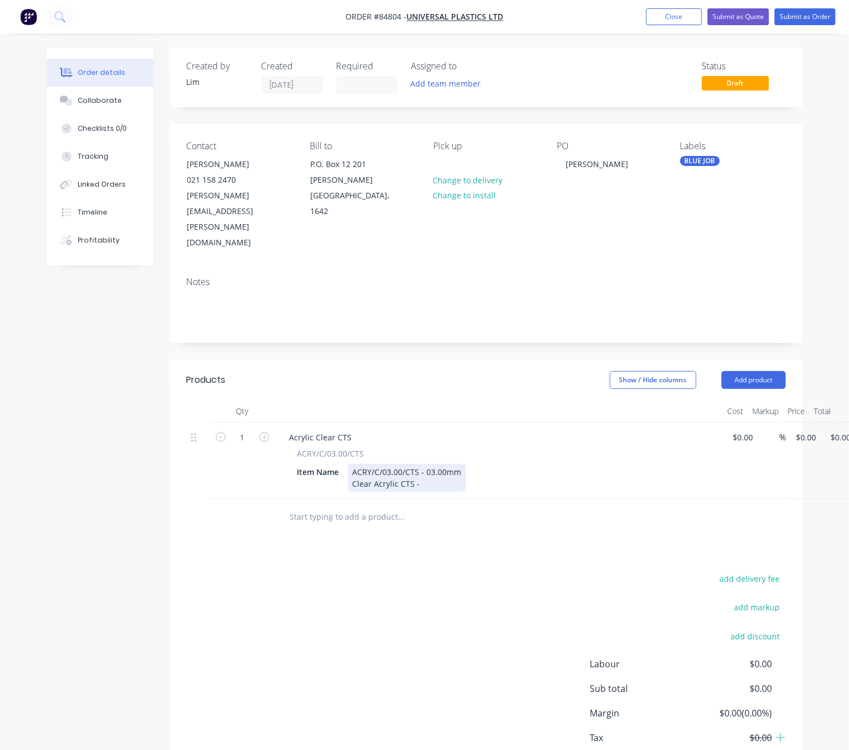
click at [437, 464] on div "ACRY/C/03.00/CTS - 03.00mm Clear Acrylic CTS -" at bounding box center [407, 478] width 118 height 28
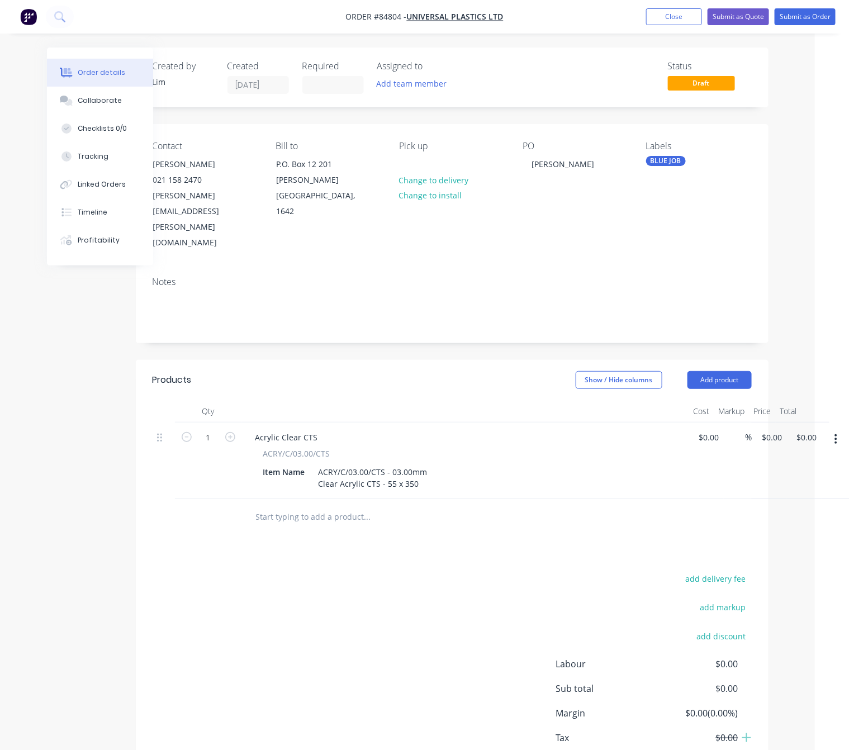
click at [828, 429] on button "button" at bounding box center [835, 439] width 26 height 20
click at [800, 483] on div "Duplicate" at bounding box center [796, 491] width 86 height 16
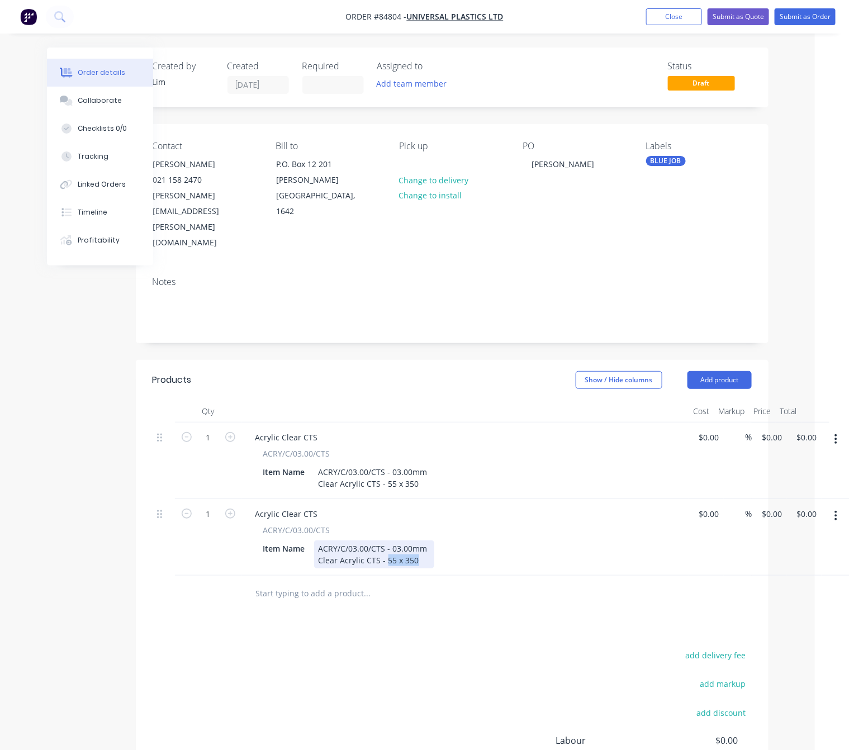
drag, startPoint x: 419, startPoint y: 516, endPoint x: 384, endPoint y: 515, distance: 34.7
click at [384, 540] on div "ACRY/C/03.00/CTS - 03.00mm Clear Acrylic CTS - 55 x 350" at bounding box center [374, 554] width 120 height 28
click at [832, 506] on button "button" at bounding box center [835, 516] width 26 height 20
click at [797, 559] on div "Duplicate" at bounding box center [796, 567] width 86 height 16
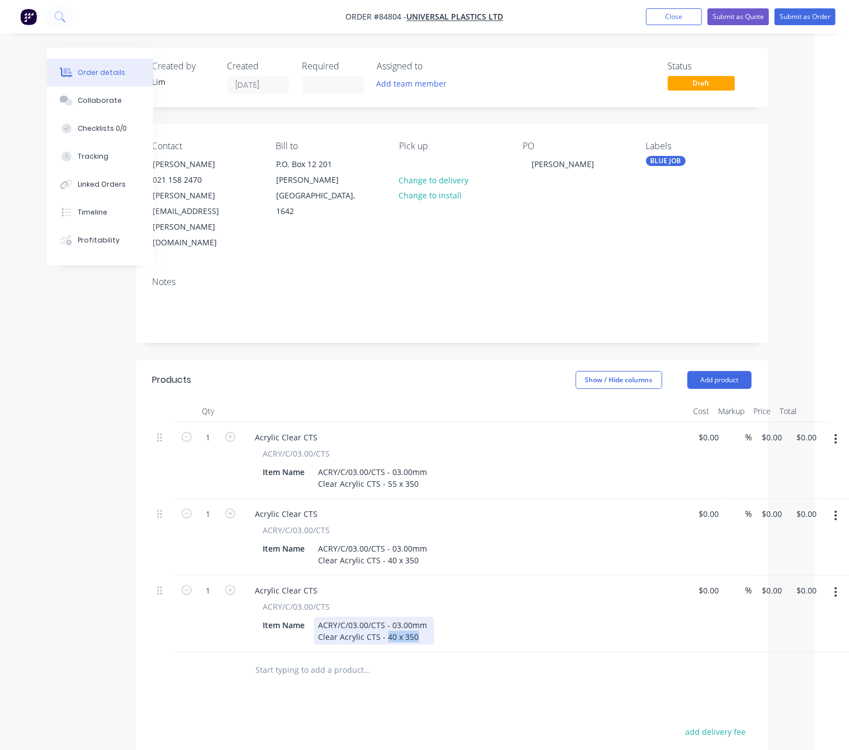
drag, startPoint x: 416, startPoint y: 592, endPoint x: 385, endPoint y: 588, distance: 30.4
click at [385, 617] on div "ACRY/C/03.00/CTS - 03.00mm Clear Acrylic CTS - 40 x 350" at bounding box center [374, 631] width 120 height 28
click at [836, 586] on icon "button" at bounding box center [835, 592] width 3 height 12
click at [792, 636] on div "Duplicate" at bounding box center [796, 644] width 86 height 16
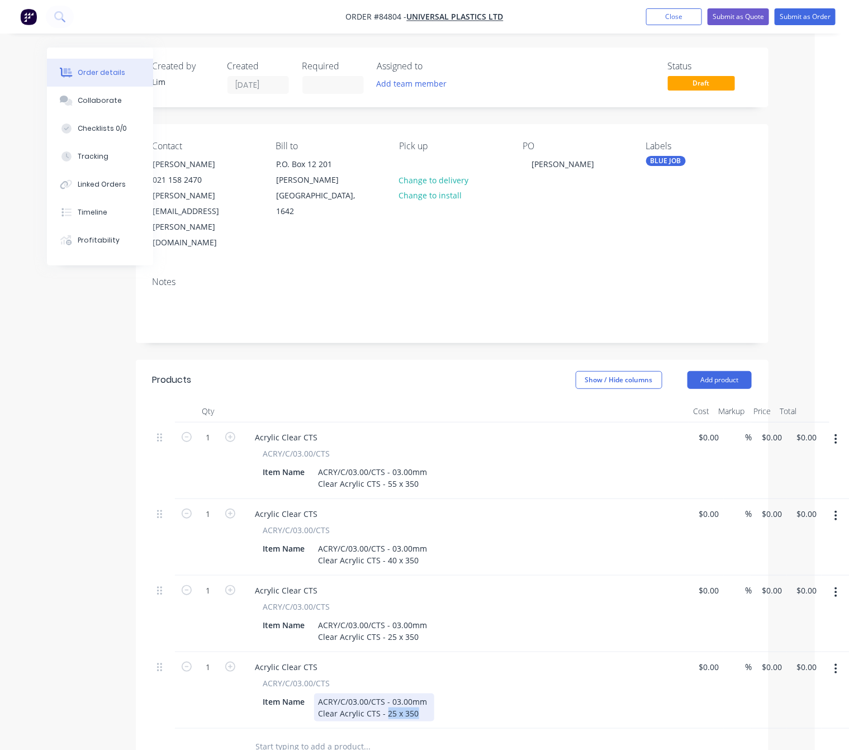
drag, startPoint x: 416, startPoint y: 667, endPoint x: 384, endPoint y: 667, distance: 31.8
click at [384, 693] on div "ACRY/C/03.00/CTS - 03.00mm Clear Acrylic CTS - 25 x 350" at bounding box center [374, 707] width 120 height 28
click at [771, 429] on input "$0.00" at bounding box center [774, 437] width 26 height 16
type input "$1.21"
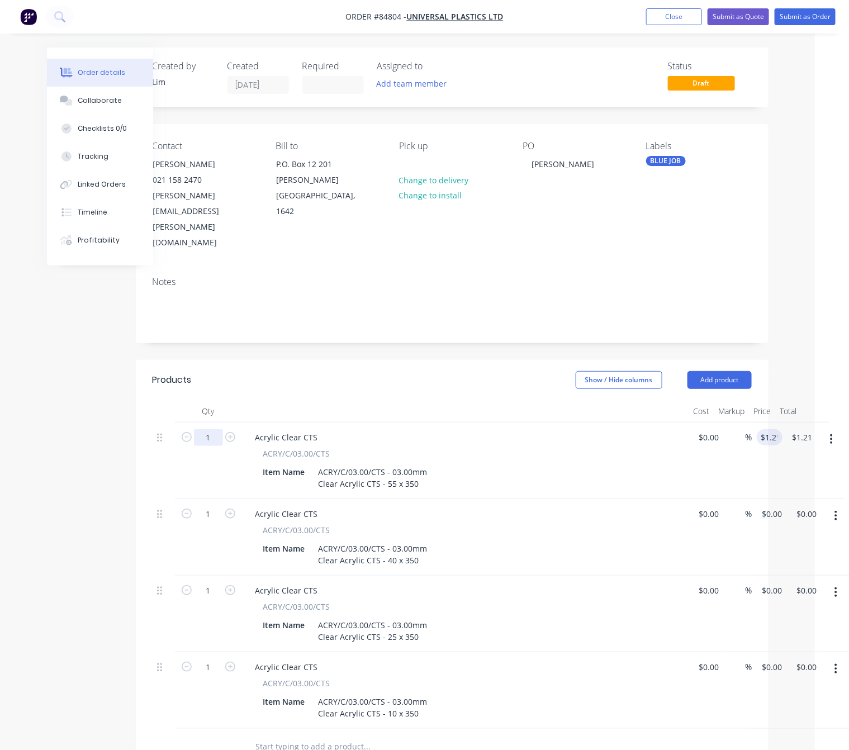
click at [209, 429] on input "1" at bounding box center [208, 437] width 29 height 17
click at [211, 429] on input "1" at bounding box center [208, 437] width 29 height 17
click at [751, 499] on div "1 Acrylic Clear CTS ACRY/C/03.00/CTS Item Name ACRY/C/03.00/CTS - 03.00mm Clear…" at bounding box center [452, 537] width 599 height 77
click at [761, 506] on input ".88" at bounding box center [769, 514] width 17 height 16
type input "$0.88"
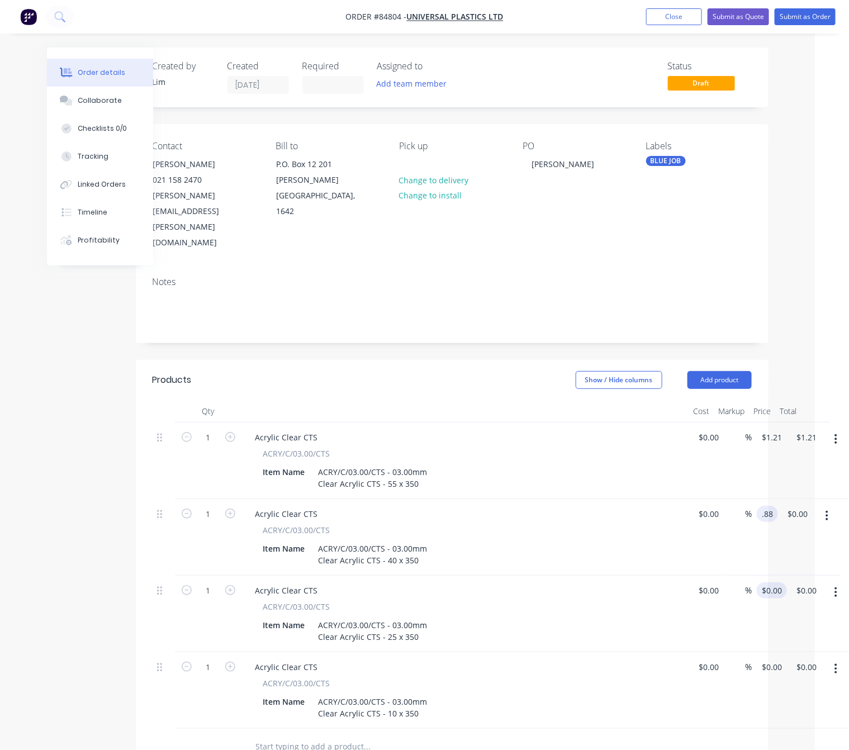
type input "$0.88"
click at [771, 582] on input "0" at bounding box center [774, 590] width 26 height 16
click at [766, 575] on div "$0.00 $0.00" at bounding box center [769, 613] width 35 height 77
click at [771, 582] on input "0" at bounding box center [774, 590] width 26 height 16
type input "$0.55"
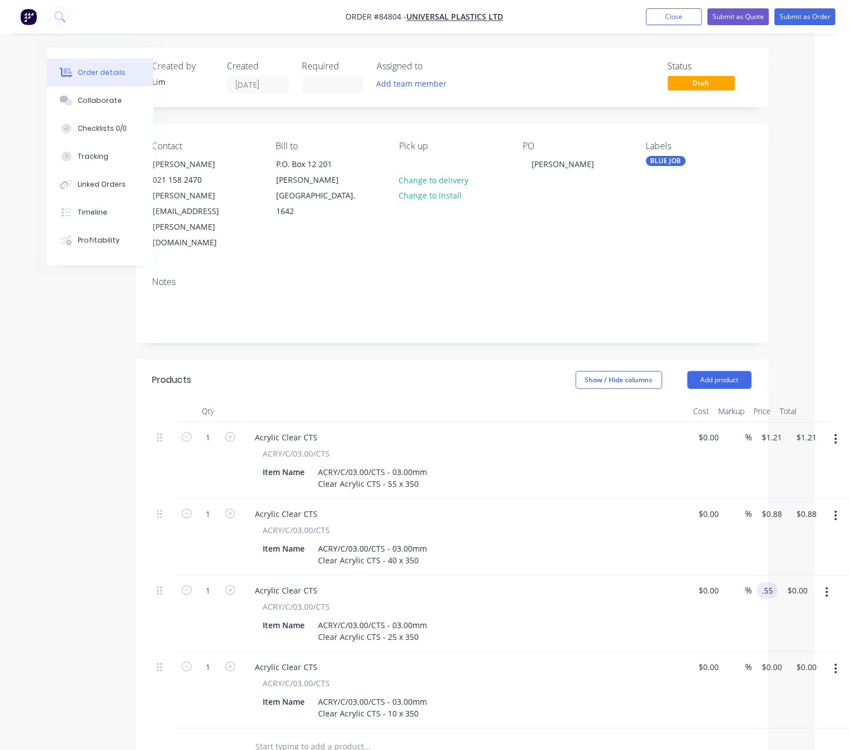
type input "$0.55"
click at [751, 652] on div "1 Acrylic Clear CTS ACRY/C/03.00/CTS Item Name ACRY/C/03.00/CTS - 03.00mm Clear…" at bounding box center [452, 690] width 599 height 77
type input "0.55"
type input "$0.00"
type input "$0.55"
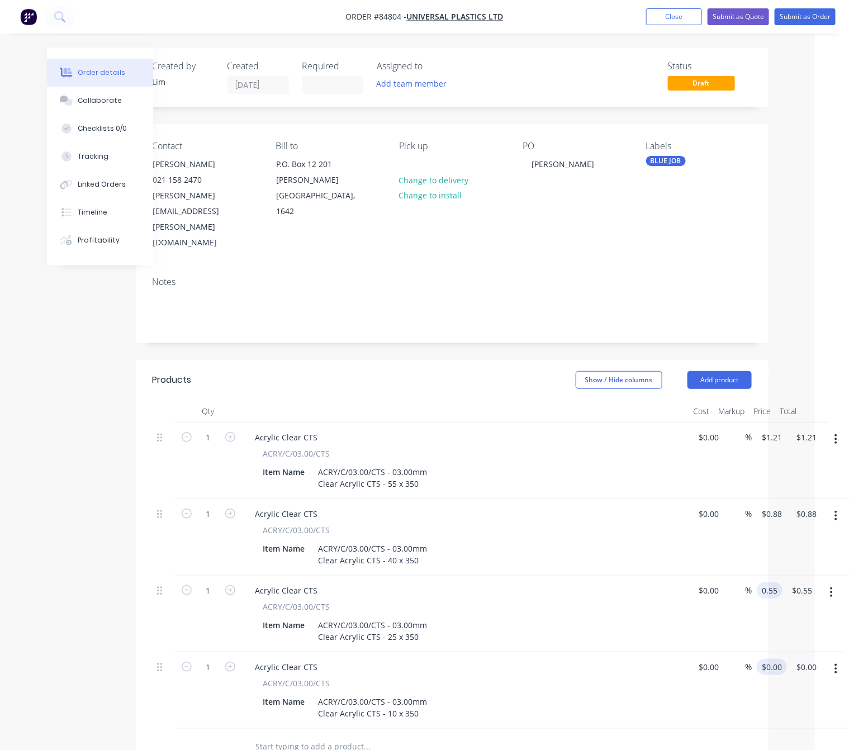
type input "0"
type input "0.55"
type input "$0.00"
type input "$0.55"
type input "0"
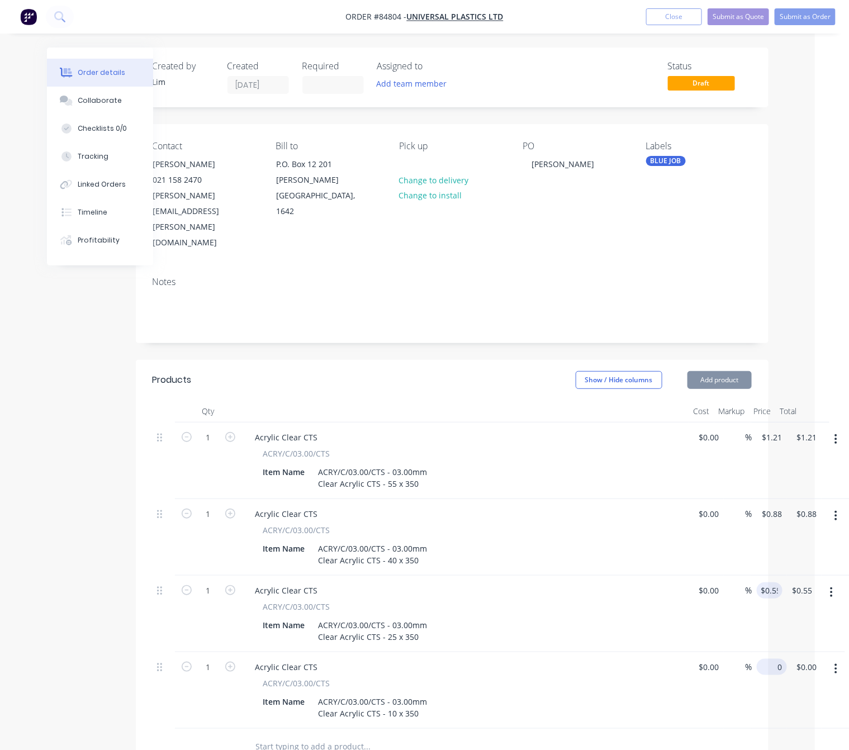
type input "0.55"
type input "$0.00"
type input "$0.55"
type input "0"
type input "0.55"
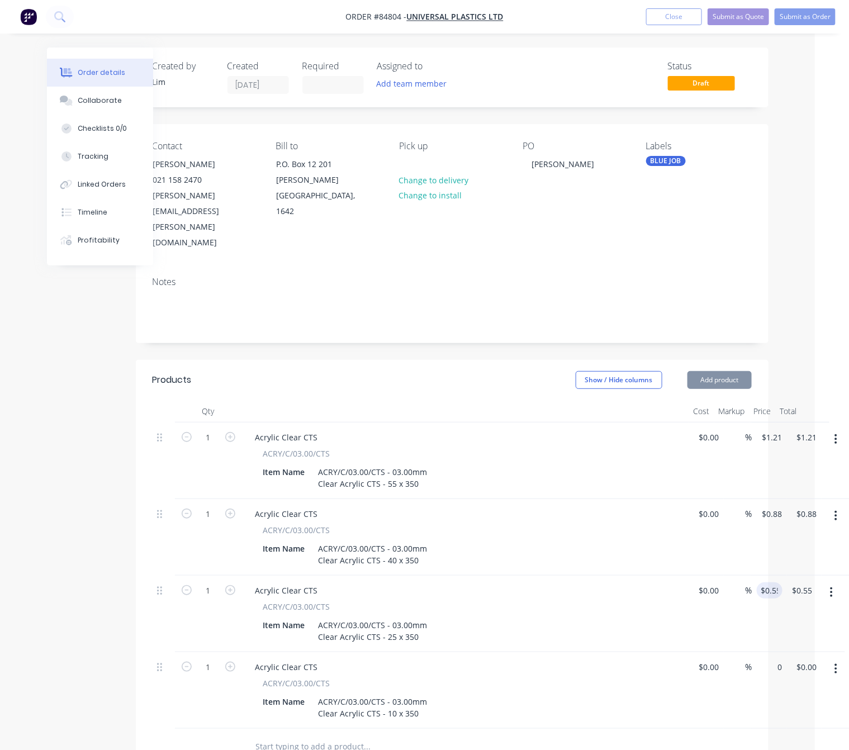
type input "$0.00"
type input "$0.55"
type input "0"
type input "0.55"
type input "$0.00"
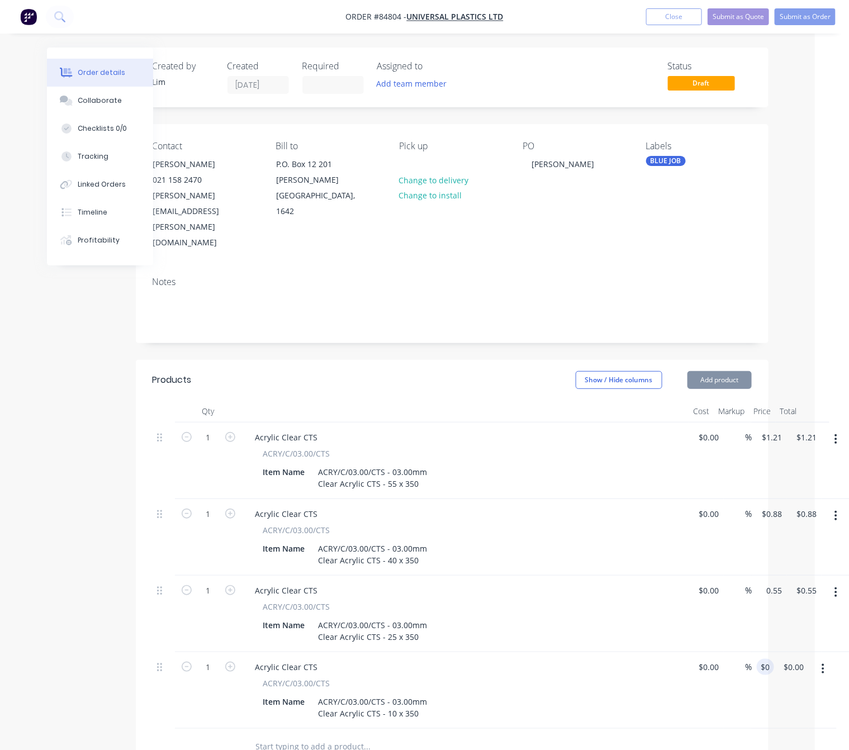
type input "$0.55"
type input "0"
type input "0.55"
type input "$0.00"
type input "$0.55"
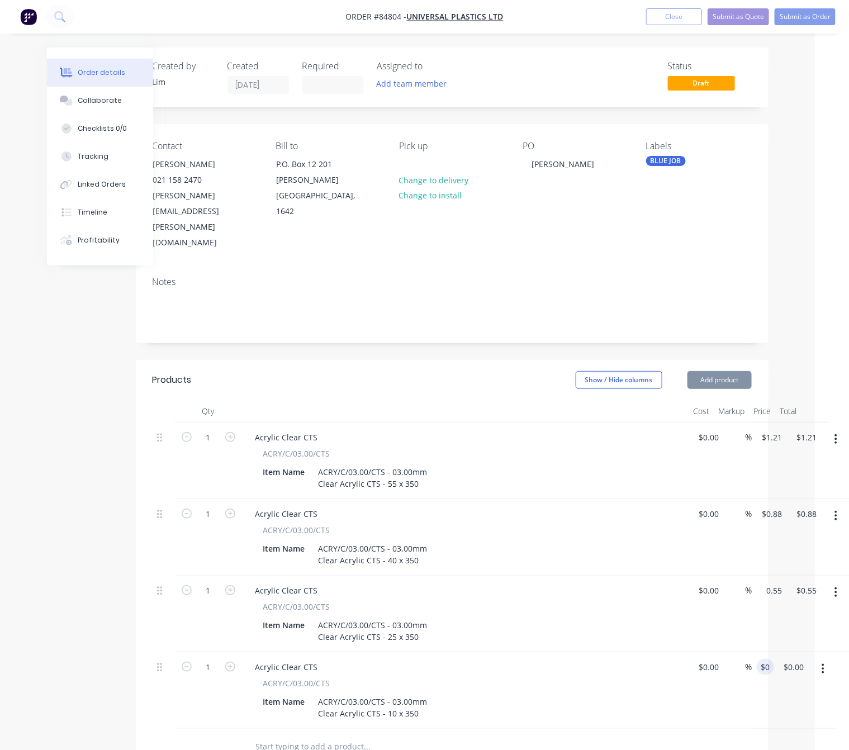
type input "0"
type input "0.55"
type input "$0.00"
click at [787, 652] on div "$0.00 $0.00" at bounding box center [804, 690] width 35 height 77
type input "$0.55"
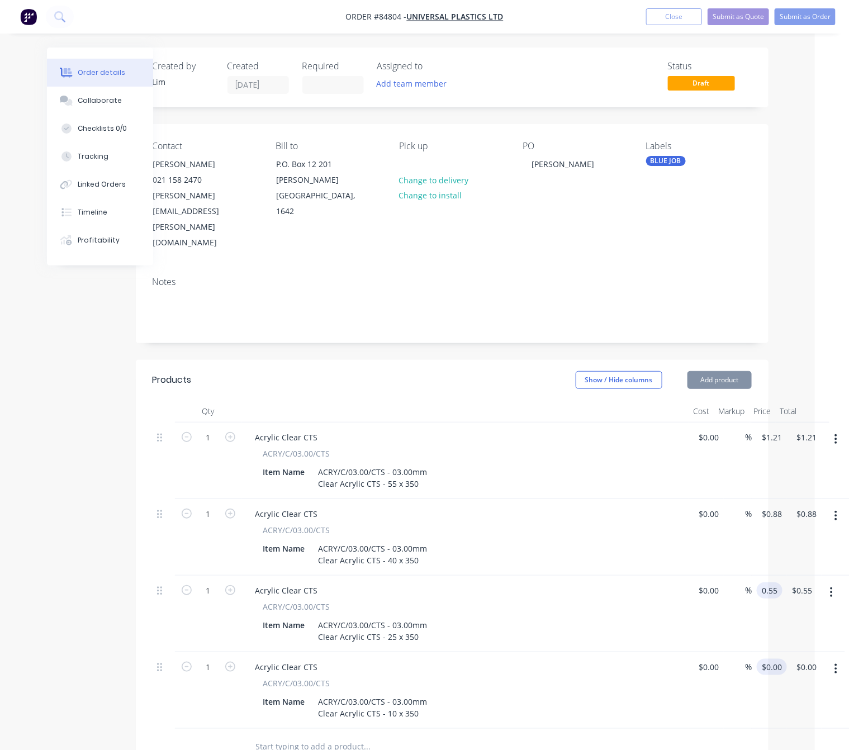
type input "0"
type input "0.55"
type input "$0.00"
type input "$0.55"
type input "0"
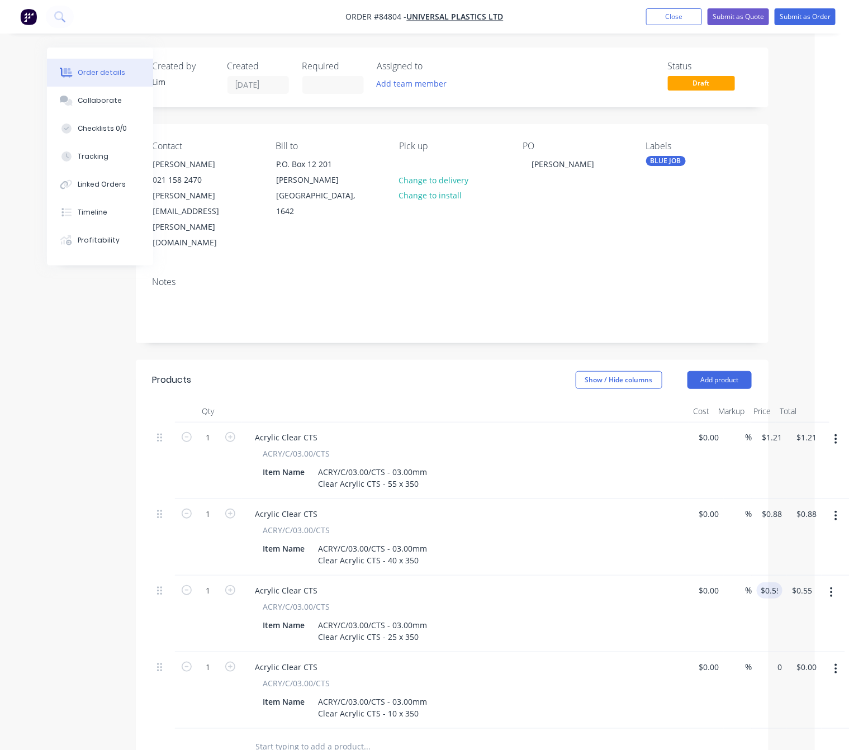
type input "0.55"
type input "$0.00"
type input "$0.55"
type input "0"
type input "0.55"
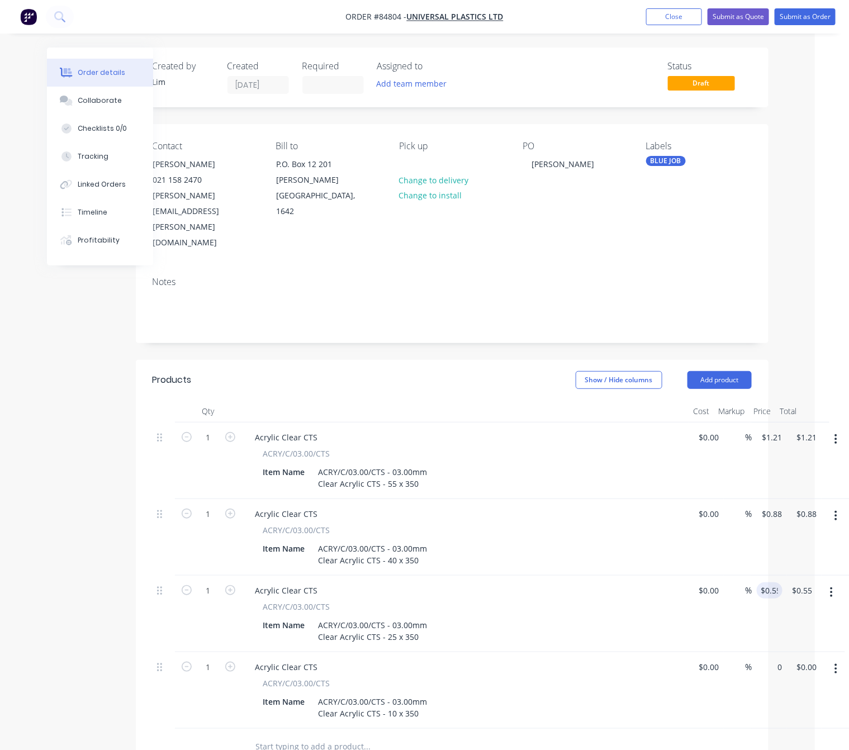
type input "$0.00"
type input "$0.55"
type input "0"
type input "0.55"
type input "$0.00"
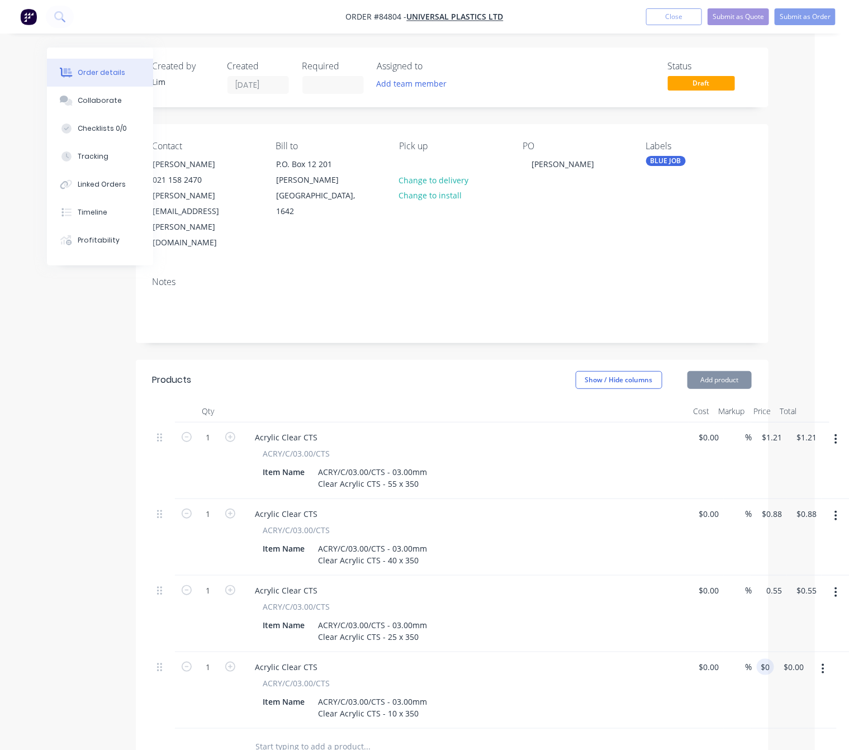
type input "$0.55"
type input "0"
type input "0.55"
type input "$0.00"
type input "$0.55"
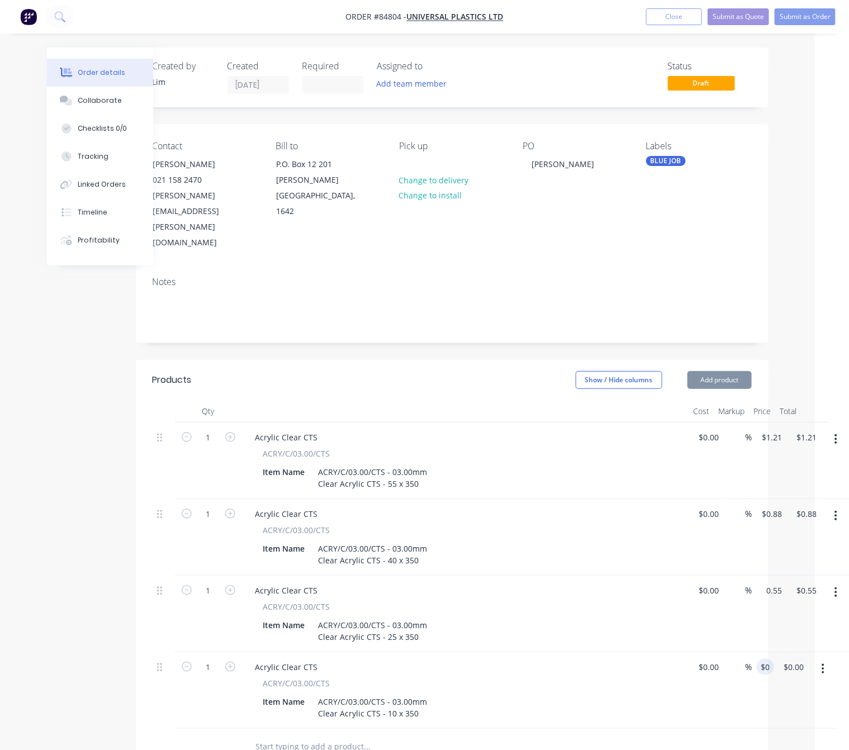
type input "0"
type input "0.55"
type input "$0.00"
type input "$0.55"
type input "0"
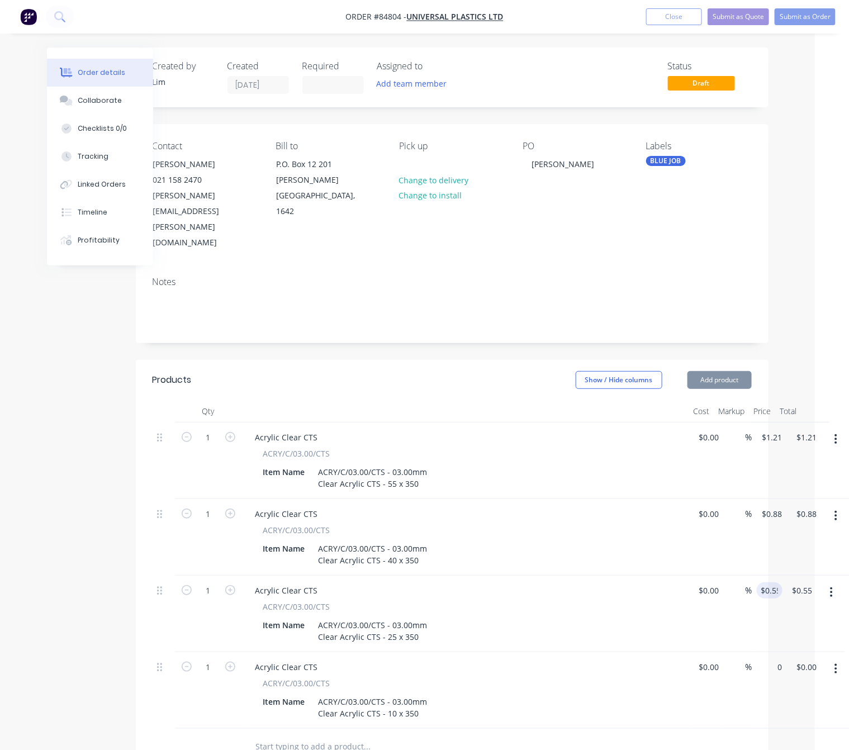
type input "0.55"
type input "$0.00"
type input "$0.55"
type input "0"
type input "0.55"
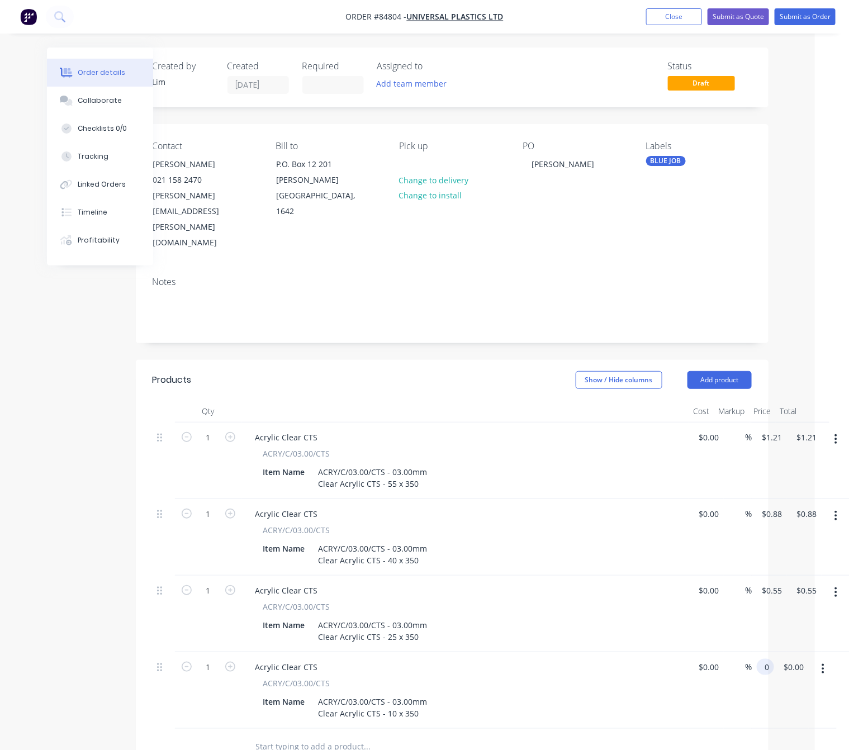
type input "$0.00"
type input "$0.55"
type input "0"
type input "0.55"
type input "$0.00"
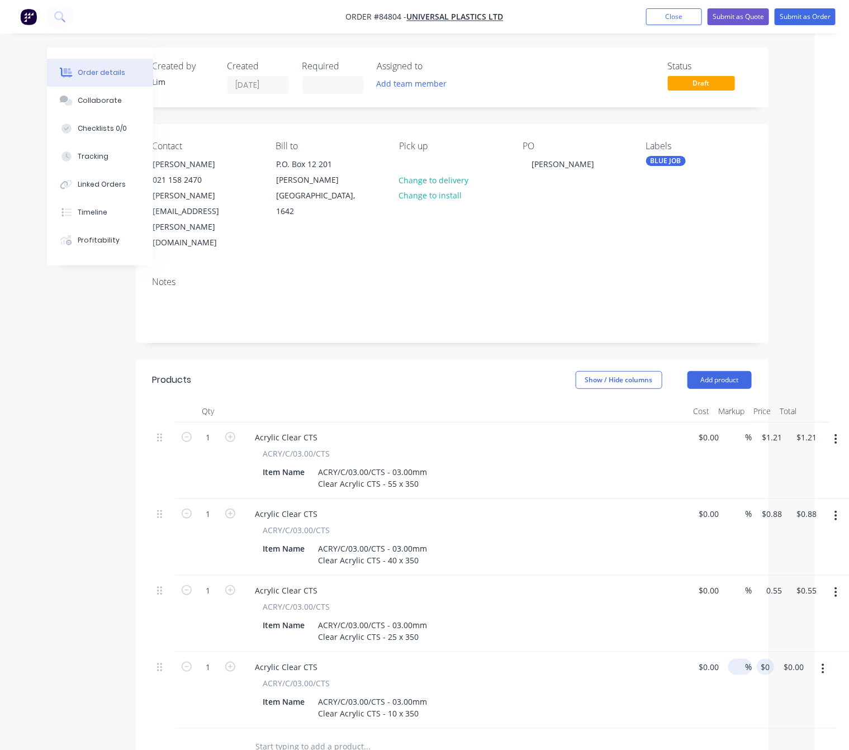
type input "$0.55"
type input "0"
type input "0.55"
type input "$0.00"
type input "$0.55"
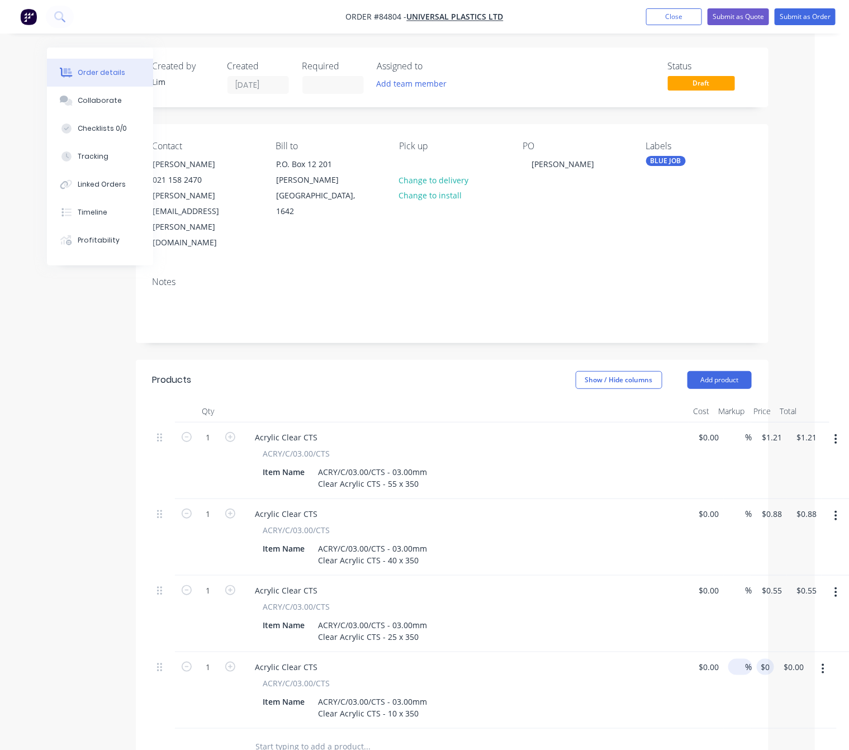
type input "0"
type input "0.55"
type input "$0.00"
type input "$0.55"
type input "0"
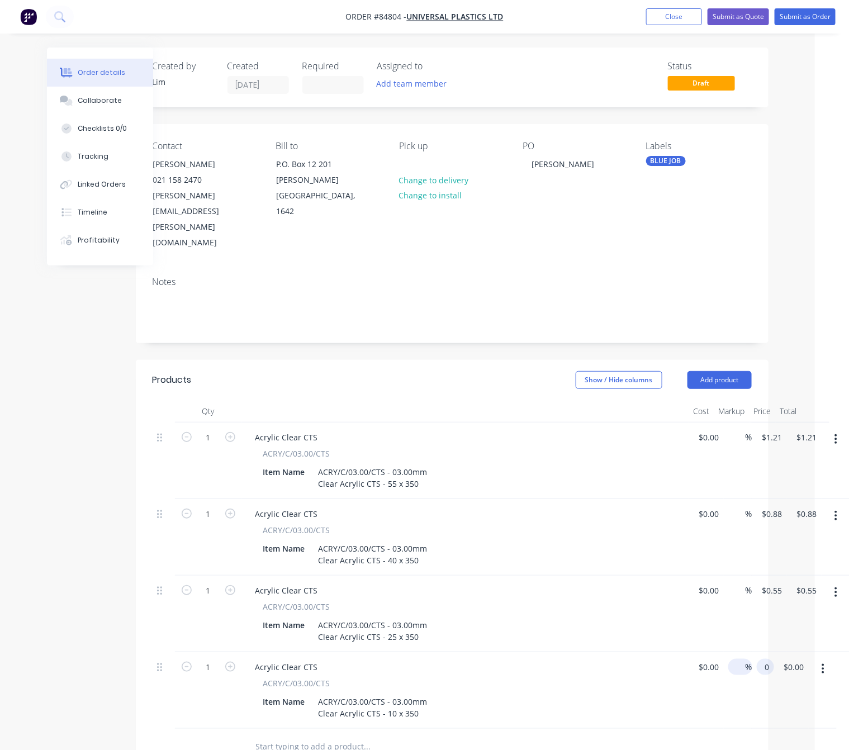
type input "0.55"
type input "0"
type input "$0.55"
type input "0"
type input "0.55"
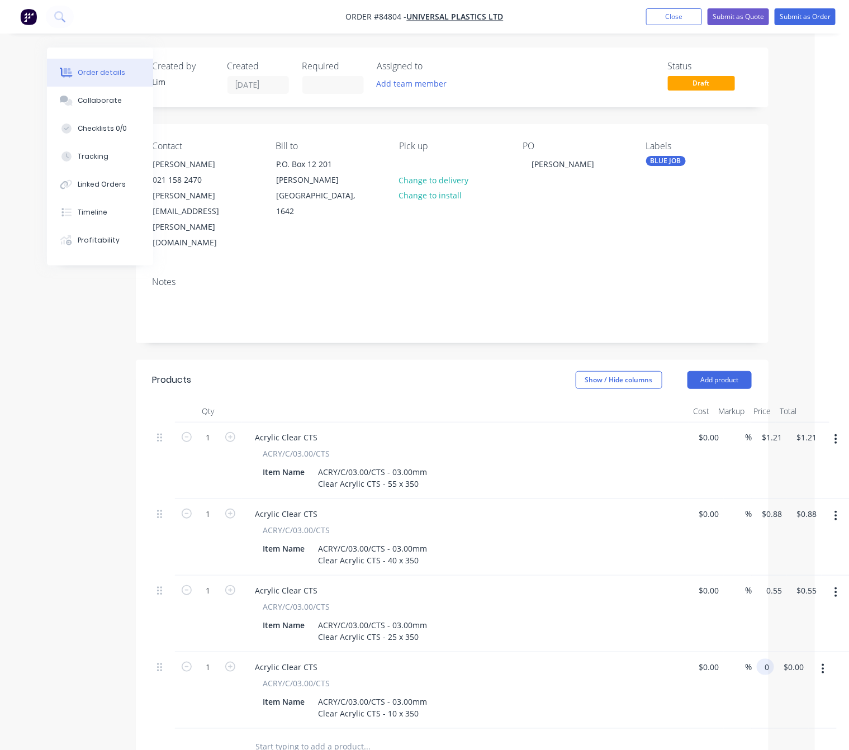
type input "$0.00"
type input "$0.55"
type input "0"
type input "0.55"
type input "$0.00"
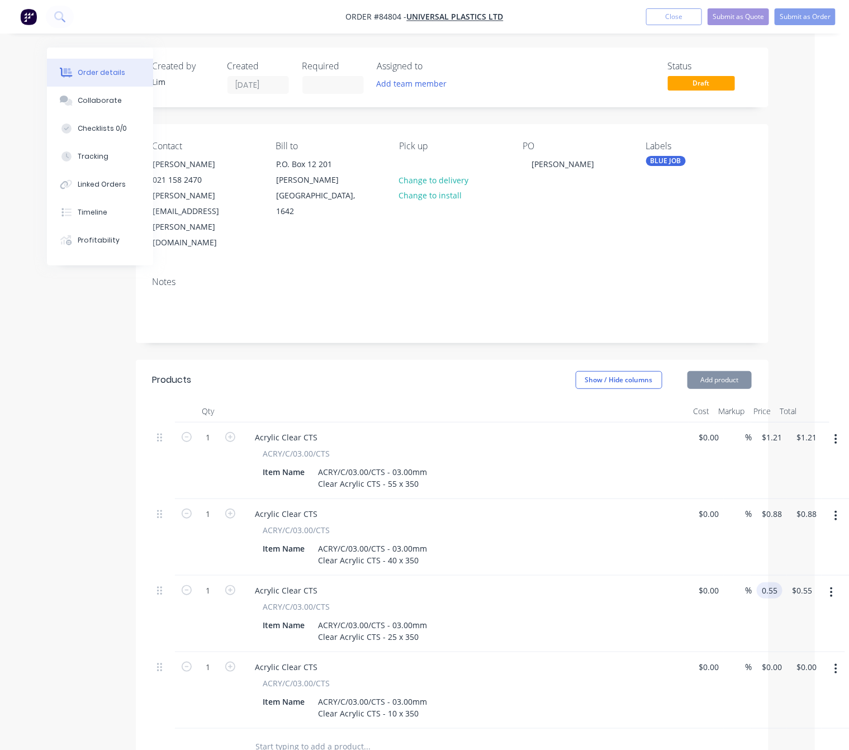
type input "$0.55"
type input "0"
type input "0.55"
type input "$0.00"
type input "$0.55"
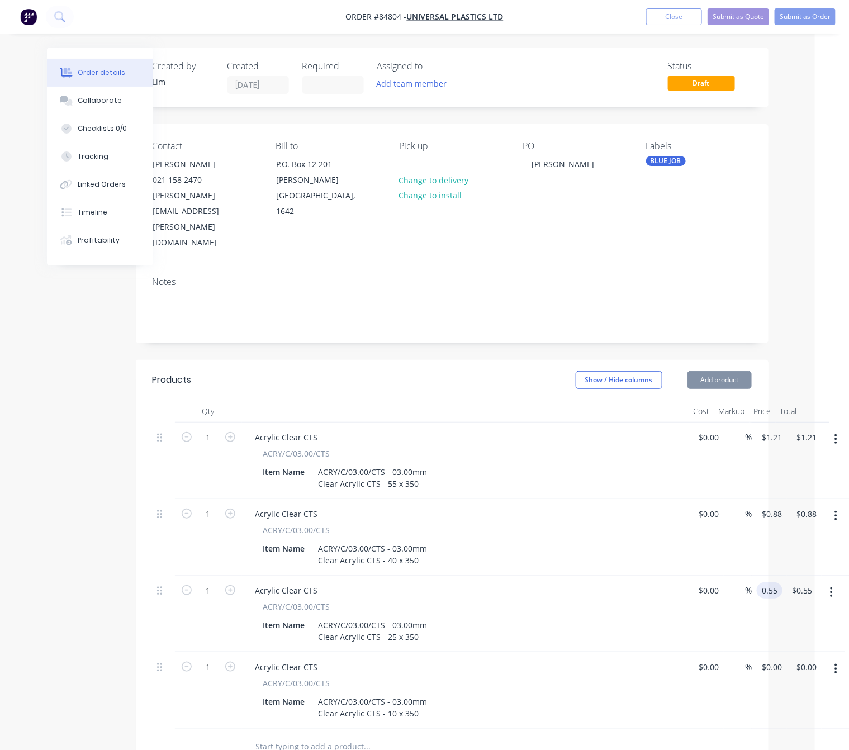
type input "0"
type input "0.55"
type input "$0.00"
type input "$0.55"
type input "0"
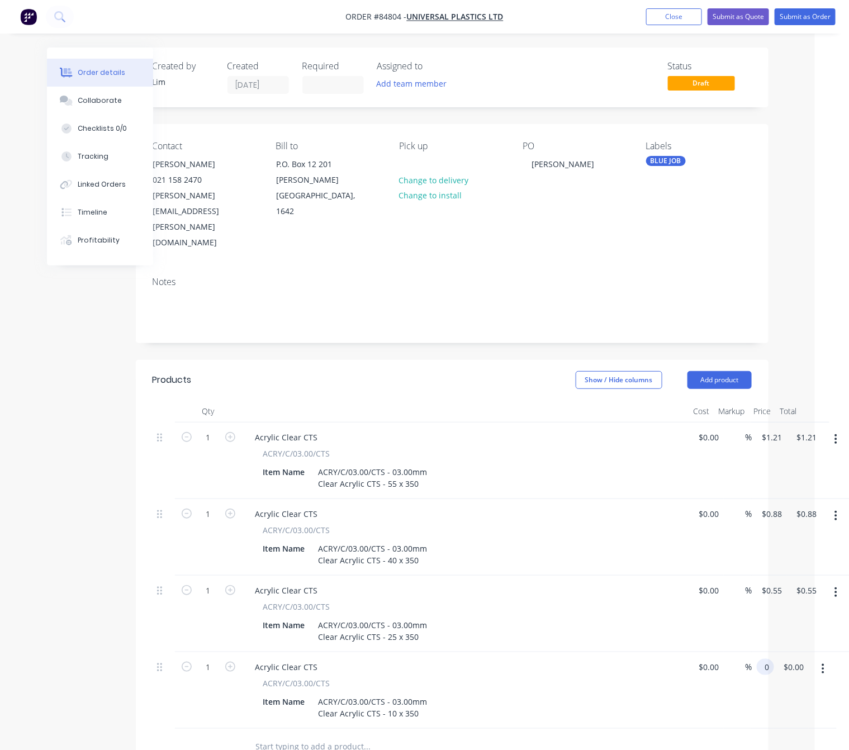
click at [474, 693] on div "Item Name ACRY/C/03.00/CTS - 03.00mm Clear Acrylic CTS - 10 x 350" at bounding box center [463, 707] width 409 height 28
type input "0.55"
type input "$0.00"
type input "$0.55"
type input "0"
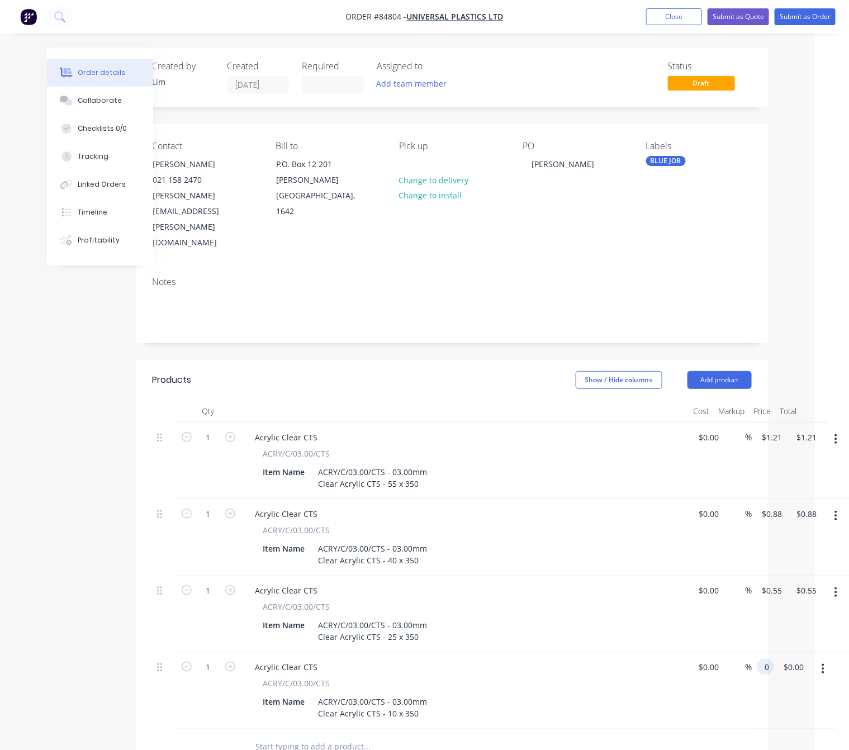
type input "0.55"
type input "$0.00"
type input "$0.55"
type input "0"
type input "0.55"
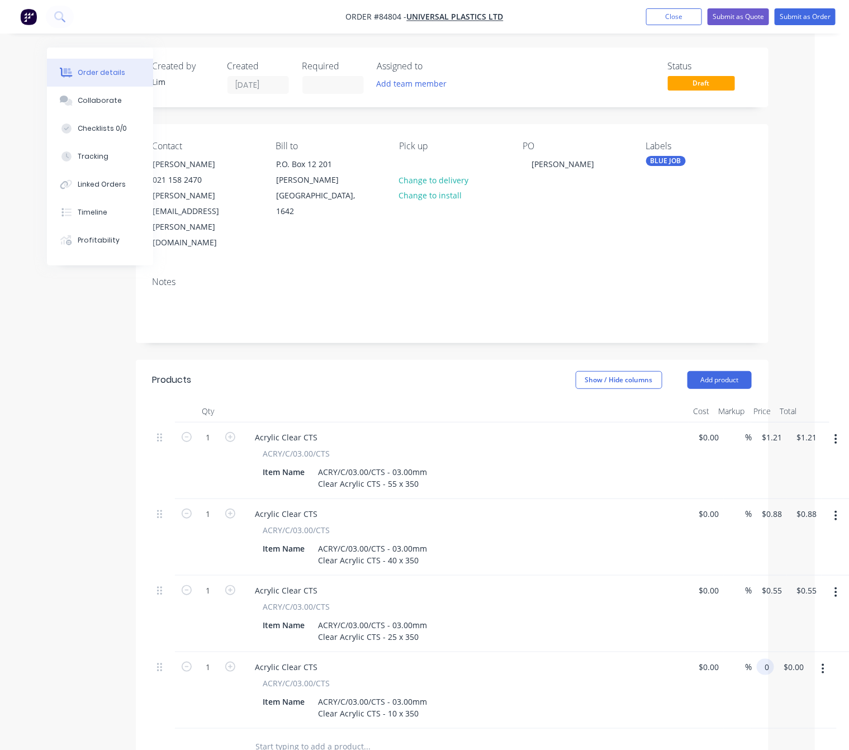
type input "$0.00"
type input "$0.55"
type input "0"
type input "0.55"
type input "$0.00"
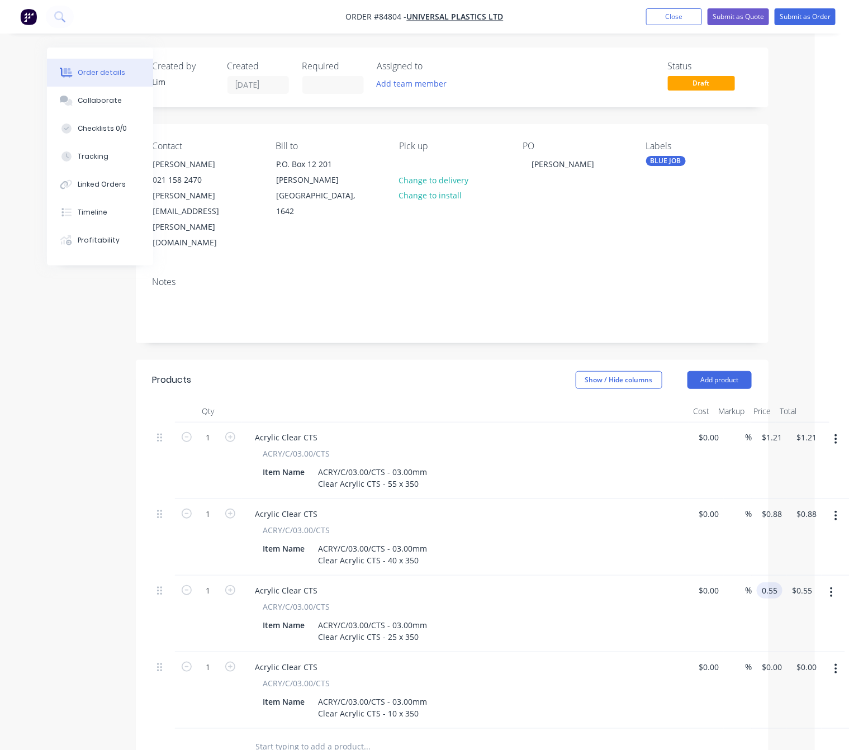
type input "$0.55"
type input "0"
type input "0.55"
type input "$0.00"
type input "$0.55"
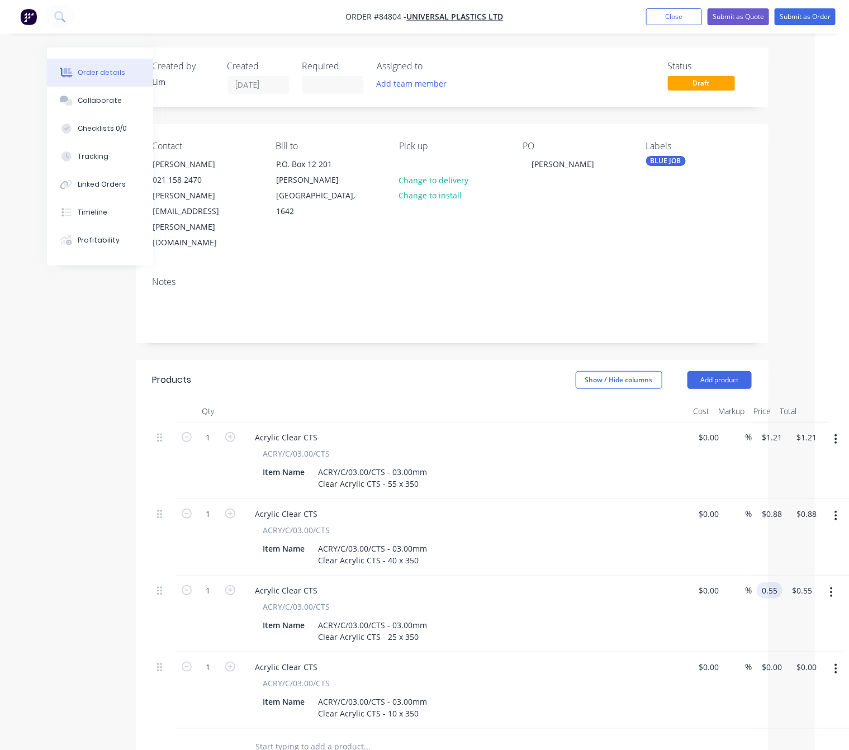
type input "0"
type input "0.55"
type input "$0.00"
click at [696, 728] on div at bounding box center [452, 746] width 599 height 36
type input "$0.55"
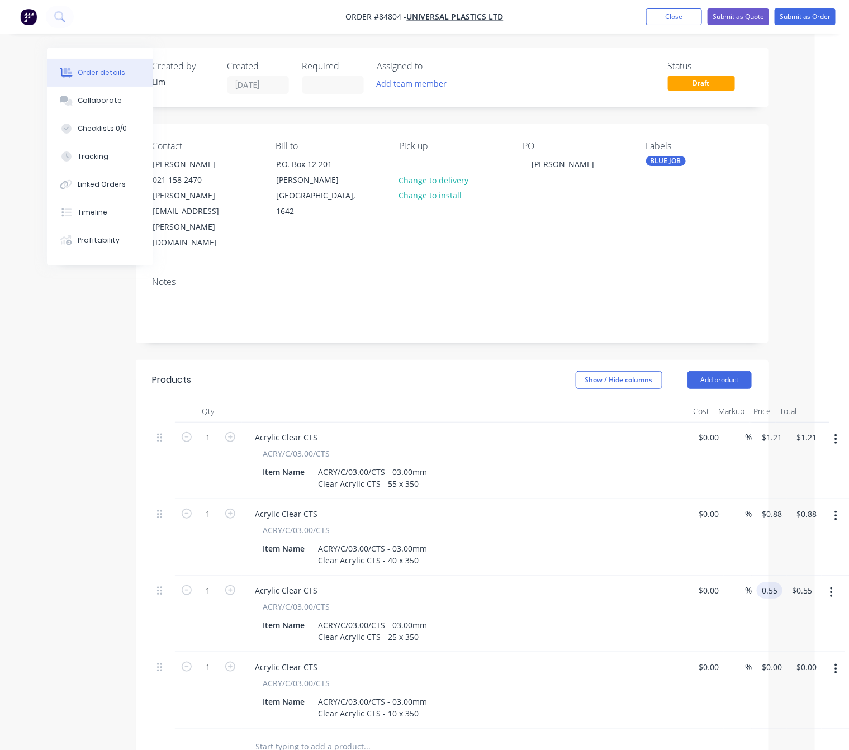
type input "0"
type input "0.55"
type input "$0.00"
type input "$0.55"
type input "0"
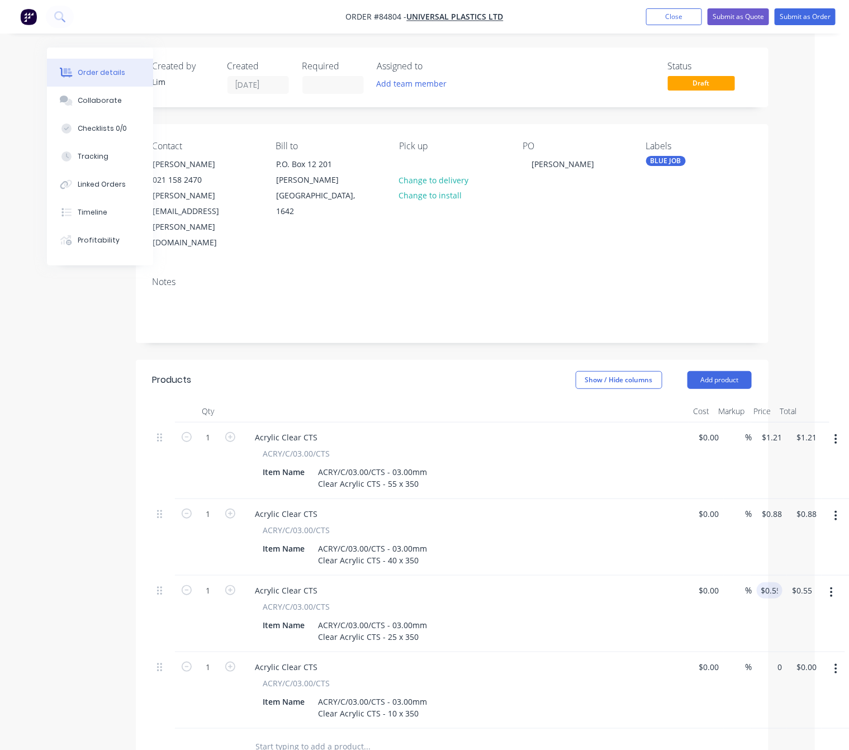
type input "0.55"
type input "$0.00"
type input "$0.55"
type input "0"
type input "0.55"
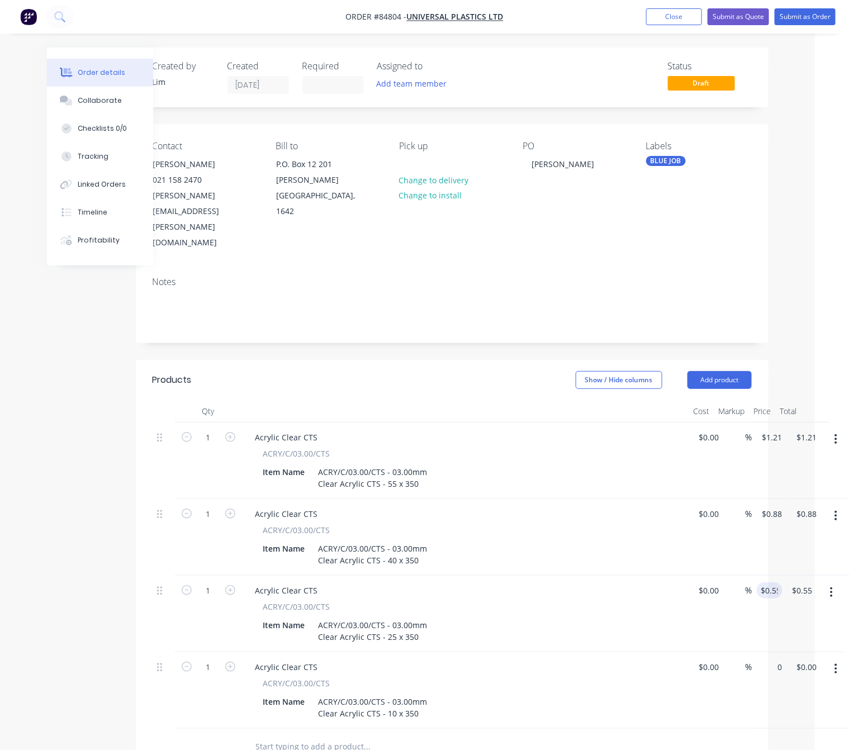
type input "$0.00"
type input "$0.55"
type input "0"
type input "0.55"
type input "$0.00"
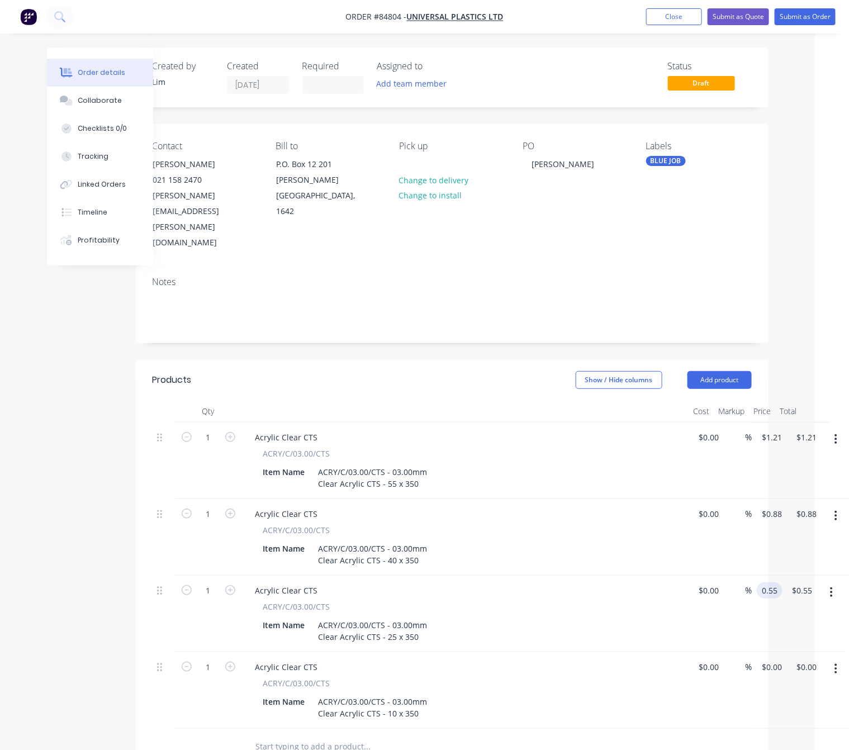
type input "$0.55"
type input "0"
type input "0.55"
type input "$0.00"
type input "$0.55"
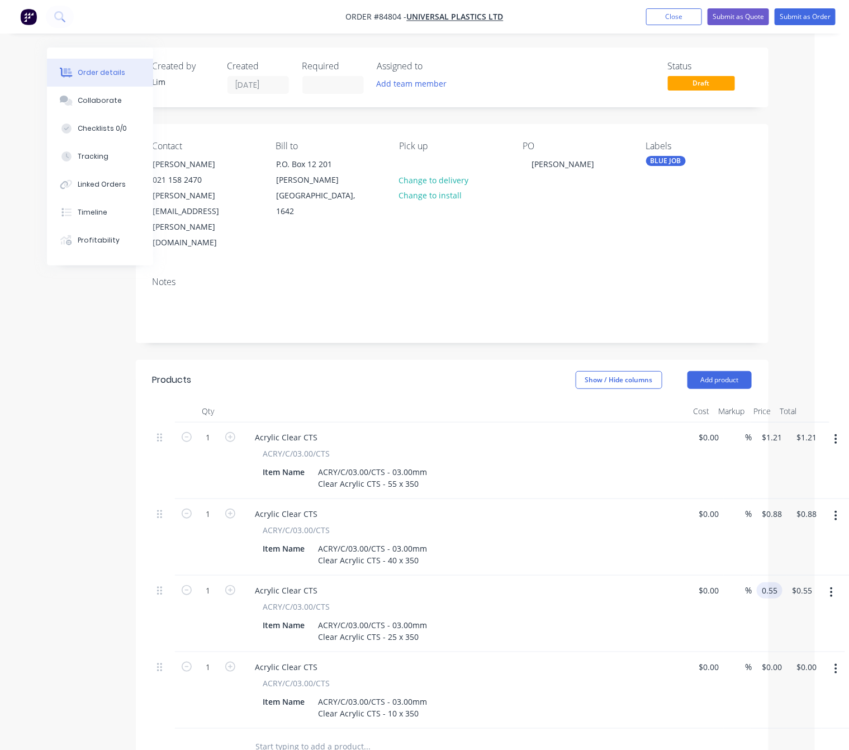
type input "0"
type input "0.55"
type input "$0.00"
type input "$0.55"
type input "0"
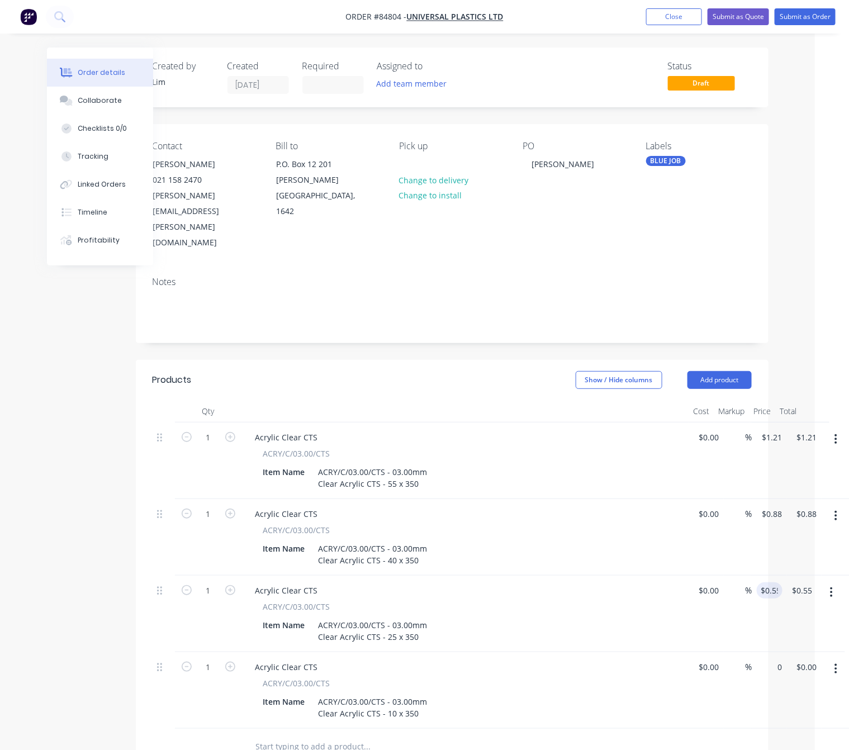
type input "0.55"
type input "$0.00"
type input "$0.55"
type input "0"
type input "0.55"
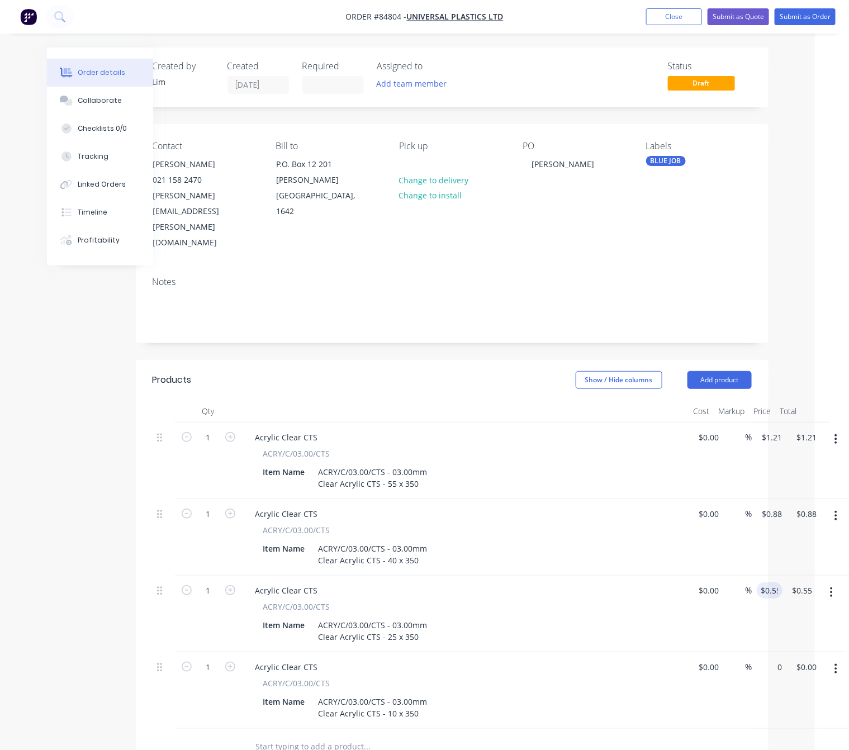
type input "$0.00"
type input "$0.55"
type input "0"
type input "0.55"
type input "$0.00"
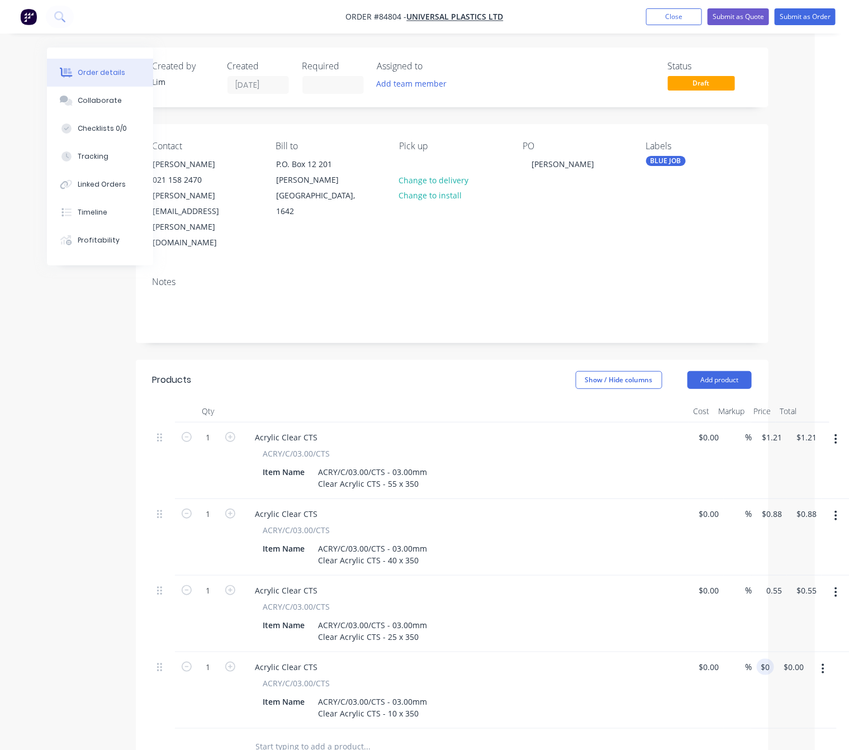
type input "$0.55"
type input "0"
type input "0.55"
type input "$0.00"
type input "$0.55"
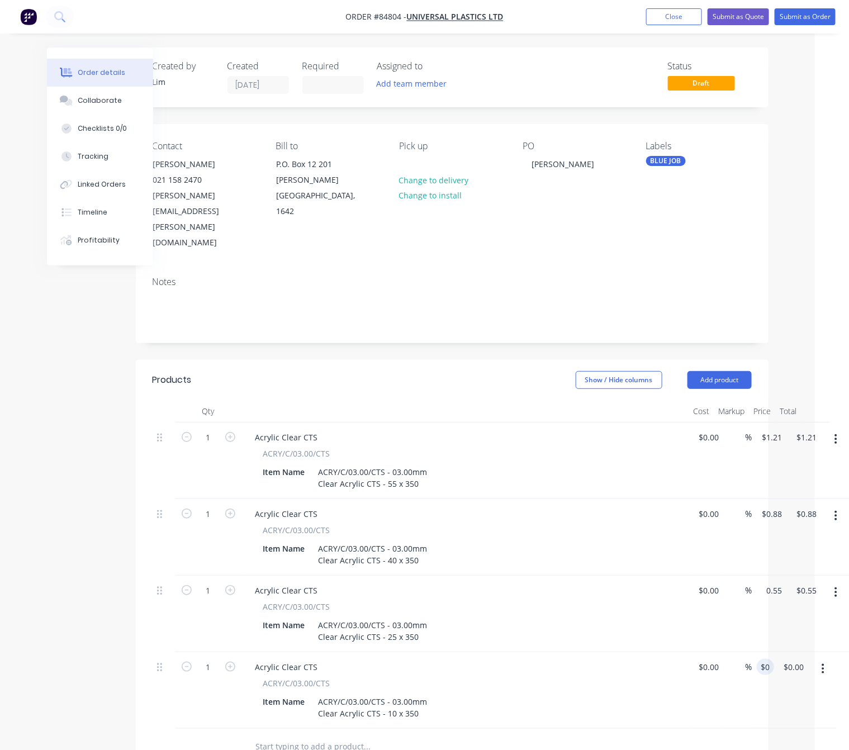
type input "0"
type input "0.55"
type input "$0.00"
type input "$0.55"
type input "0"
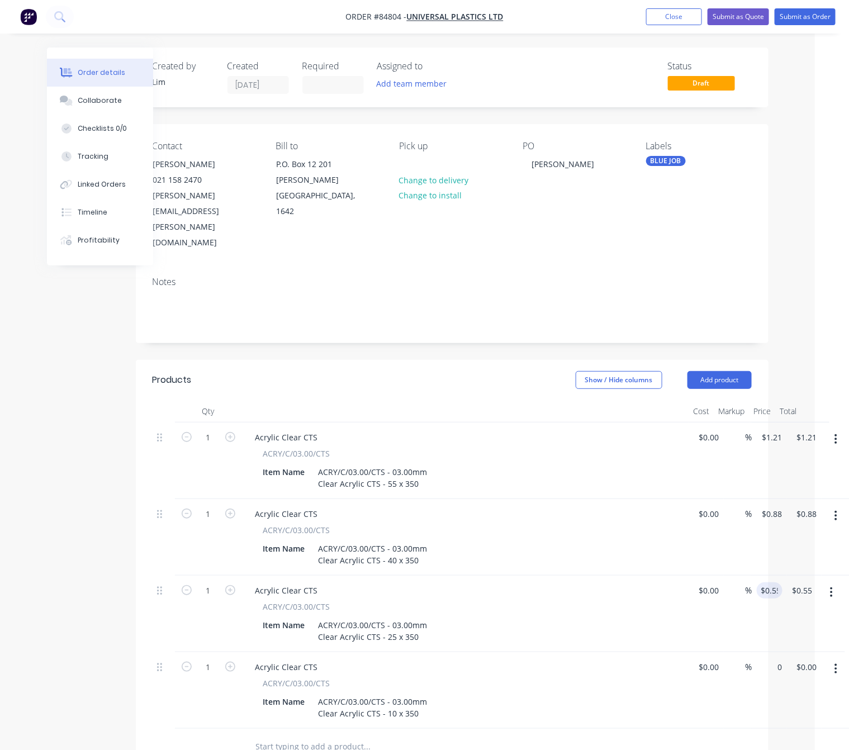
type input "0.55"
type input "$0.00"
type input "$0.55"
type input "0"
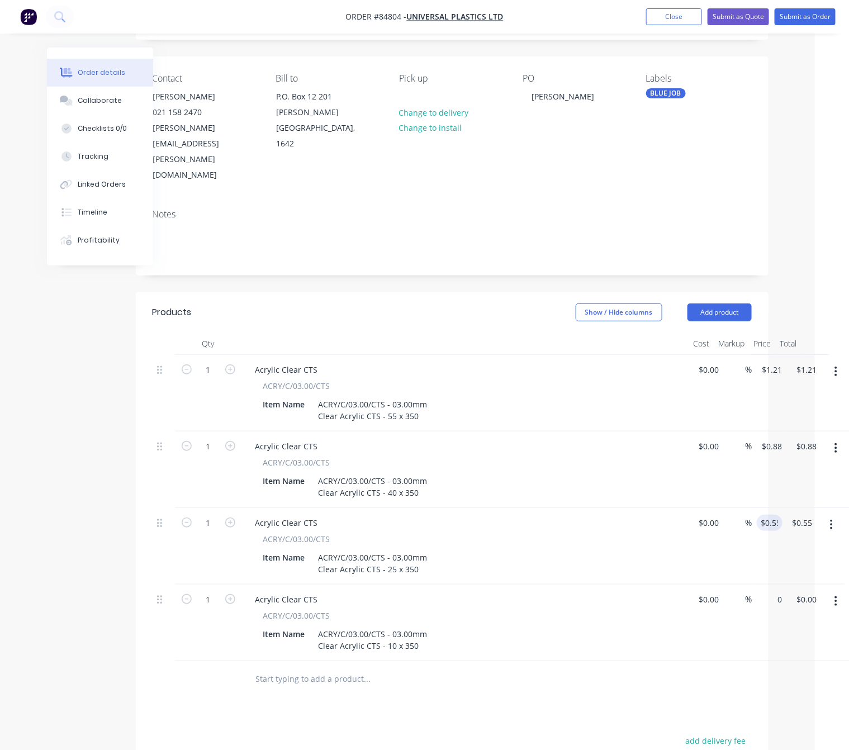
type input "0.55"
type input "$0.00"
type input "$0.55"
type input "0"
type input "0.55"
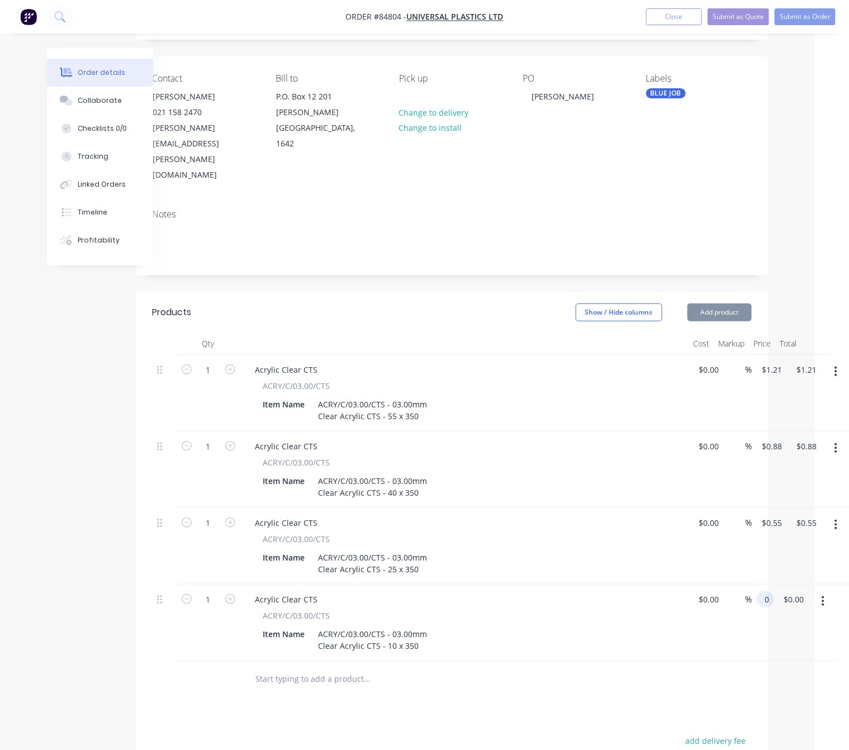
type input "$0.00"
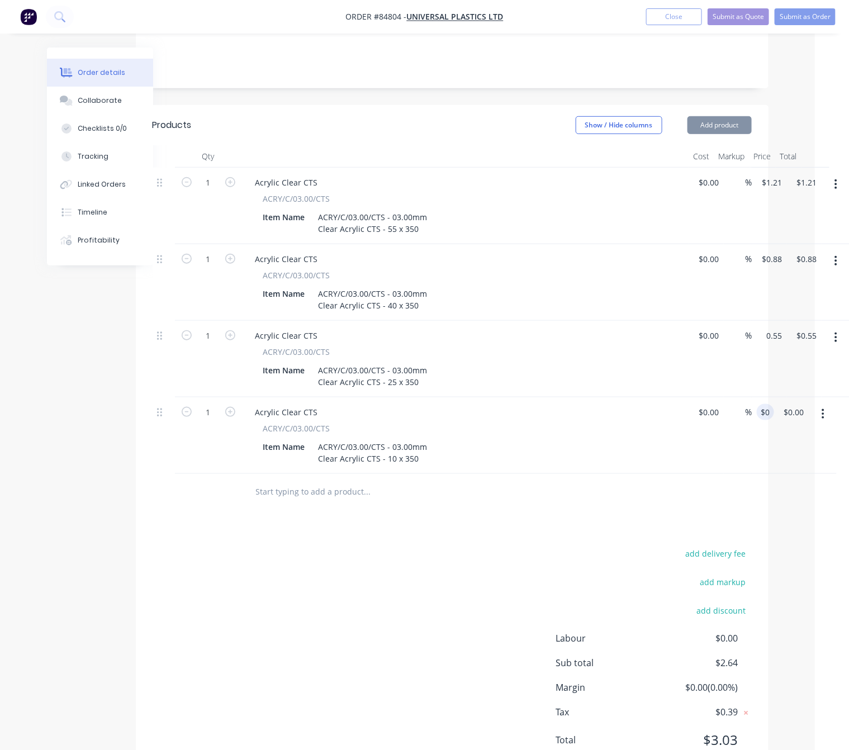
type input "$0.55"
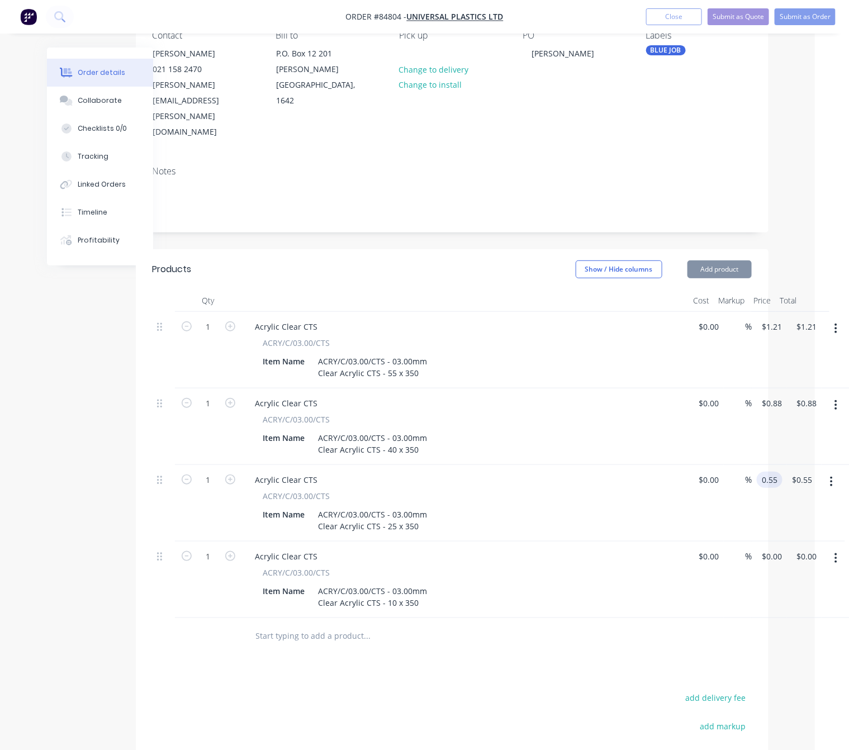
scroll to position [0, 34]
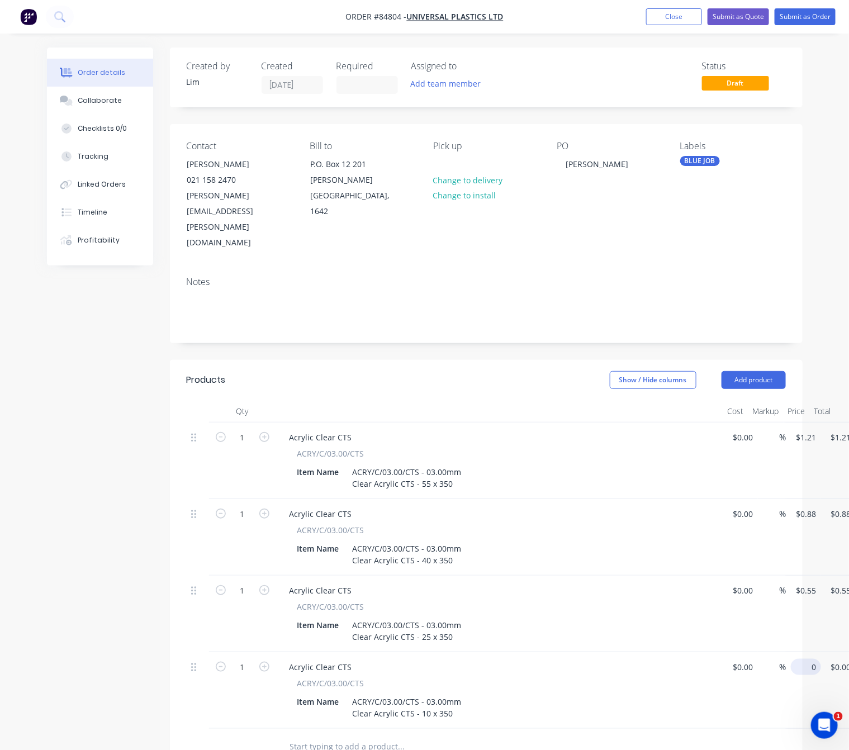
click at [785, 652] on div "1 Acrylic Clear CTS ACRY/C/03.00/CTS Item Name ACRY/C/03.00/CTS - 03.00mm Clear…" at bounding box center [486, 690] width 599 height 77
type input "$0.22"
click at [621, 728] on div at bounding box center [477, 746] width 402 height 36
click at [251, 429] on input "1" at bounding box center [242, 437] width 29 height 17
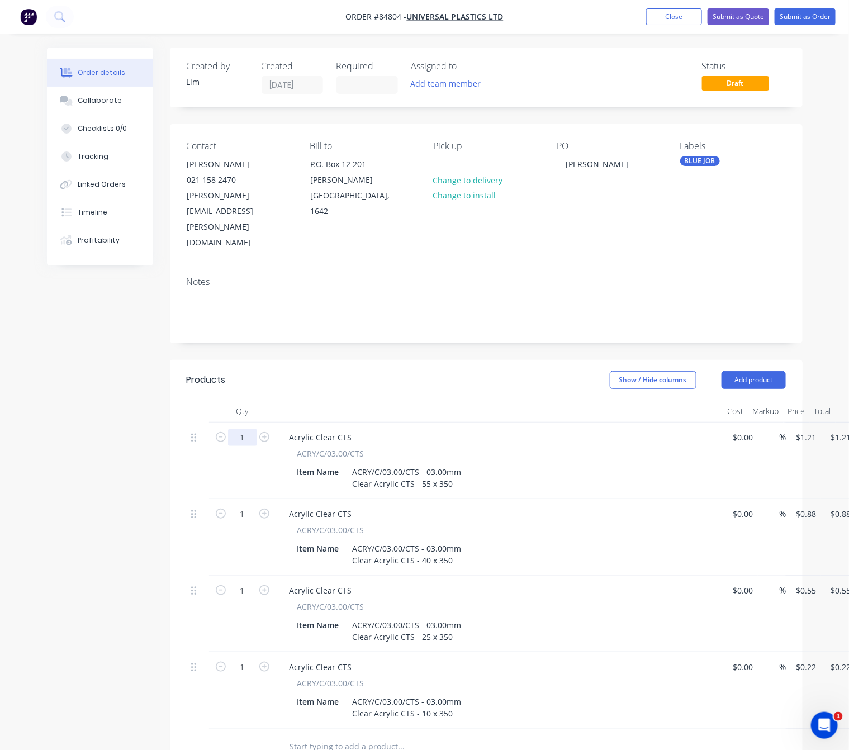
click at [249, 429] on input "1" at bounding box center [242, 437] width 29 height 17
click at [245, 429] on input "1" at bounding box center [242, 437] width 29 height 17
type input "5"
type input "$6.05"
click at [247, 499] on div "1" at bounding box center [242, 537] width 67 height 77
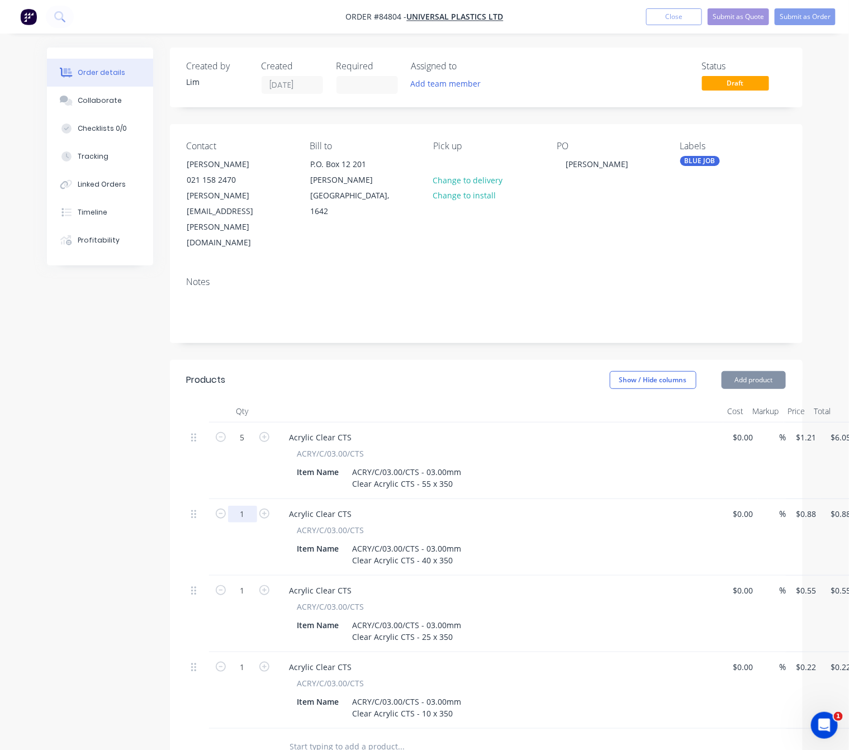
click at [250, 506] on input "1" at bounding box center [242, 514] width 29 height 17
click at [244, 506] on input "1" at bounding box center [242, 514] width 29 height 17
type input "10"
type input "$8.80"
click at [249, 582] on input "1" at bounding box center [242, 590] width 29 height 17
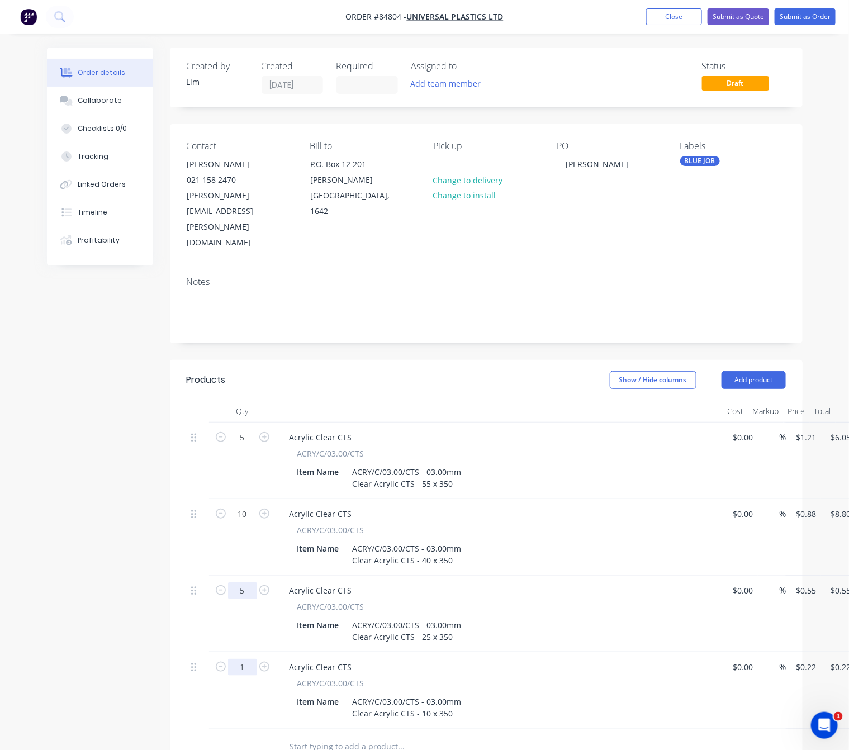
type input "5"
type input "$2.75"
click at [250, 659] on input "1" at bounding box center [242, 667] width 29 height 17
type input "10"
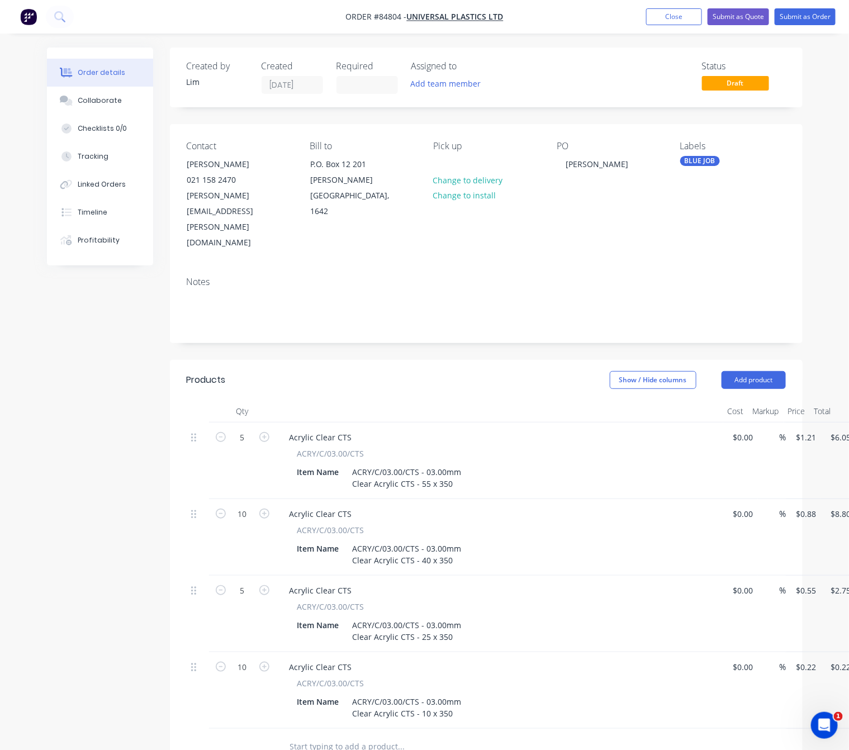
type input "$2.20"
click at [547, 728] on div at bounding box center [477, 746] width 402 height 36
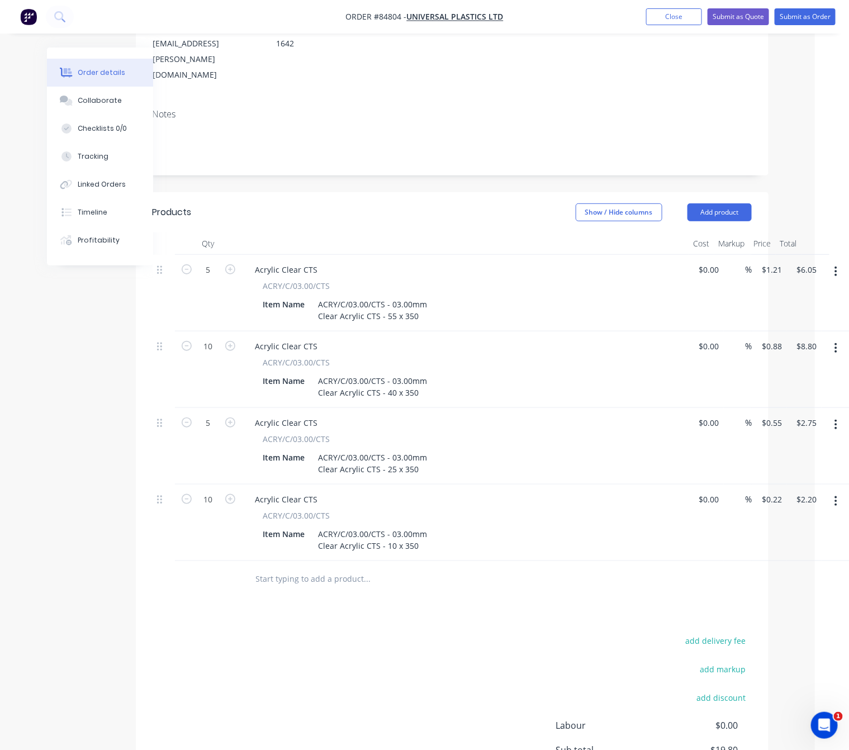
scroll to position [255, 34]
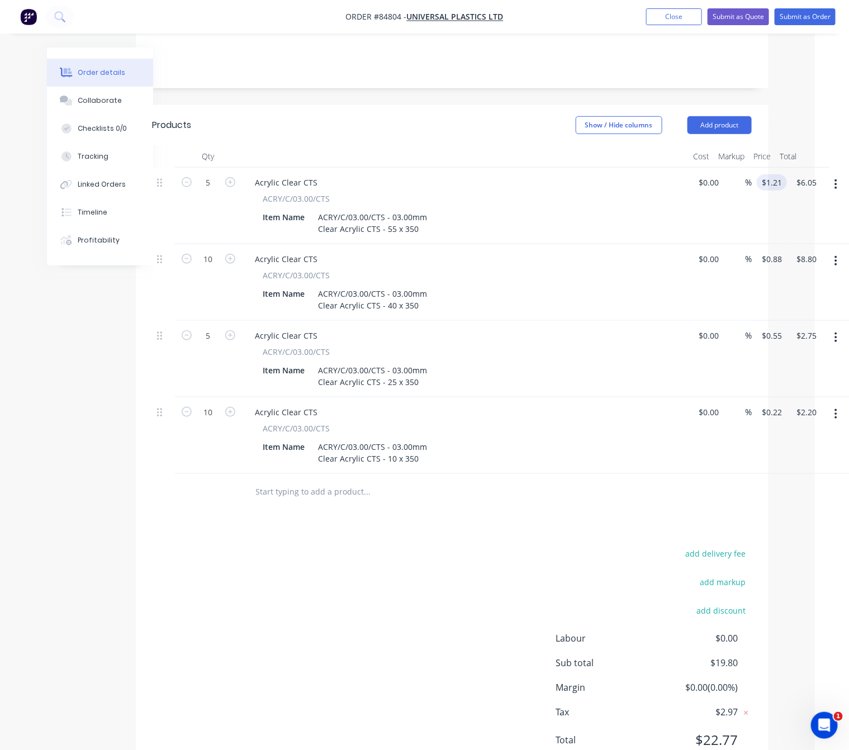
click at [776, 174] on input "$1.21" at bounding box center [774, 182] width 26 height 16
click at [460, 587] on div "add delivery fee add markup add discount Labour $0.00 Sub total $19.80 Margin $…" at bounding box center [452, 654] width 599 height 216
type input "$3.91"
type input "$19.55"
click at [776, 251] on input "$0.88" at bounding box center [774, 259] width 26 height 16
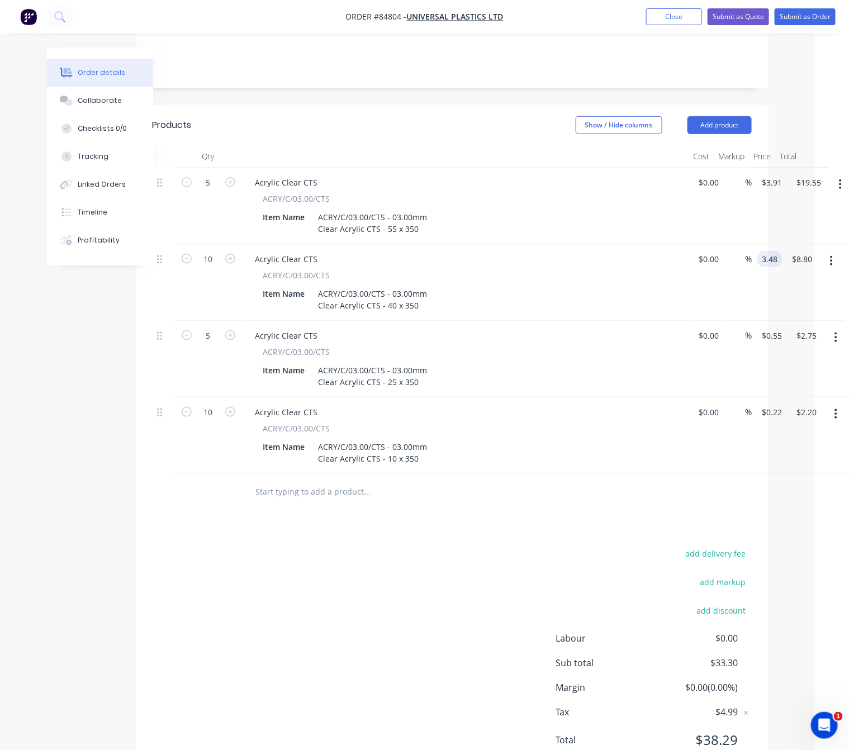
type input "$3.48"
type input "$34.80"
click at [774, 327] on input "$0.55" at bounding box center [774, 335] width 26 height 16
type input "$3.48"
type input "$3.05"
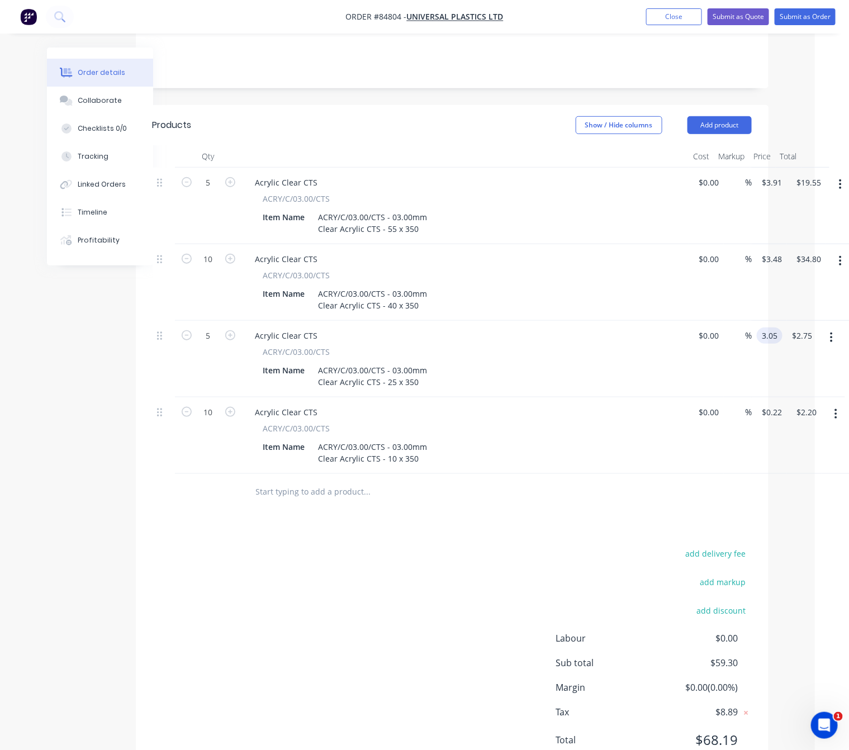
type input "$15.25"
click at [442, 561] on div "add delivery fee add markup add discount Labour $0.00 Sub total $59.30 Margin $…" at bounding box center [452, 654] width 599 height 216
click at [773, 404] on input "0.22" at bounding box center [774, 412] width 26 height 16
type input "$2.62"
type input "$26.20"
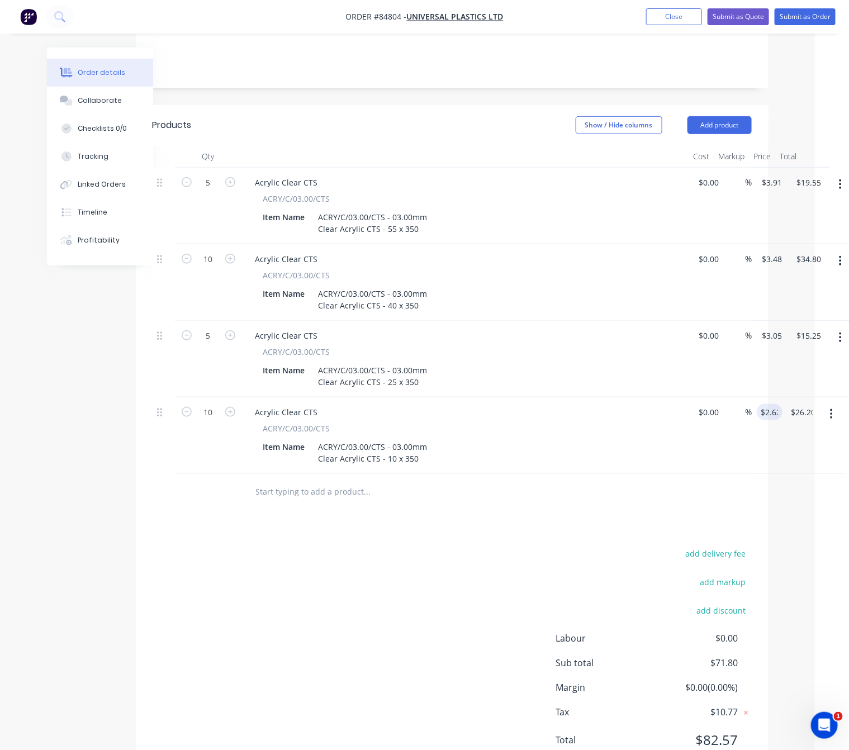
click at [493, 546] on div "add delivery fee add markup add discount Labour $0.00 Sub total $71.80 Margin $…" at bounding box center [452, 654] width 599 height 216
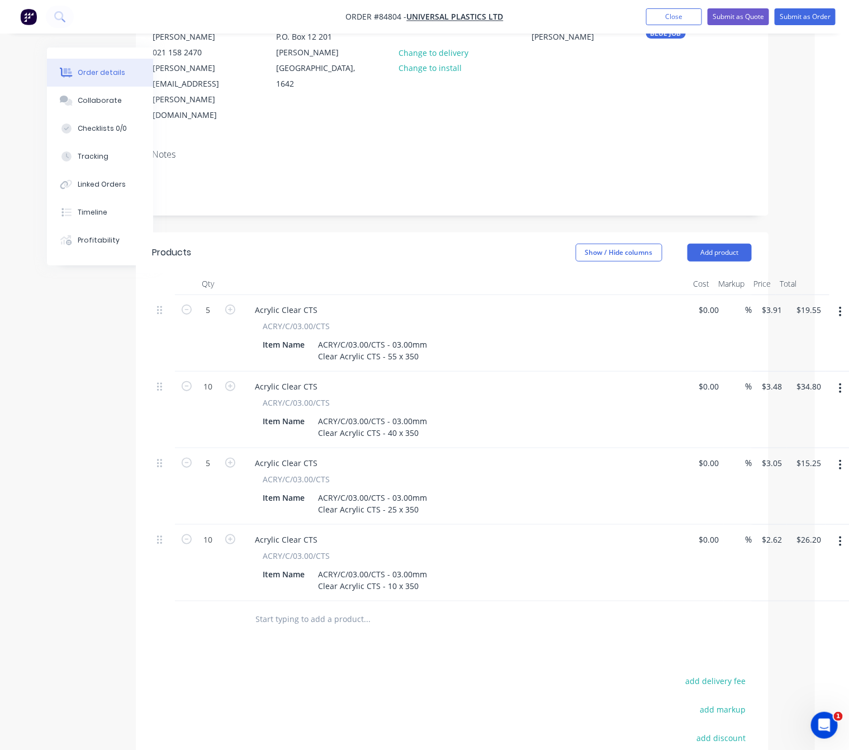
scroll to position [0, 34]
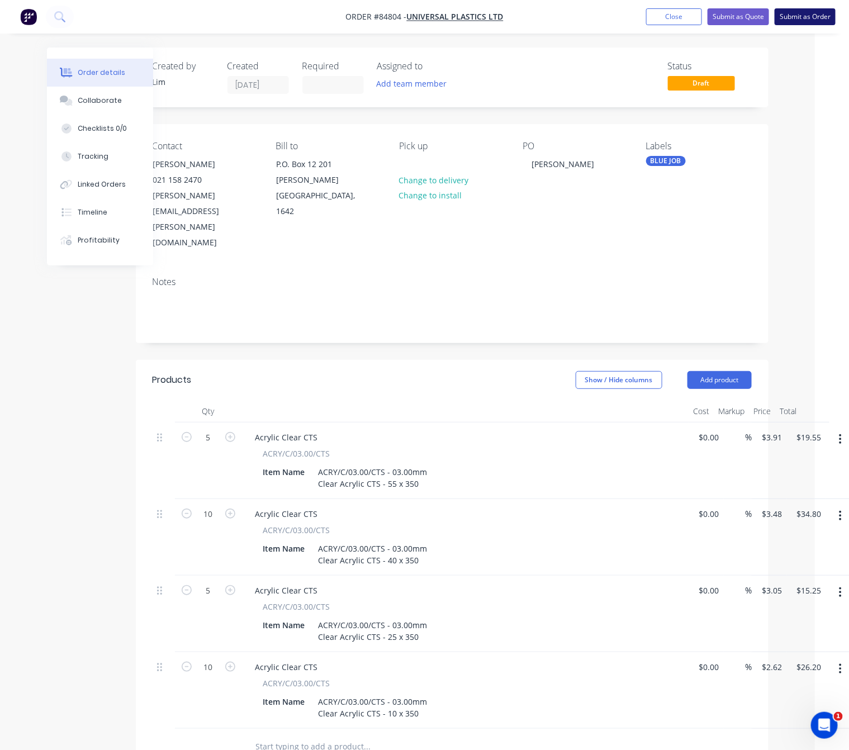
click at [813, 17] on button "Submit as Order" at bounding box center [804, 16] width 61 height 17
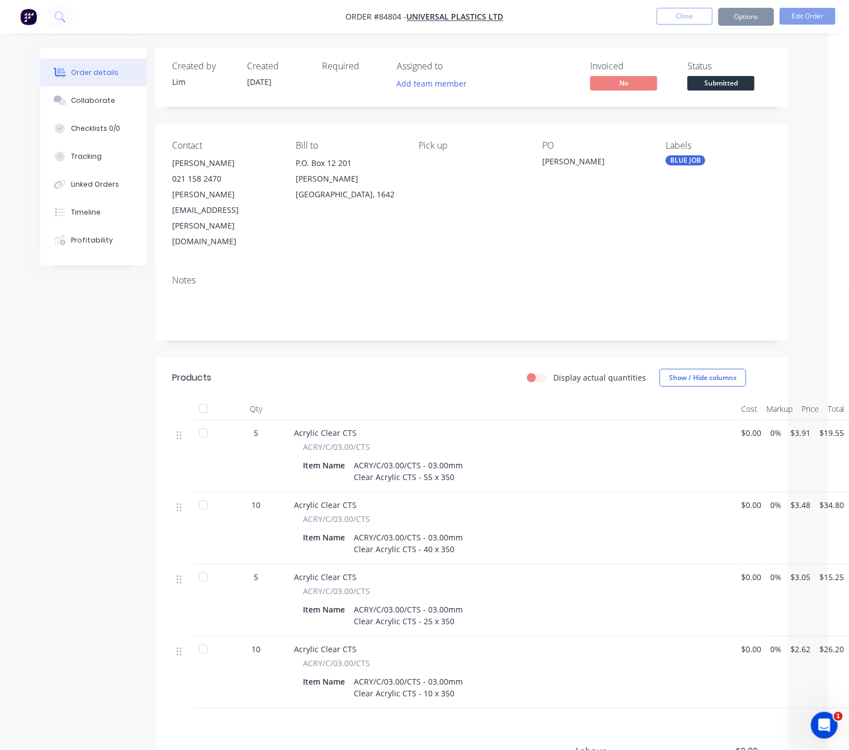
scroll to position [0, 0]
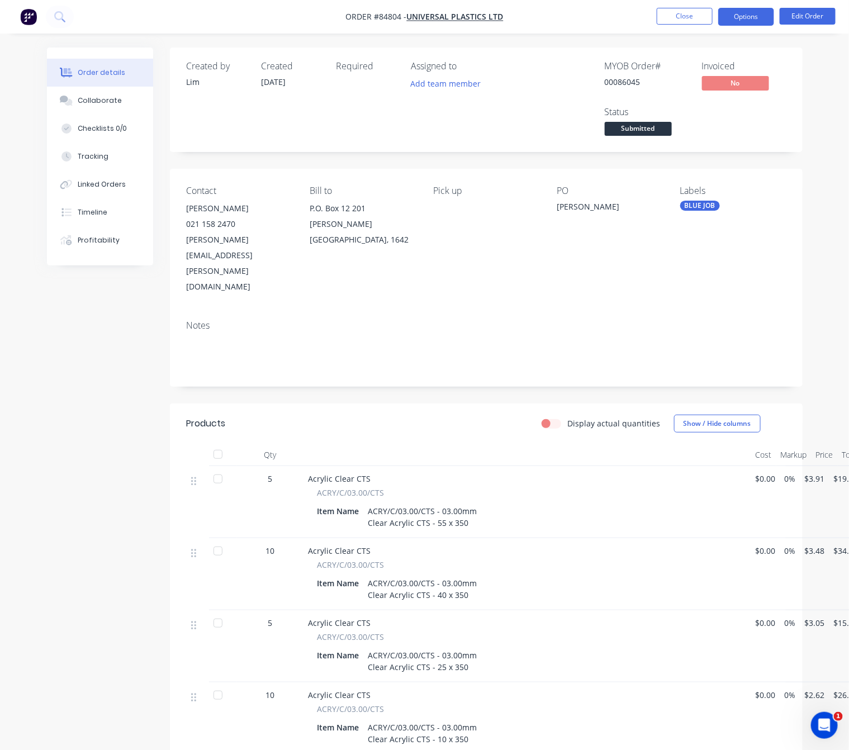
click at [756, 12] on button "Options" at bounding box center [746, 17] width 56 height 18
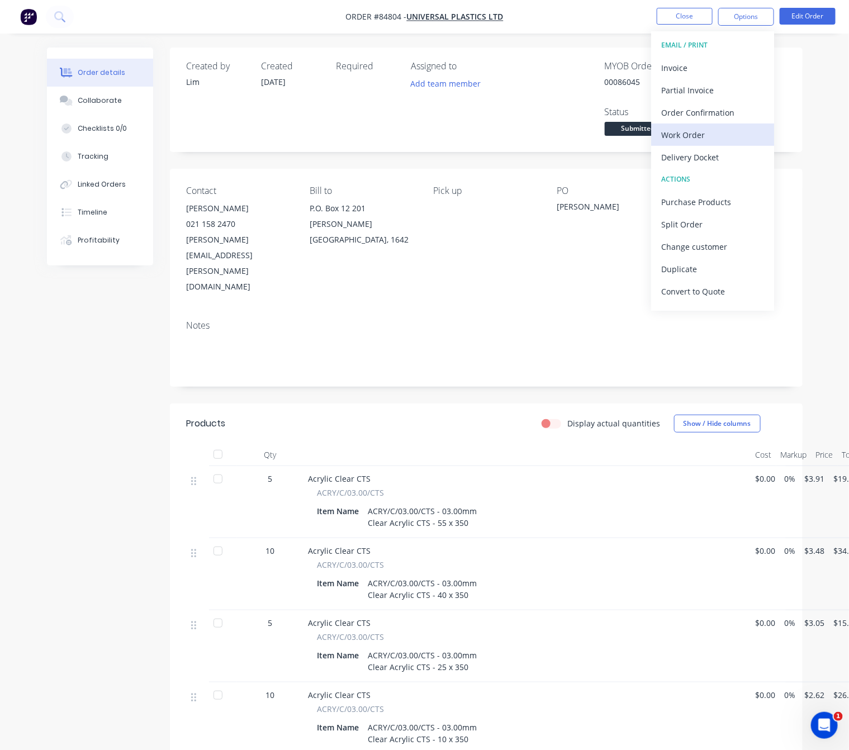
click at [732, 136] on div "Work Order" at bounding box center [712, 135] width 103 height 16
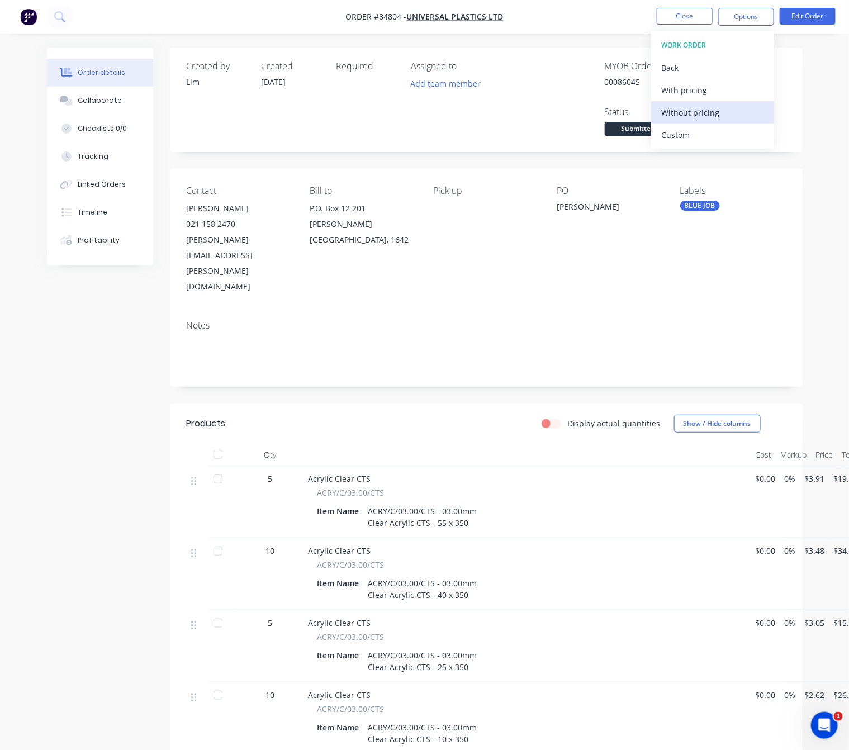
click at [736, 106] on div "Without pricing" at bounding box center [712, 112] width 103 height 16
click at [115, 473] on div "Created by Lim Created 23/09/25 Required Assigned to Add team member MYOB Order…" at bounding box center [424, 500] width 755 height 906
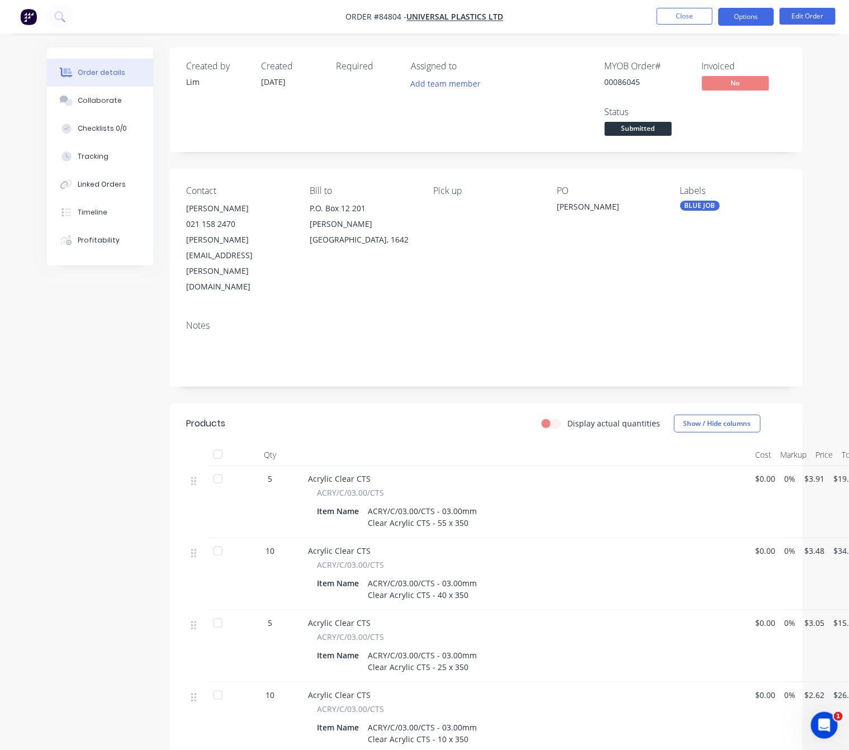
click at [758, 22] on button "Options" at bounding box center [746, 17] width 56 height 18
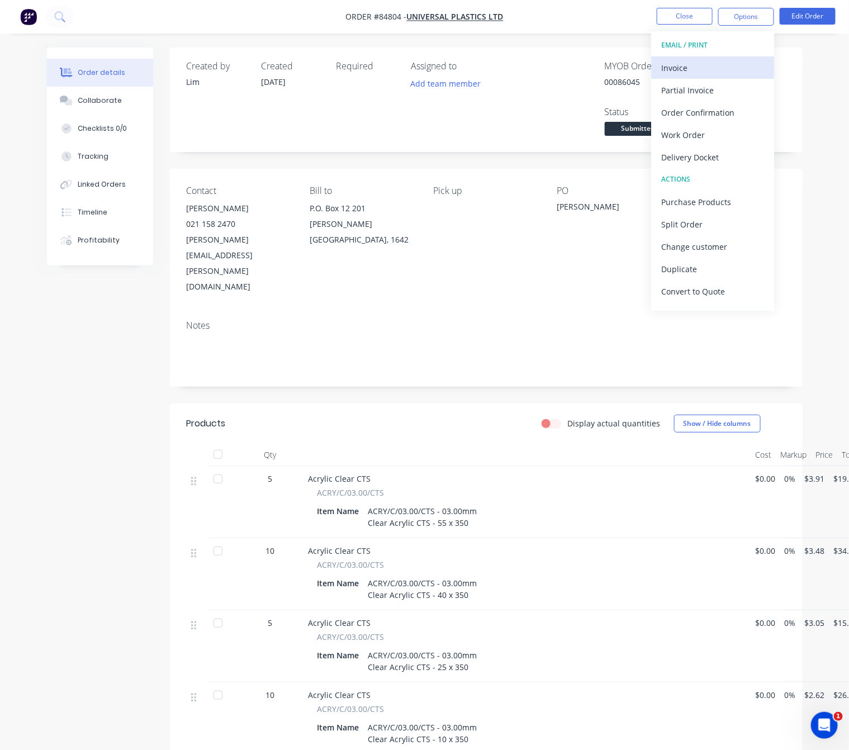
click at [749, 60] on div "Invoice" at bounding box center [712, 68] width 103 height 16
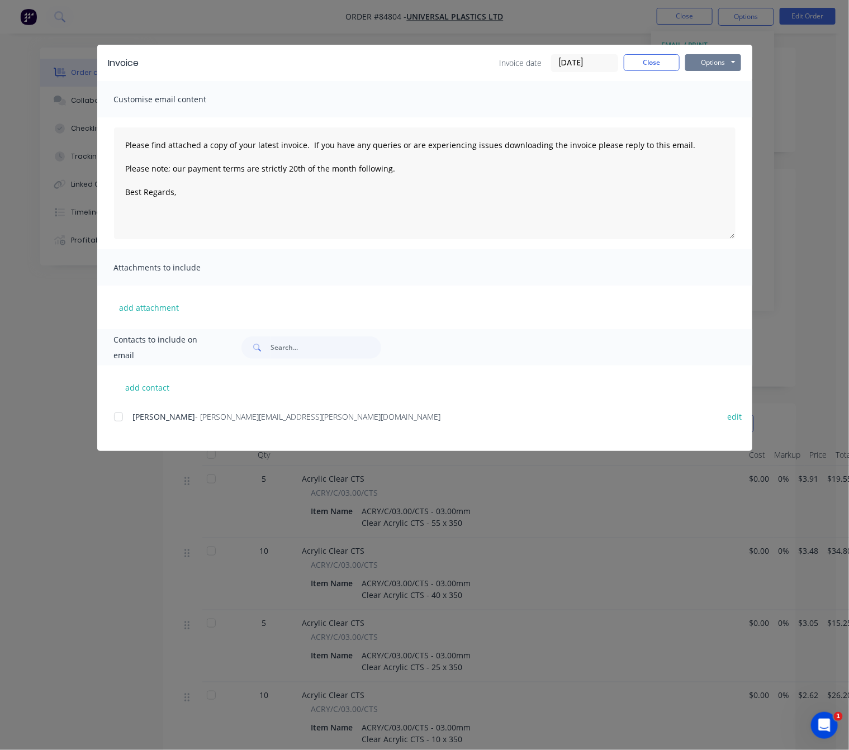
click at [722, 60] on button "Options" at bounding box center [713, 62] width 56 height 17
click at [726, 80] on button "Preview" at bounding box center [721, 82] width 72 height 18
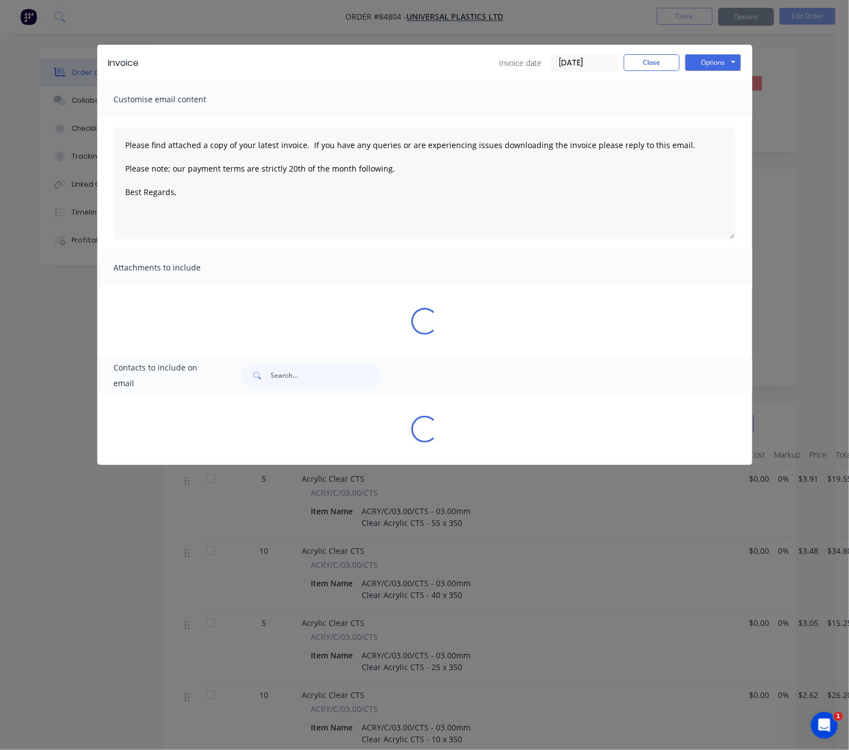
type textarea "Please find attached a copy of your latest invoice. If you have any queries or …"
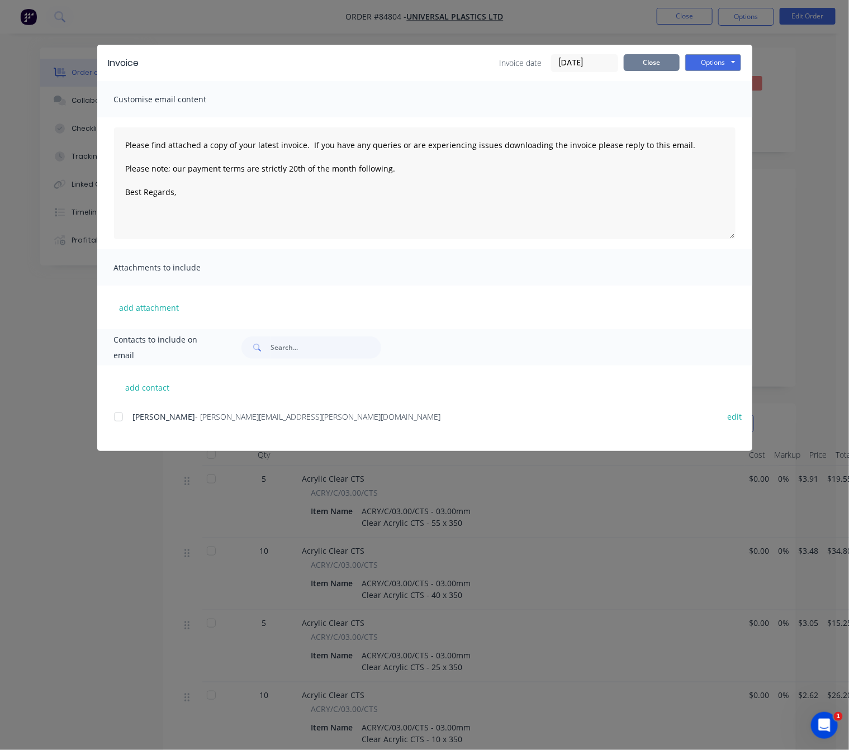
click at [672, 68] on button "Close" at bounding box center [651, 62] width 56 height 17
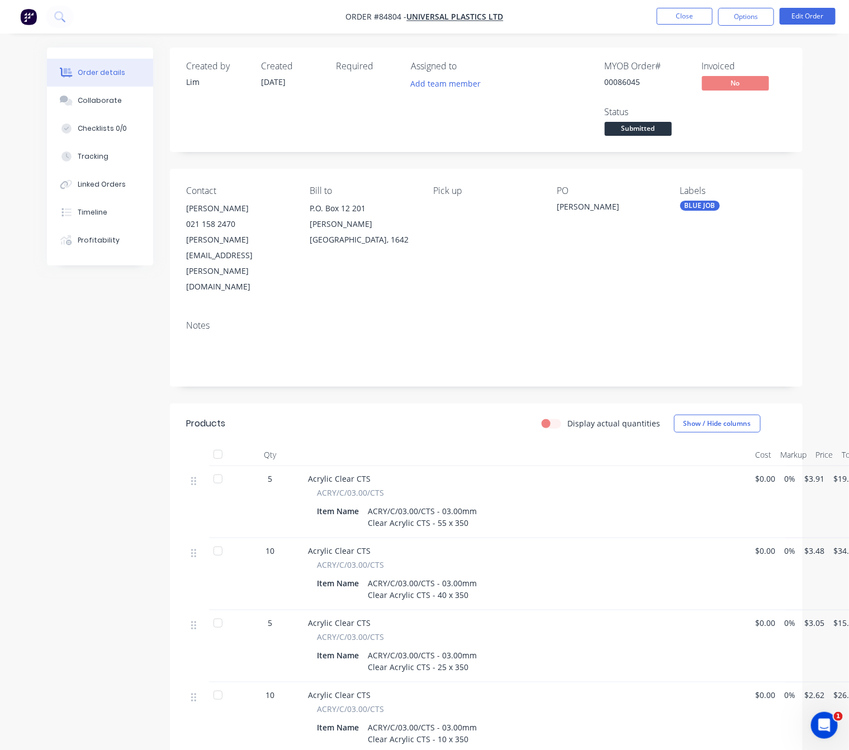
click at [664, 128] on span "Submitted" at bounding box center [637, 129] width 67 height 14
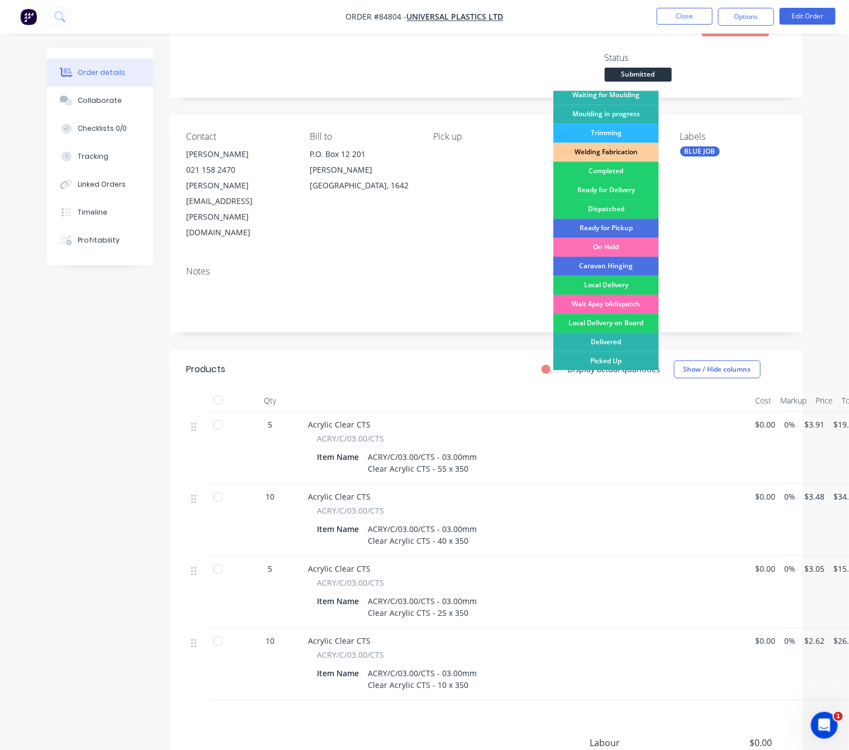
scroll to position [84, 0]
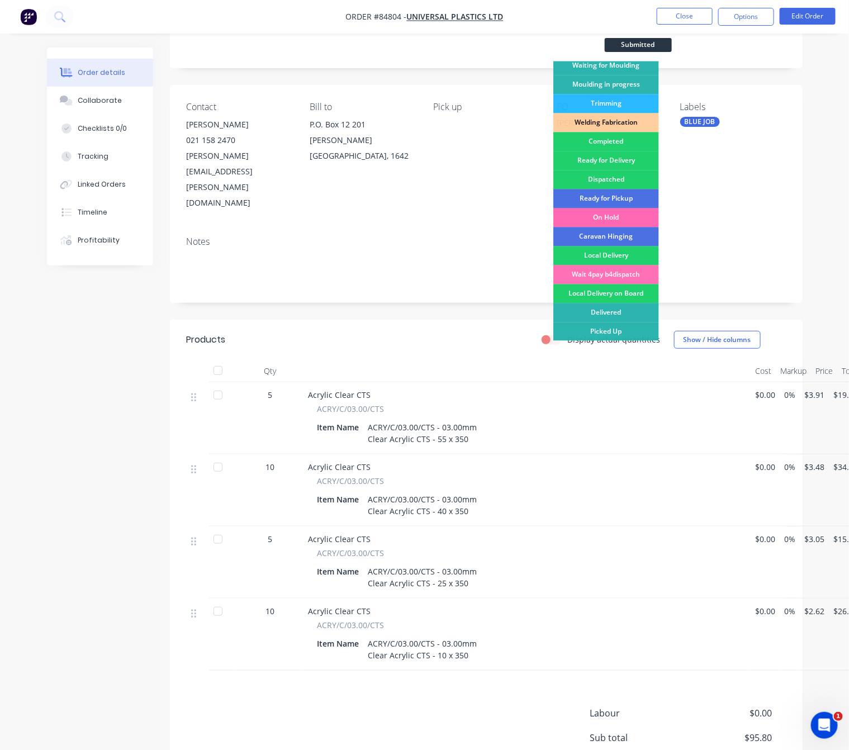
click at [620, 215] on div "On Hold" at bounding box center [606, 217] width 106 height 19
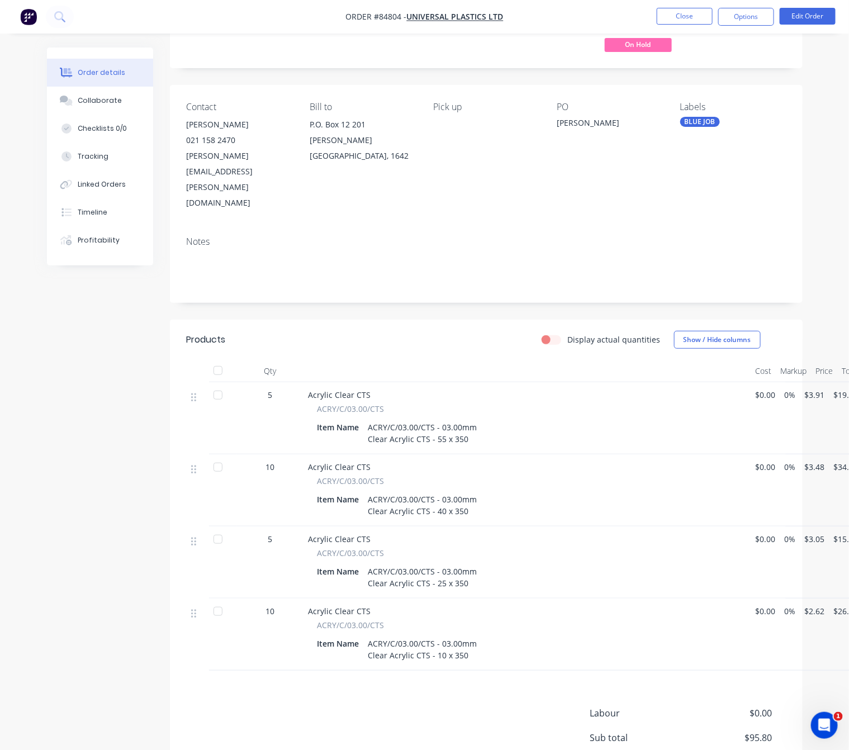
click at [114, 399] on div "Created by Lim Created 23/09/25 Required Assigned to Add team member MYOB Order…" at bounding box center [424, 417] width 755 height 906
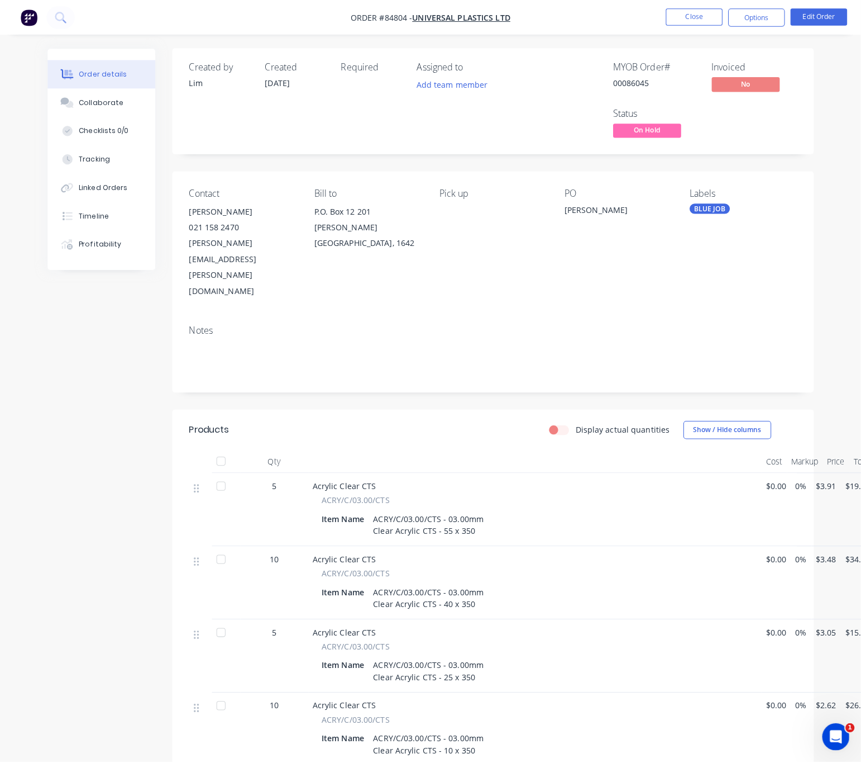
scroll to position [0, 0]
click at [684, 16] on button "Close" at bounding box center [684, 16] width 56 height 17
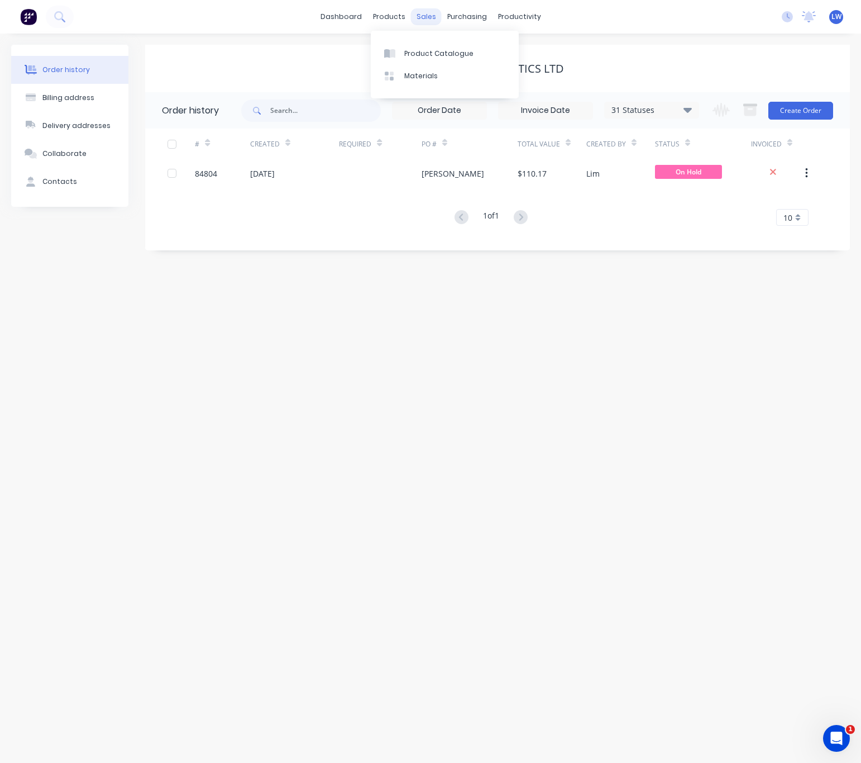
click at [414, 16] on div "sales" at bounding box center [426, 16] width 31 height 17
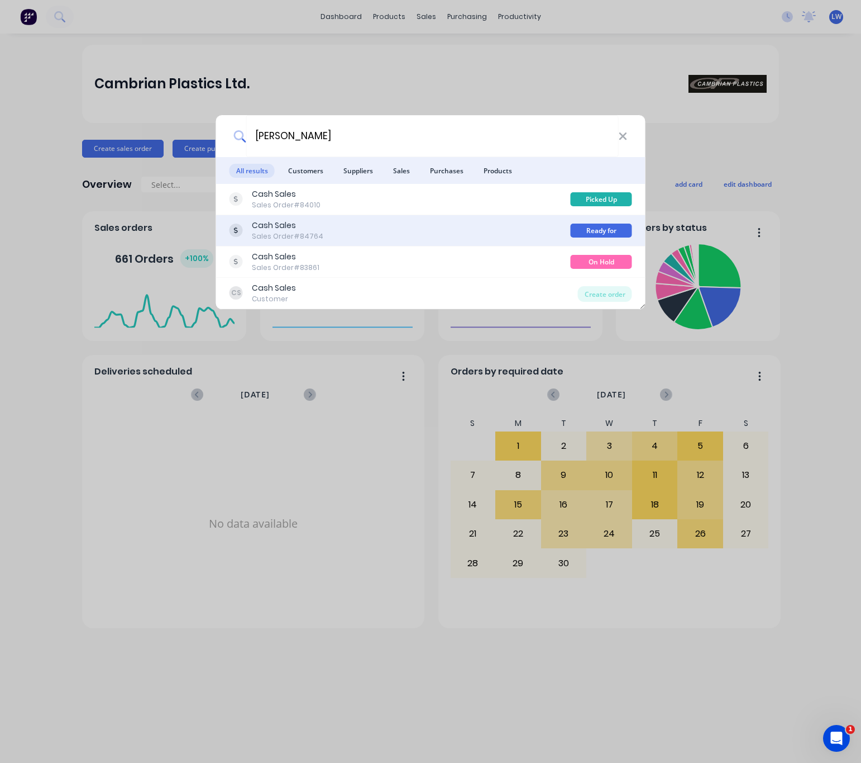
type input "[PERSON_NAME]"
click at [441, 227] on div "Cash Sales Sales Order #84764" at bounding box center [400, 231] width 341 height 22
